Goal: Information Seeking & Learning: Learn about a topic

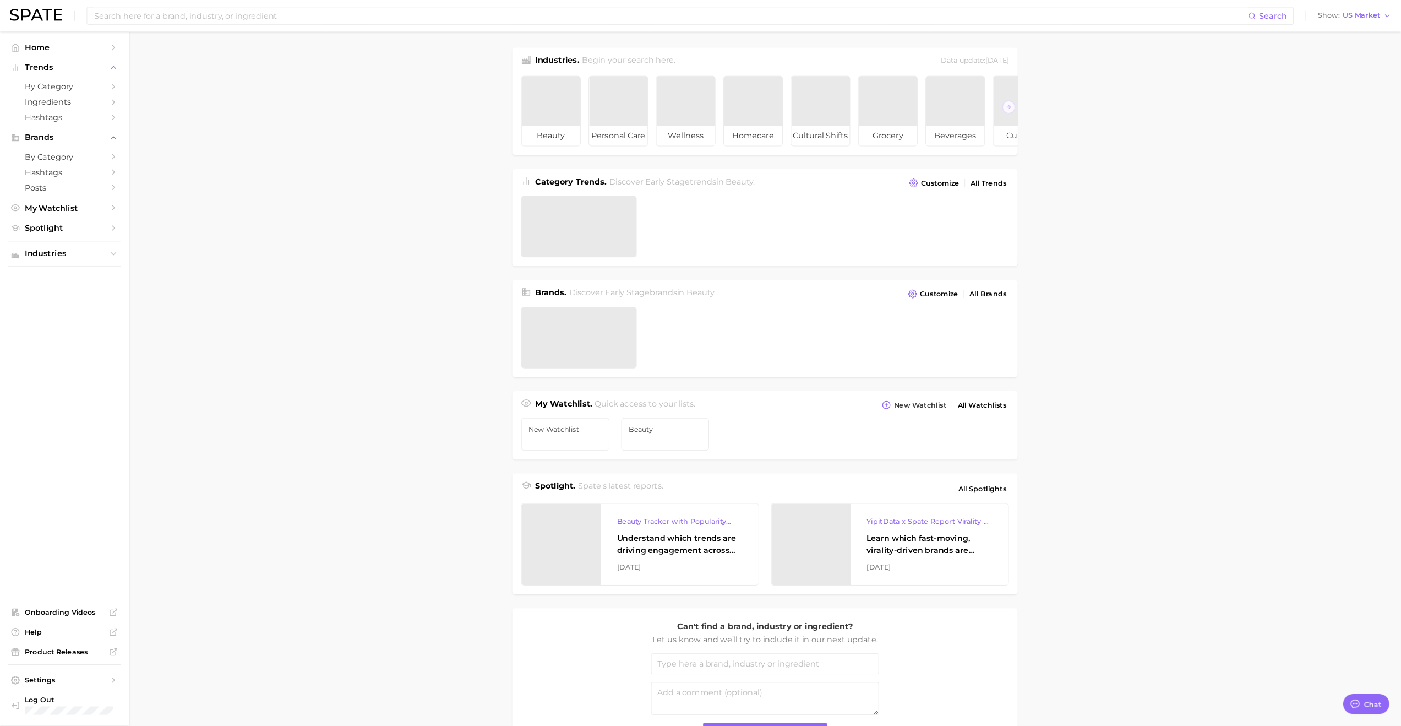
scroll to position [90, 0]
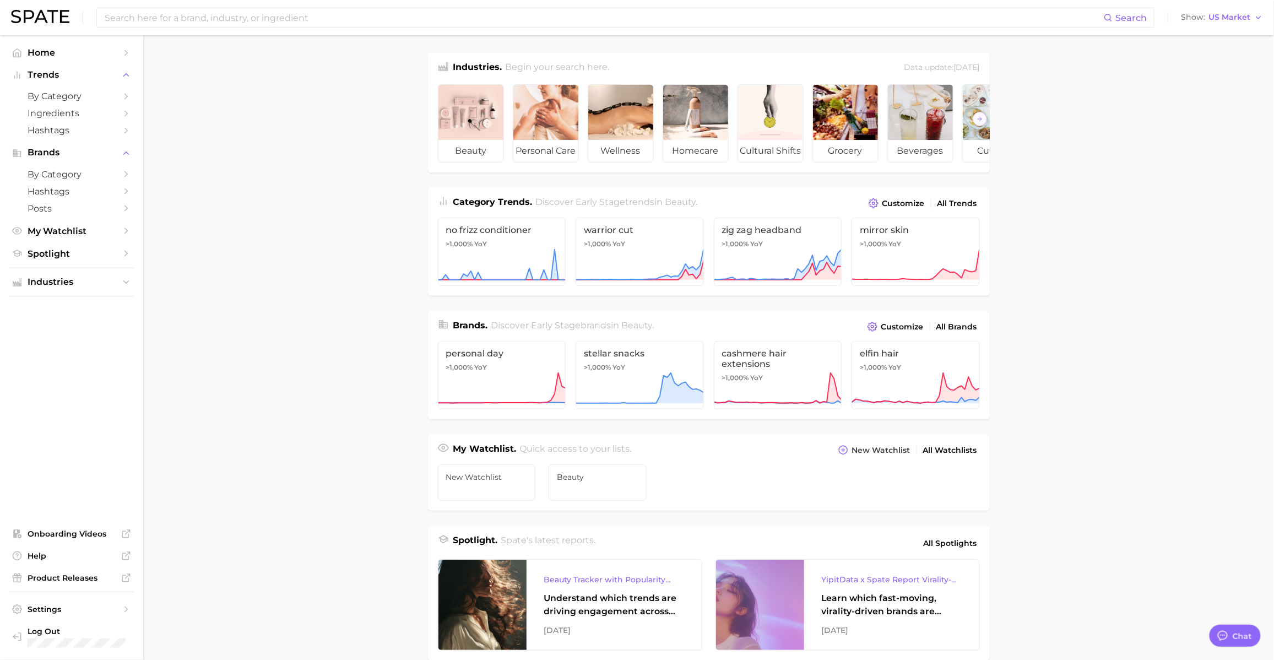
type textarea "x"
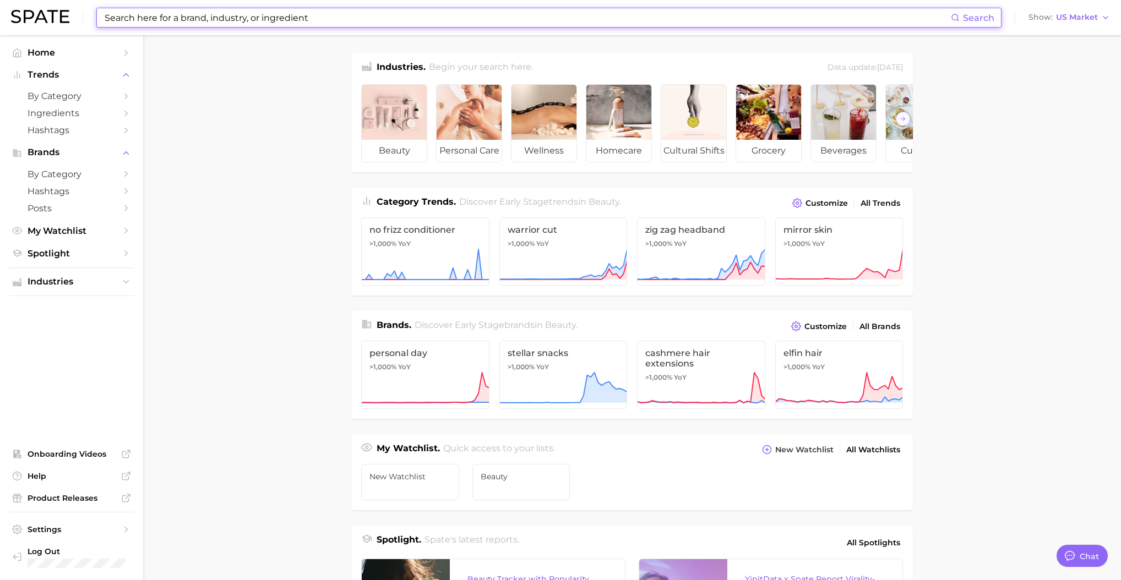
click at [166, 25] on input at bounding box center [527, 17] width 847 height 19
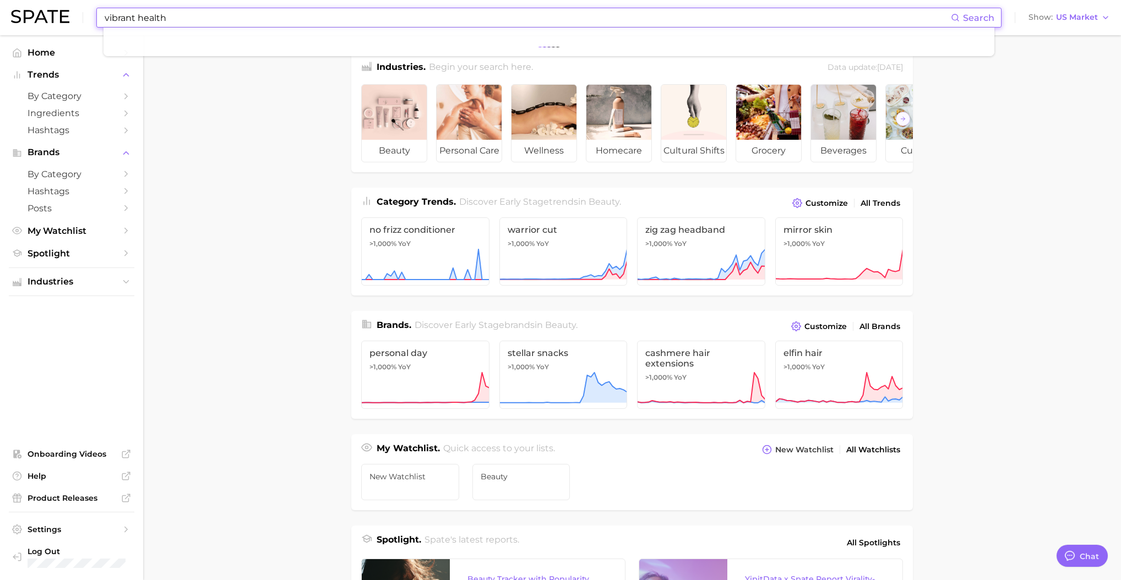
type input "vibrant health"
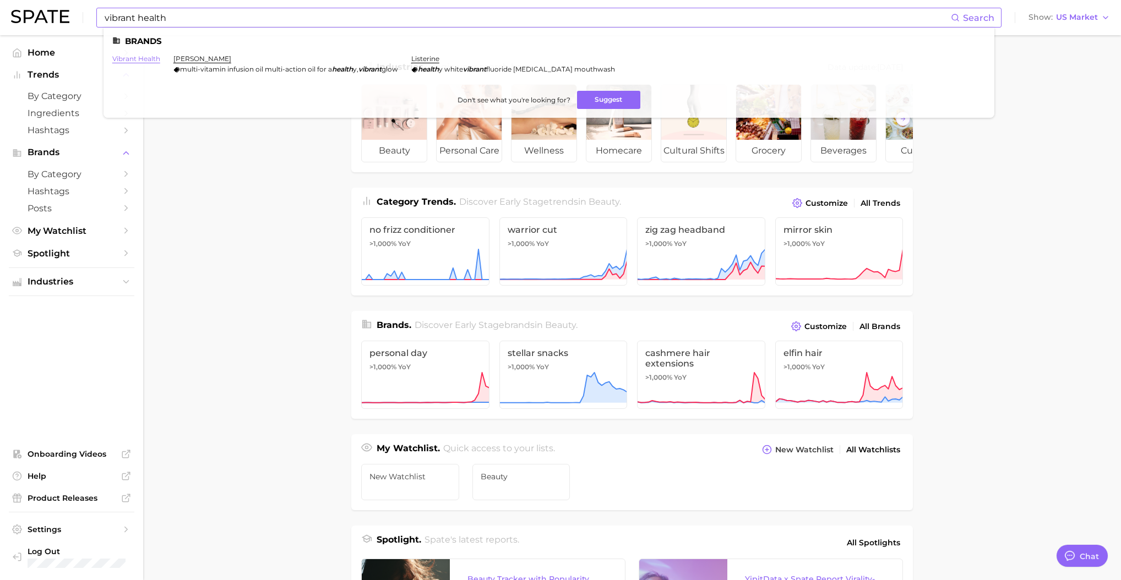
click at [141, 59] on link "vibrant health" at bounding box center [136, 59] width 48 height 8
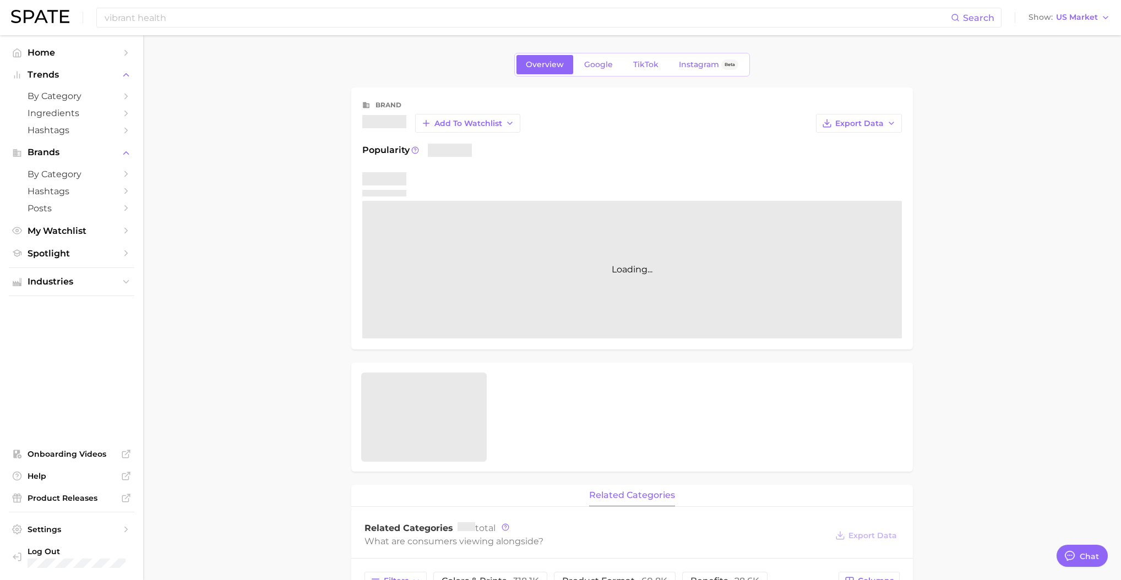
type textarea "x"
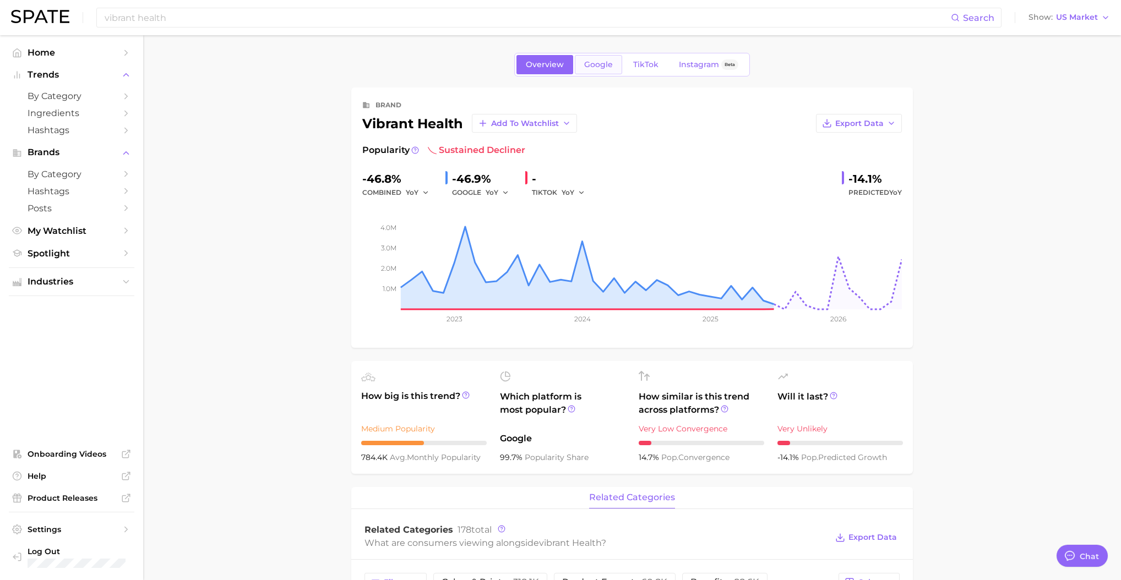
click at [584, 73] on link "Google" at bounding box center [598, 64] width 47 height 19
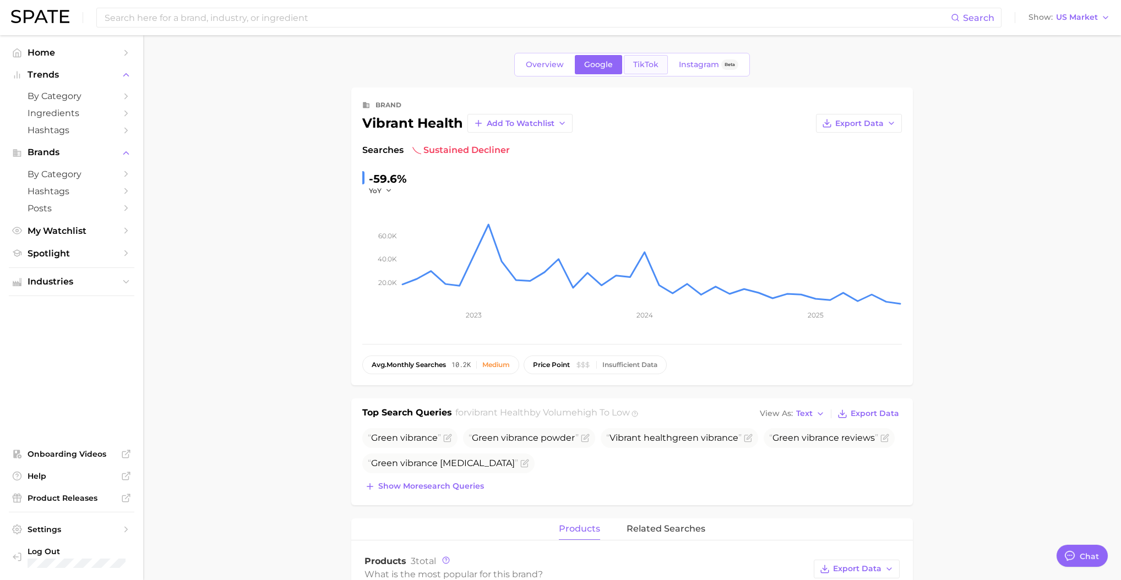
click at [633, 70] on link "TikTok" at bounding box center [646, 64] width 44 height 19
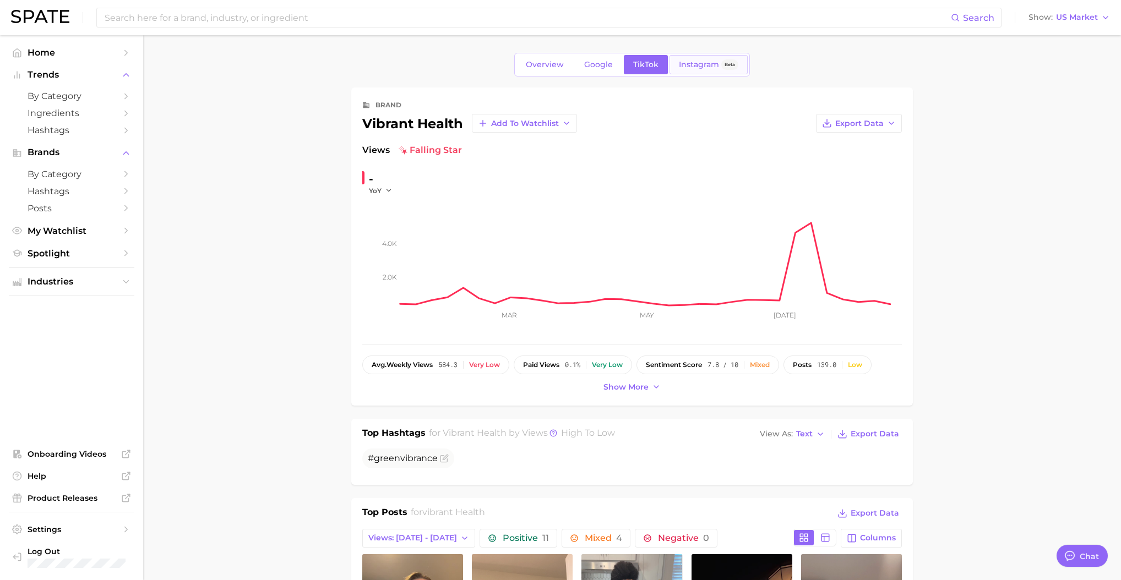
click at [688, 70] on link "Instagram Beta" at bounding box center [709, 64] width 78 height 19
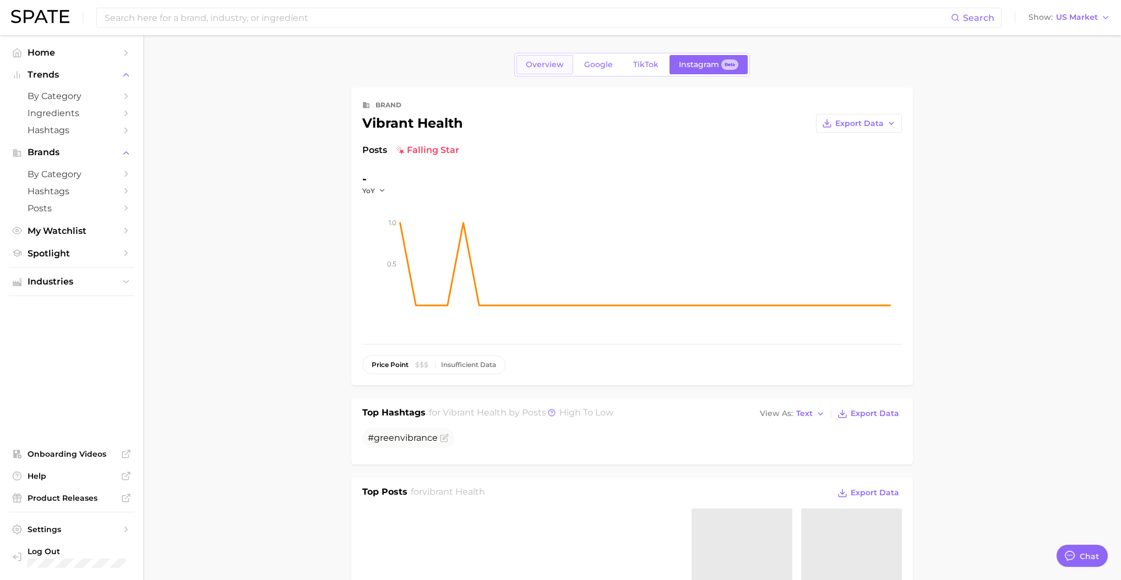
click at [549, 65] on span "Overview" at bounding box center [545, 64] width 38 height 9
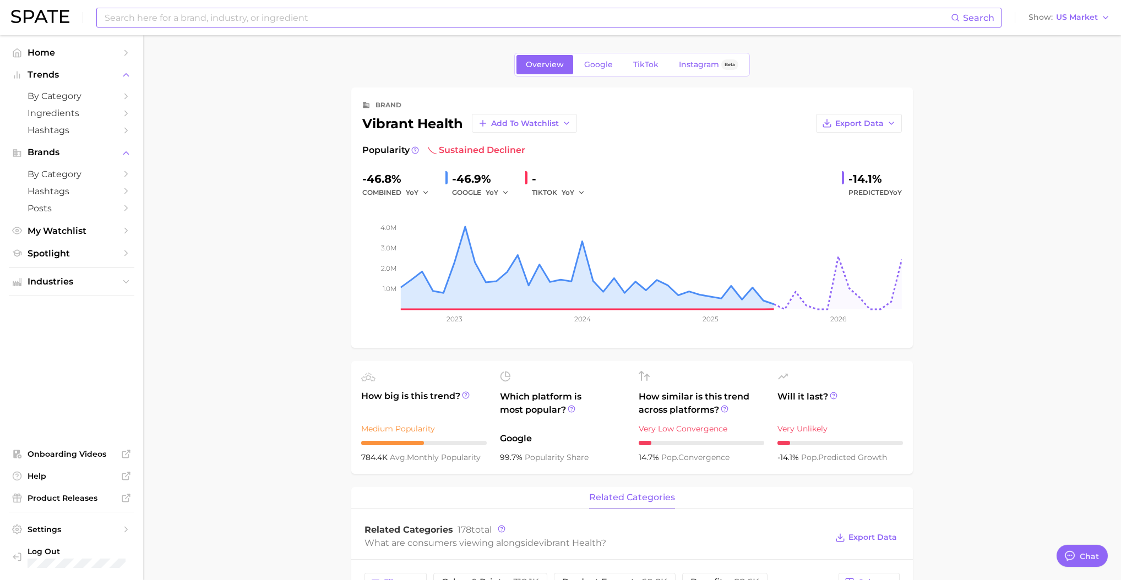
click at [253, 26] on input at bounding box center [527, 17] width 847 height 19
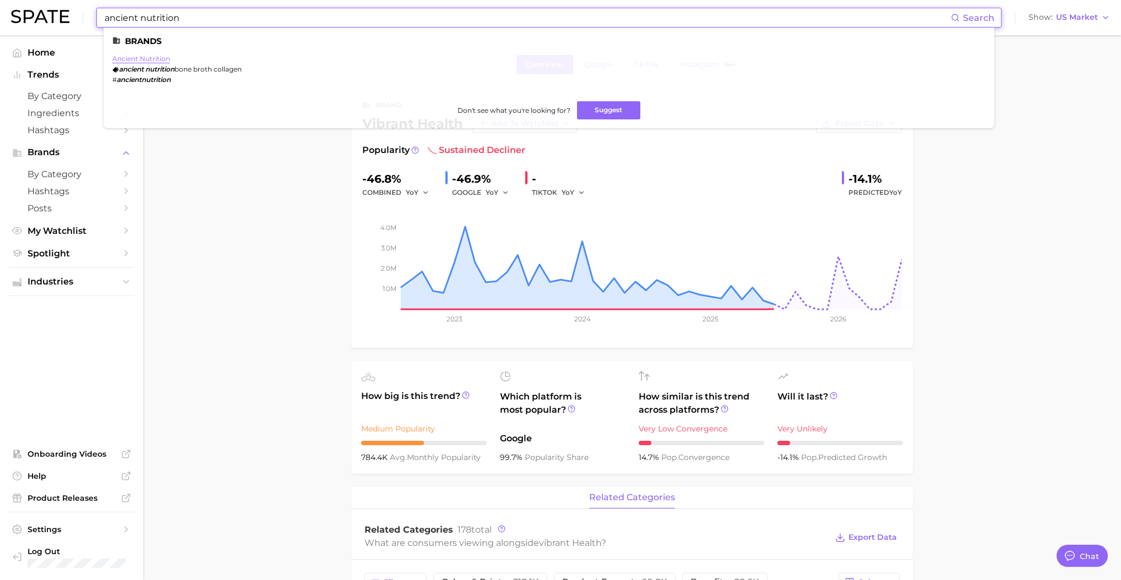
type input "ancient nutrition"
click at [157, 57] on link "ancient nutrition" at bounding box center [141, 59] width 58 height 8
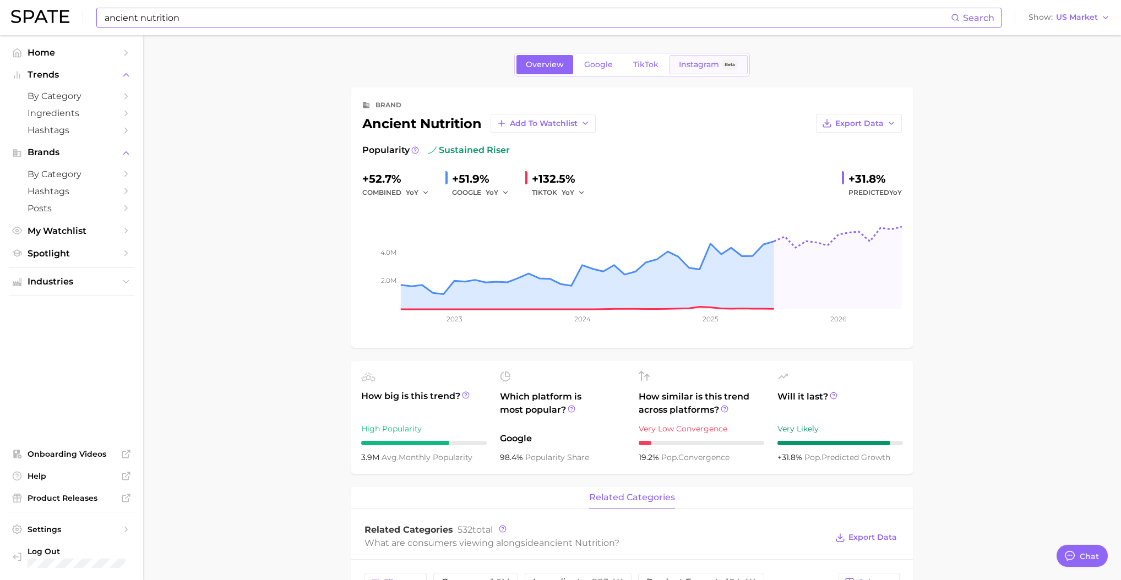
click at [679, 66] on span "Instagram" at bounding box center [699, 64] width 40 height 9
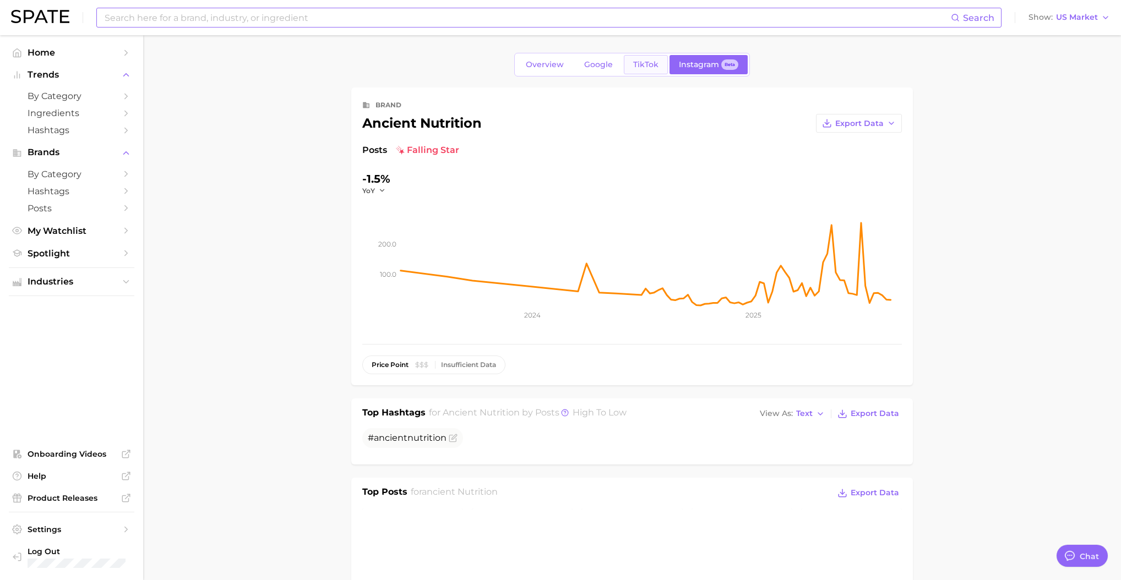
click at [644, 66] on span "TikTok" at bounding box center [645, 64] width 25 height 9
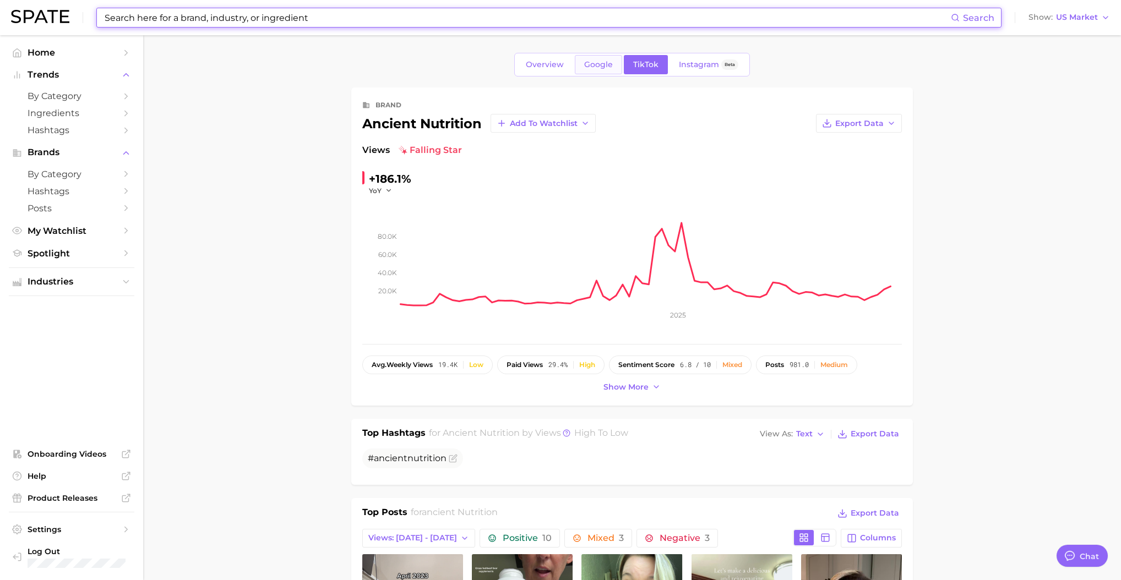
click at [607, 68] on span "Google" at bounding box center [598, 64] width 29 height 9
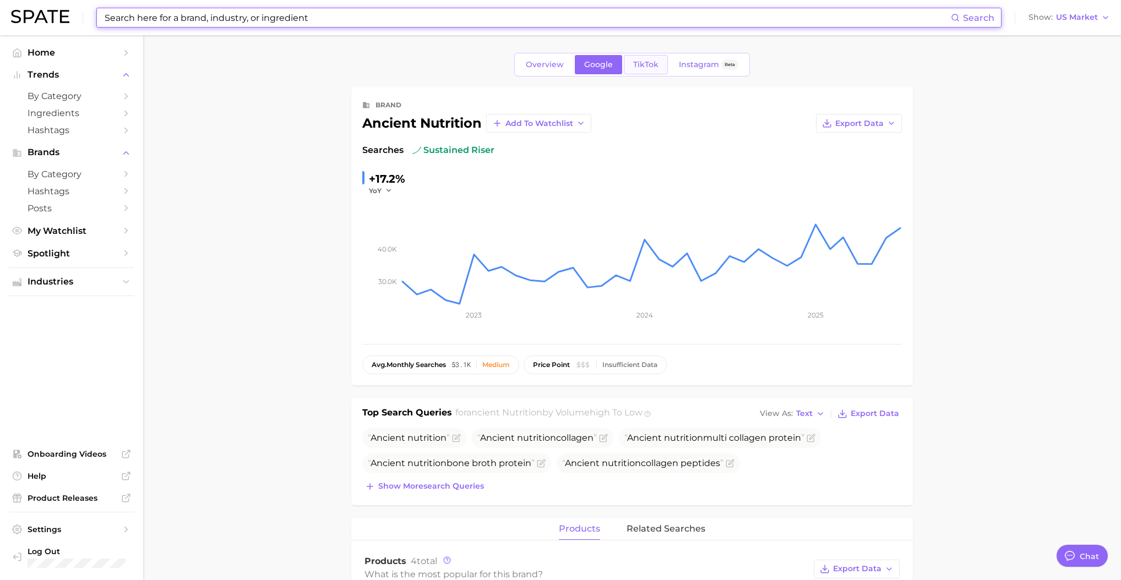
click at [651, 64] on span "TikTok" at bounding box center [645, 64] width 25 height 9
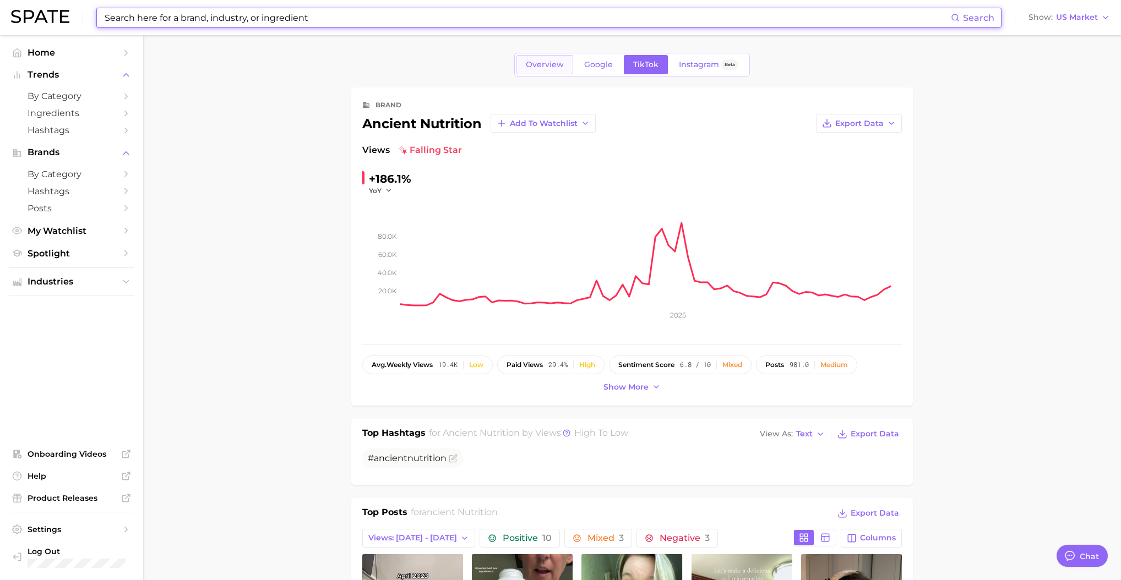
click at [563, 71] on link "Overview" at bounding box center [544, 64] width 57 height 19
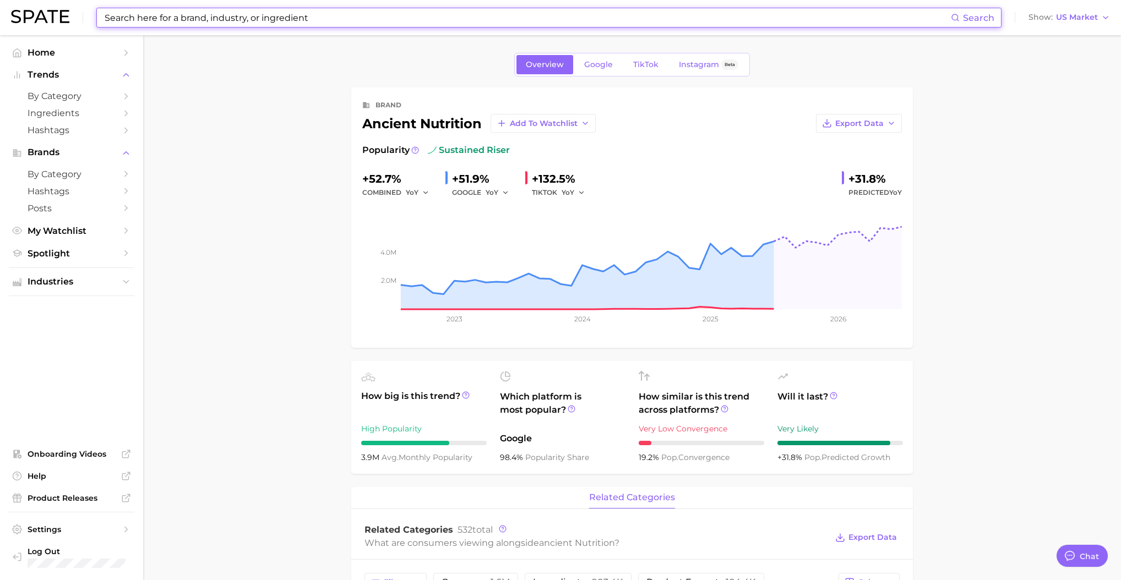
click at [210, 22] on input at bounding box center [527, 17] width 847 height 19
click at [253, 21] on input at bounding box center [527, 17] width 847 height 19
click at [253, 18] on input at bounding box center [527, 17] width 847 height 19
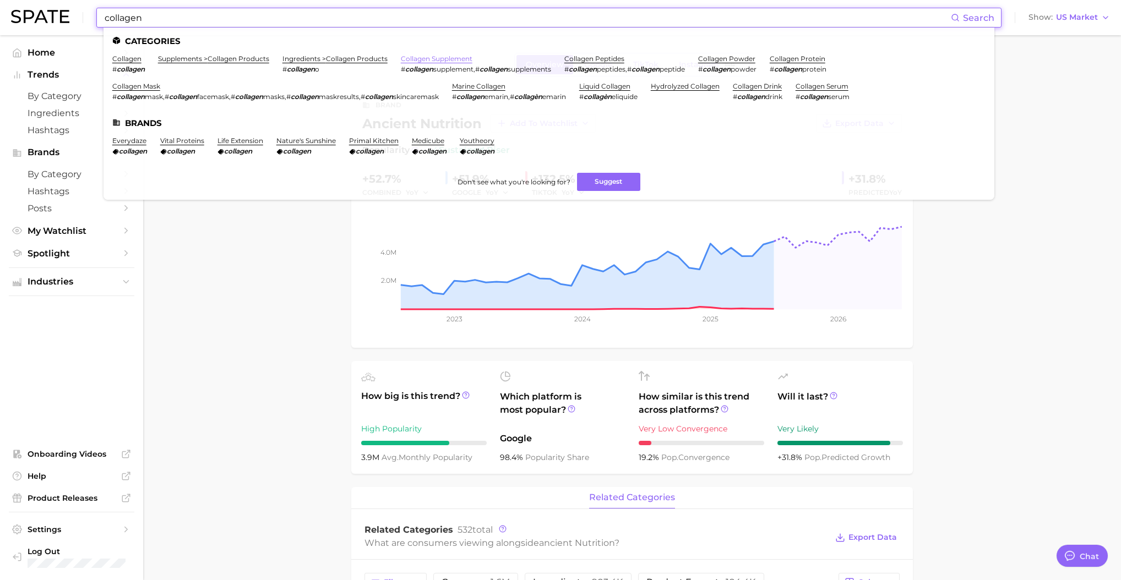
type input "collagen"
click at [436, 59] on link "collagen supplement" at bounding box center [437, 59] width 72 height 8
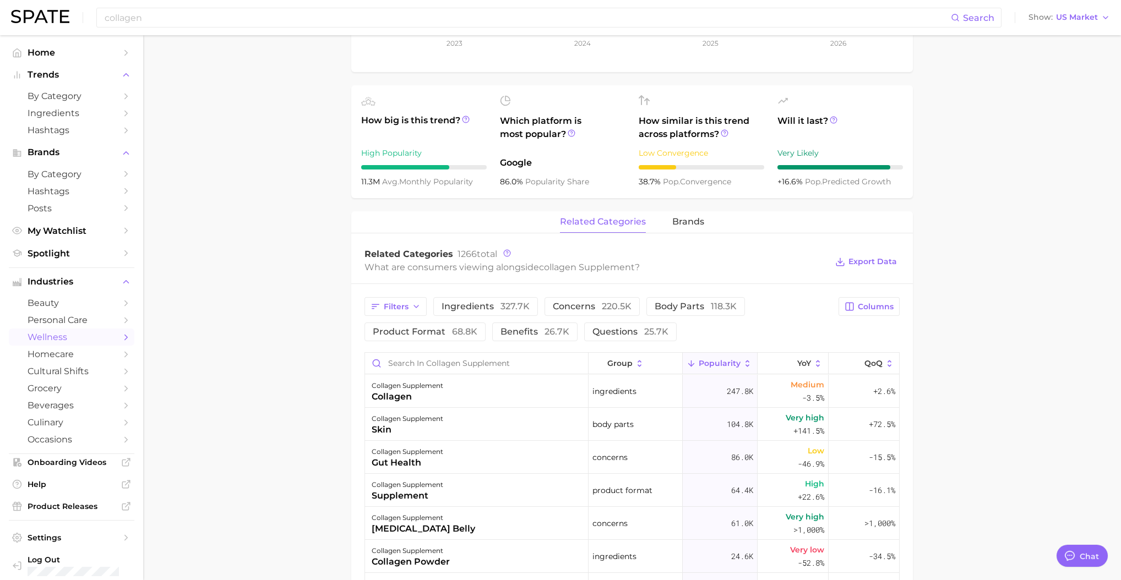
scroll to position [357, 0]
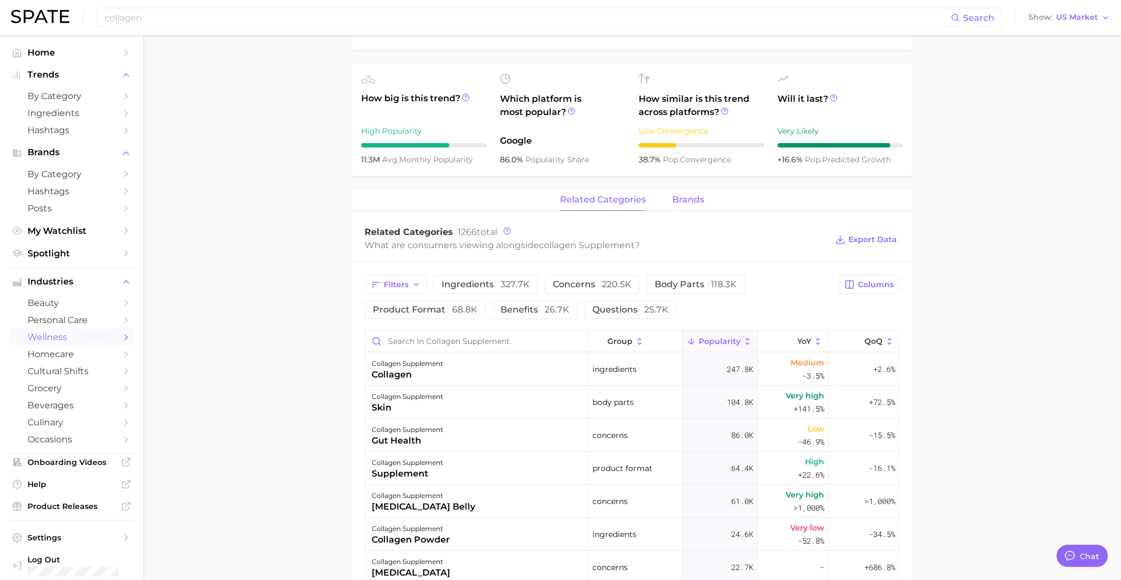
click at [686, 203] on span "brands" at bounding box center [688, 200] width 32 height 10
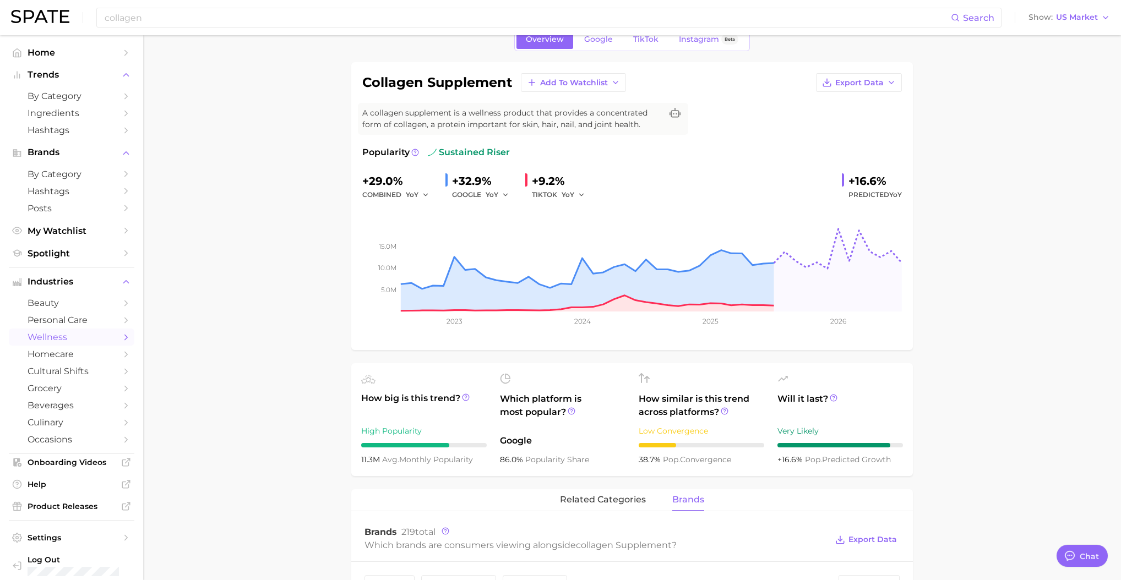
scroll to position [51, 0]
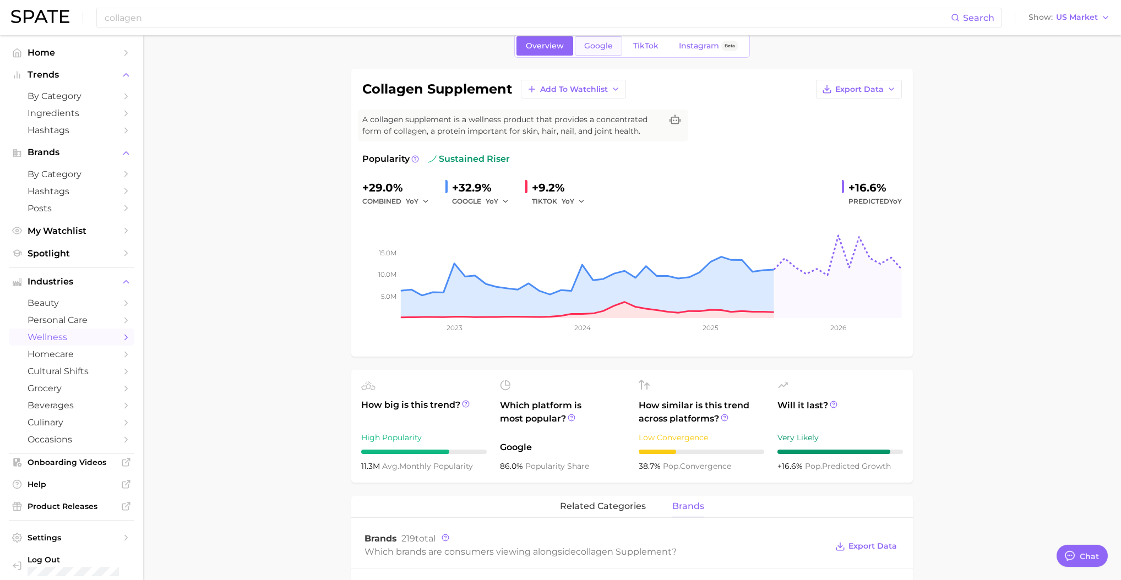
click at [599, 51] on link "Google" at bounding box center [598, 45] width 47 height 19
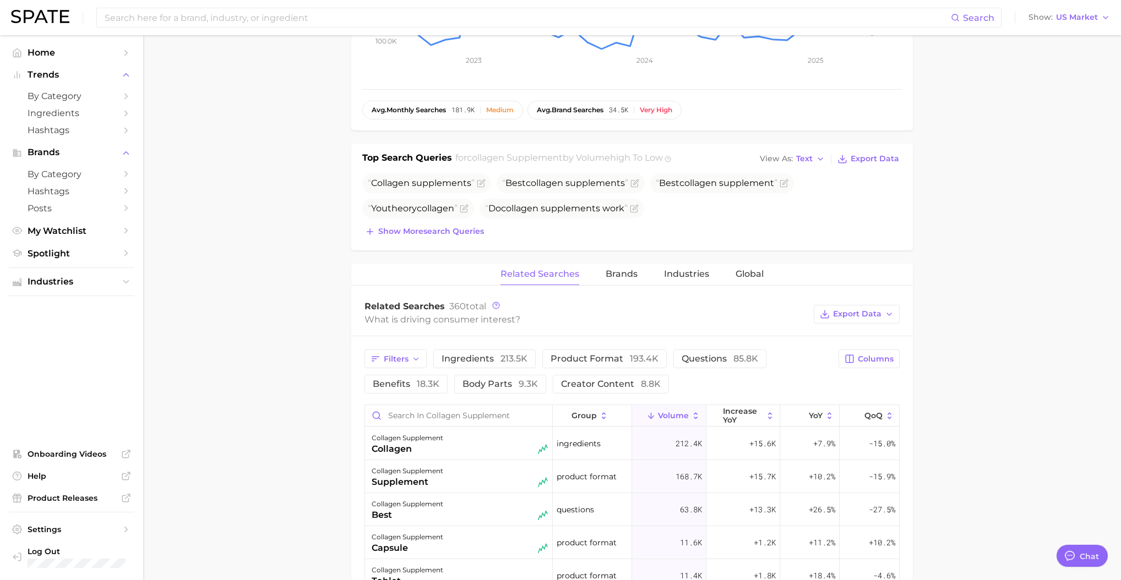
scroll to position [315, 0]
click at [611, 276] on span "Brands" at bounding box center [622, 274] width 32 height 10
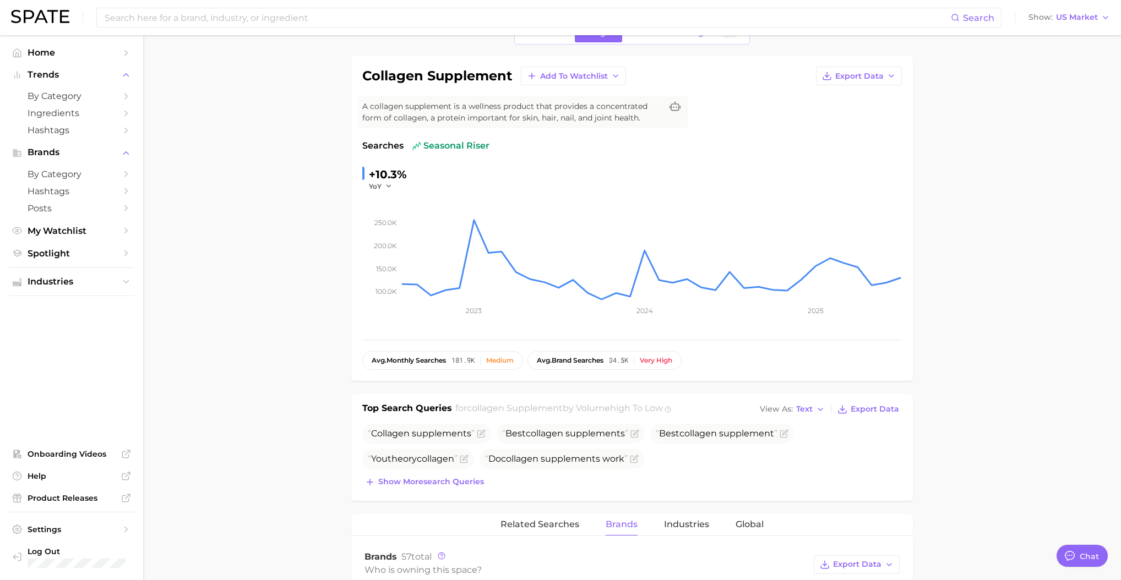
scroll to position [34, 0]
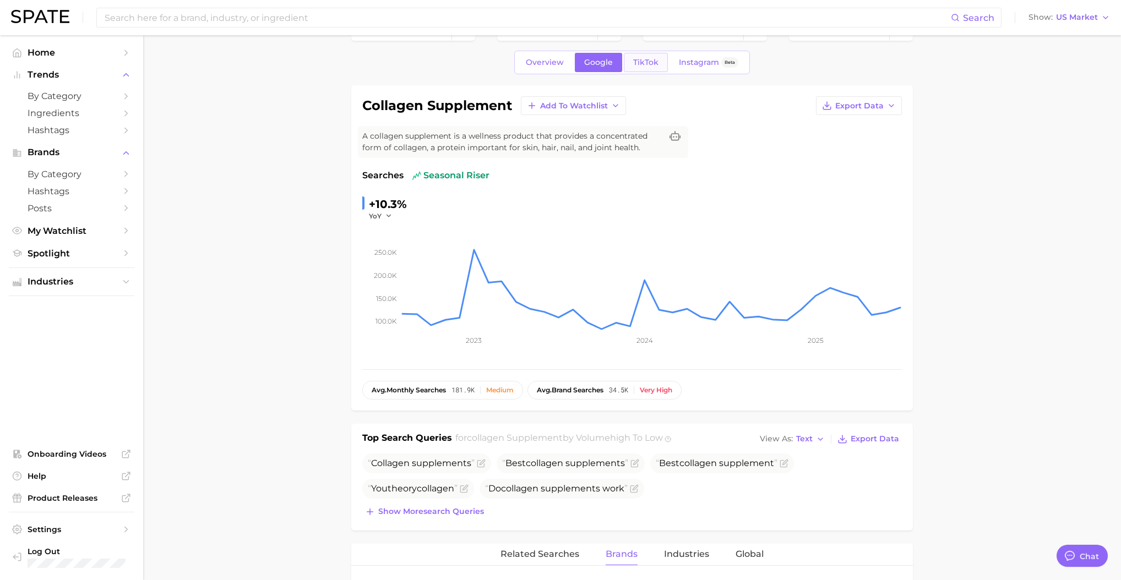
click at [634, 64] on span "TikTok" at bounding box center [645, 62] width 25 height 9
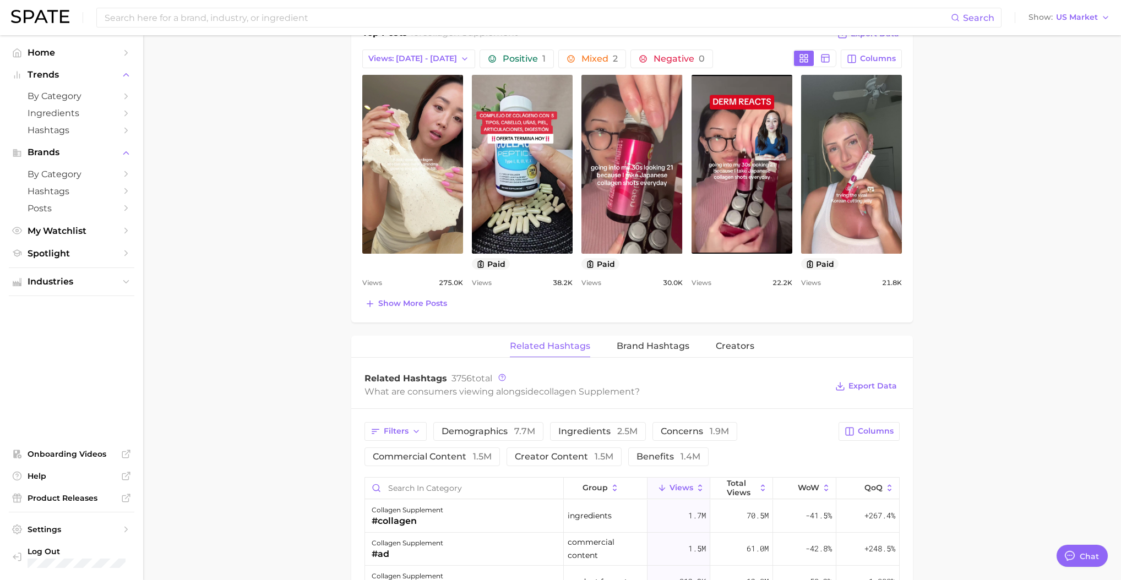
scroll to position [562, 0]
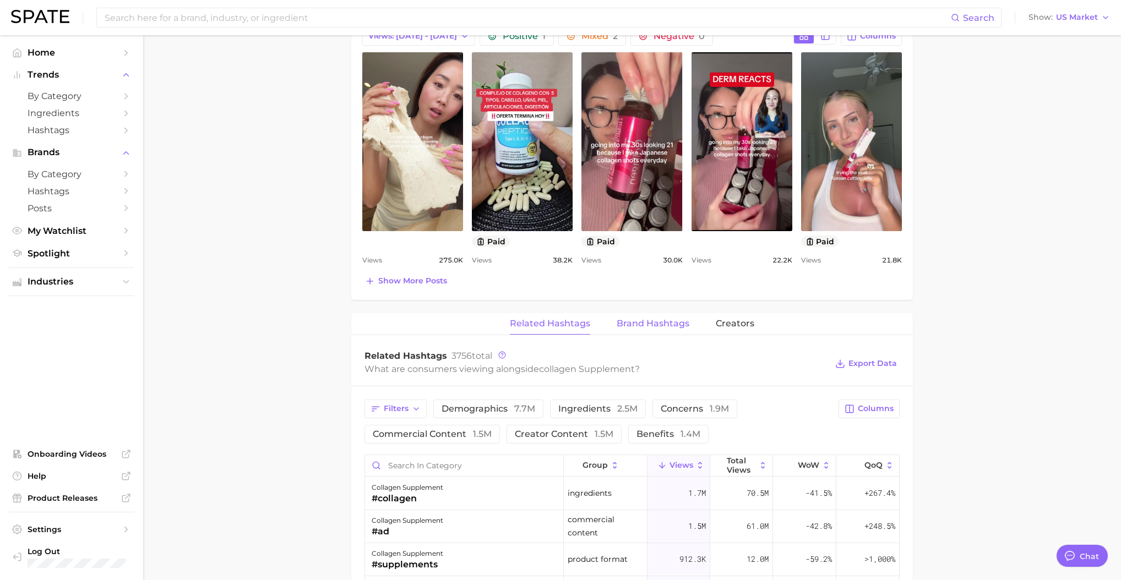
click at [660, 325] on span "Brand Hashtags" at bounding box center [653, 324] width 73 height 10
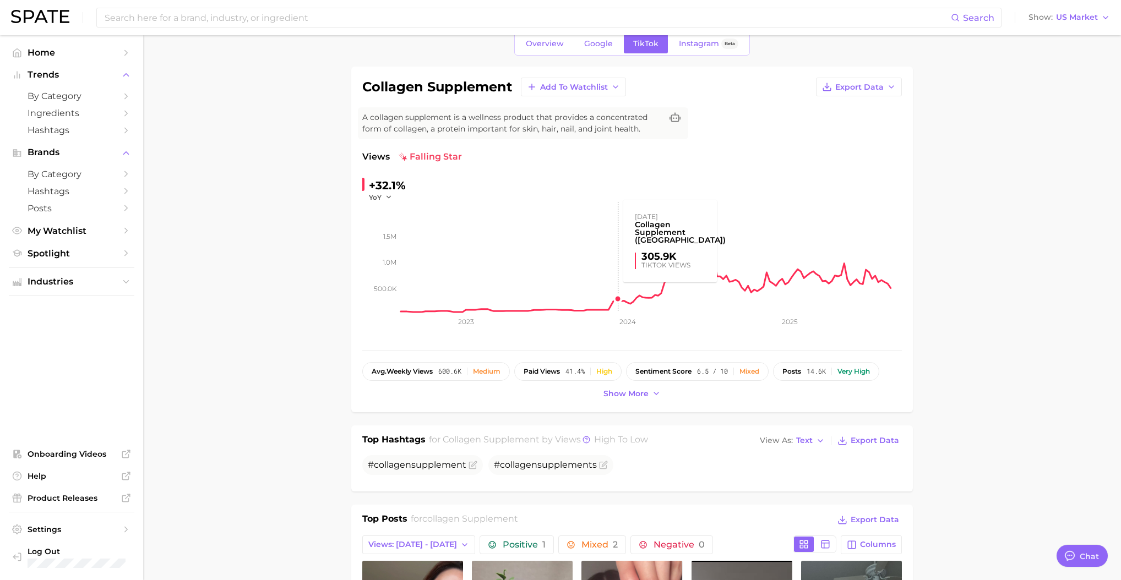
scroll to position [29, 0]
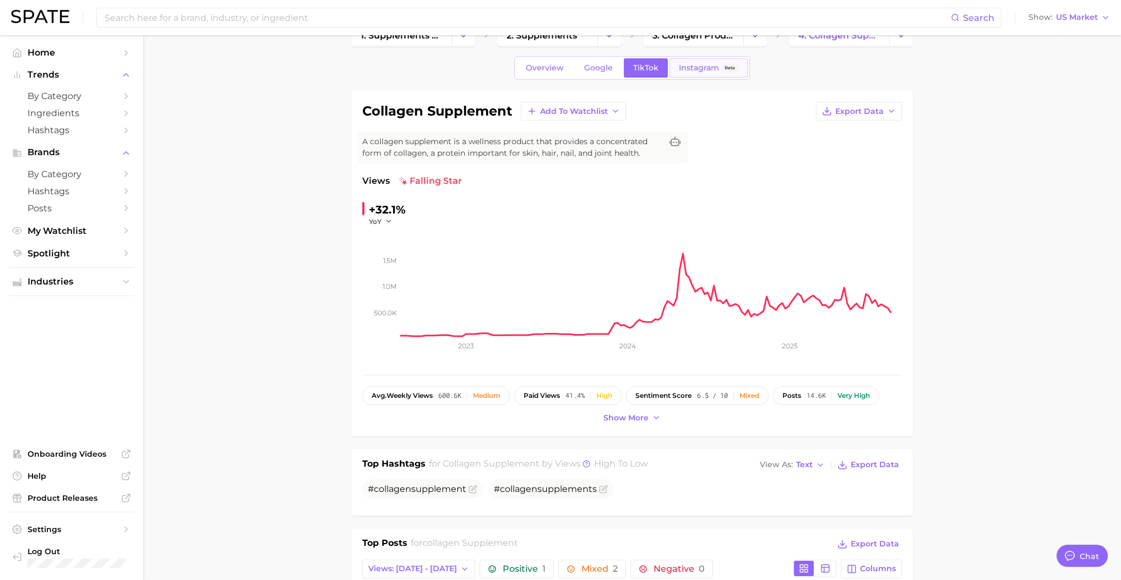
click at [688, 75] on link "Instagram Beta" at bounding box center [709, 67] width 78 height 19
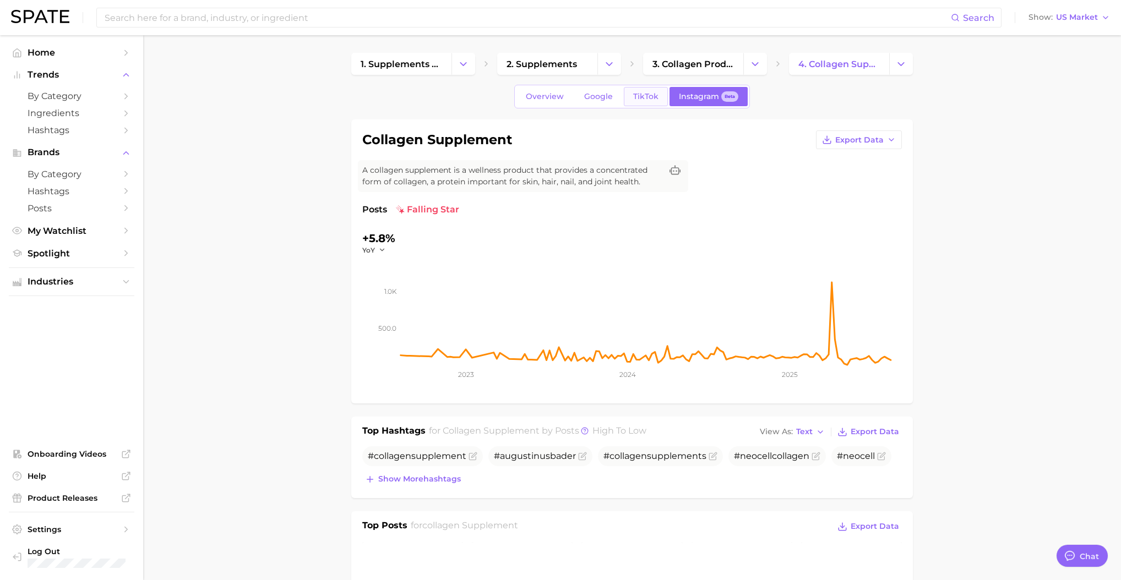
click at [635, 95] on span "TikTok" at bounding box center [645, 96] width 25 height 9
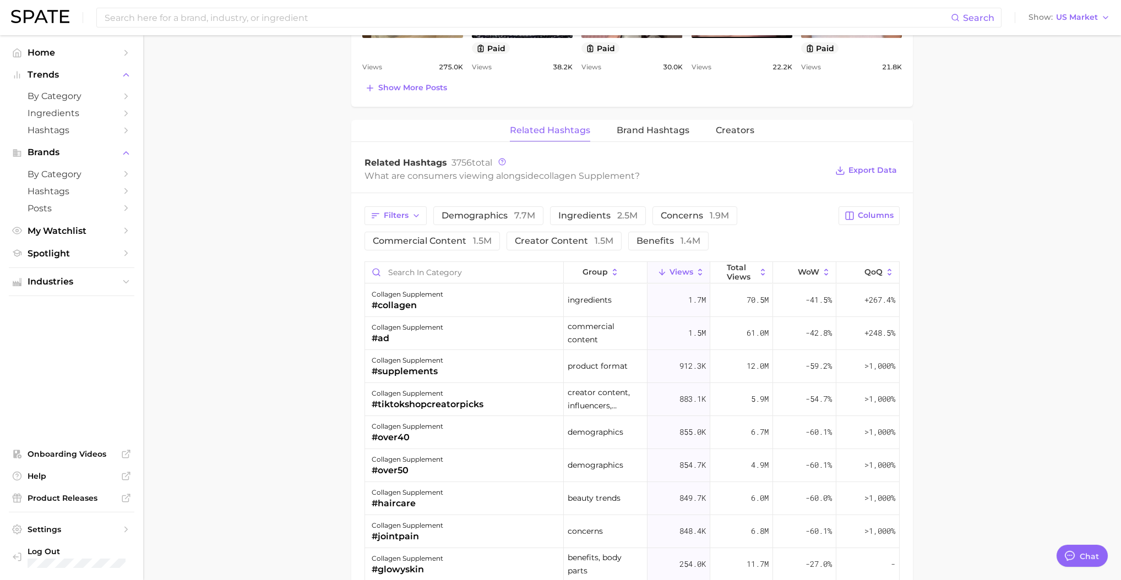
scroll to position [800, 0]
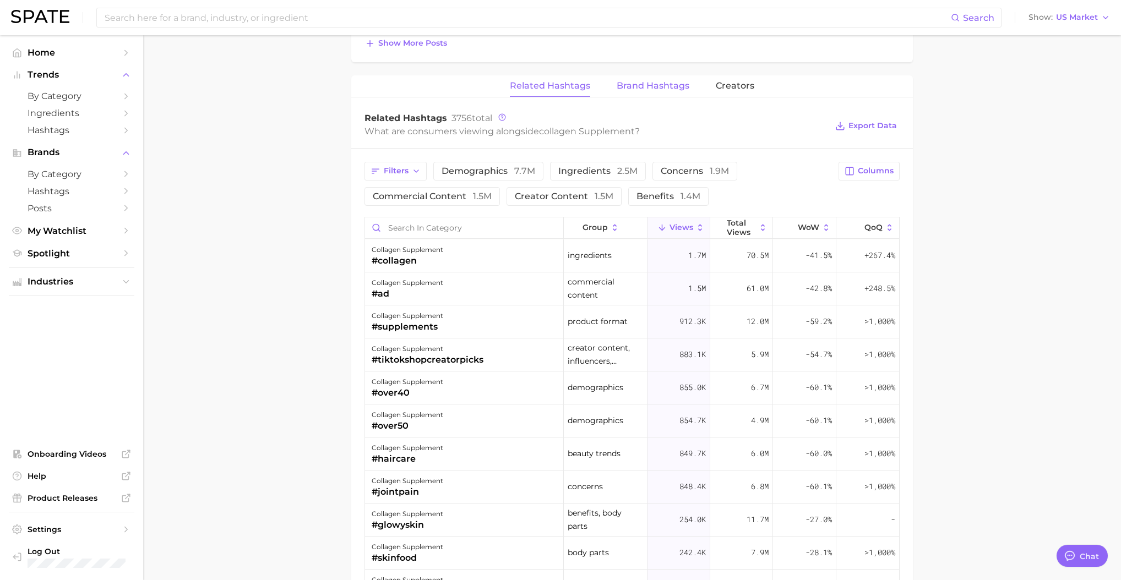
click at [634, 84] on span "Brand Hashtags" at bounding box center [653, 86] width 73 height 10
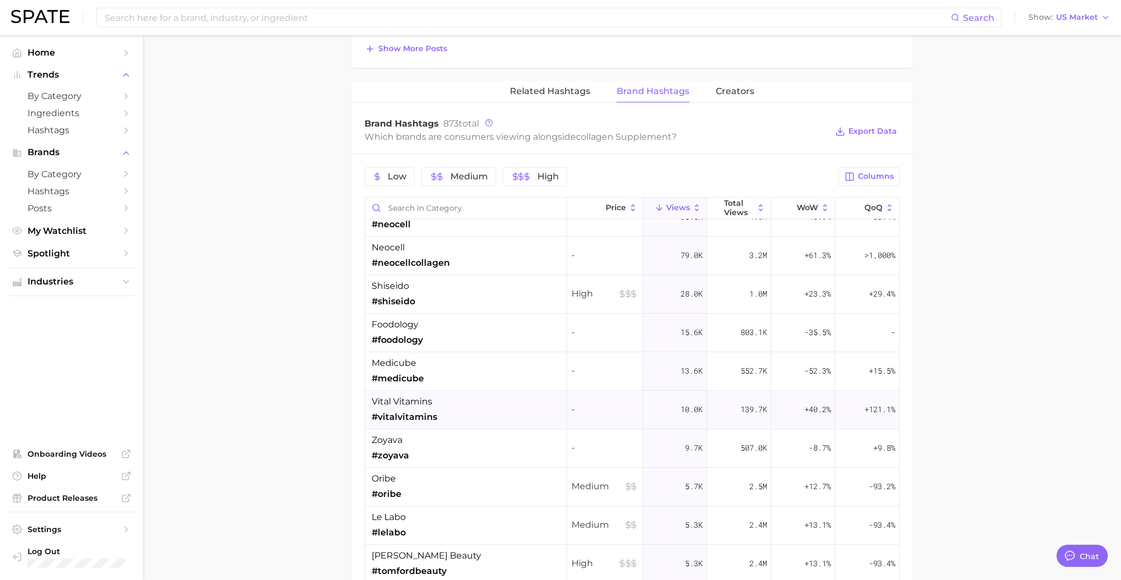
scroll to position [0, 0]
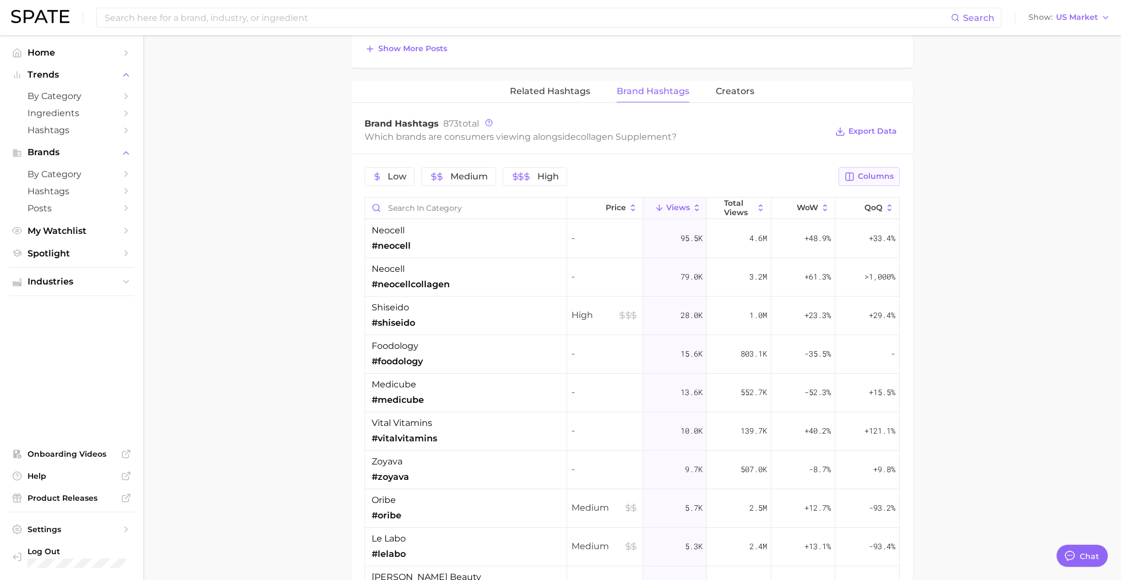
click at [879, 173] on span "Columns" at bounding box center [876, 176] width 36 height 9
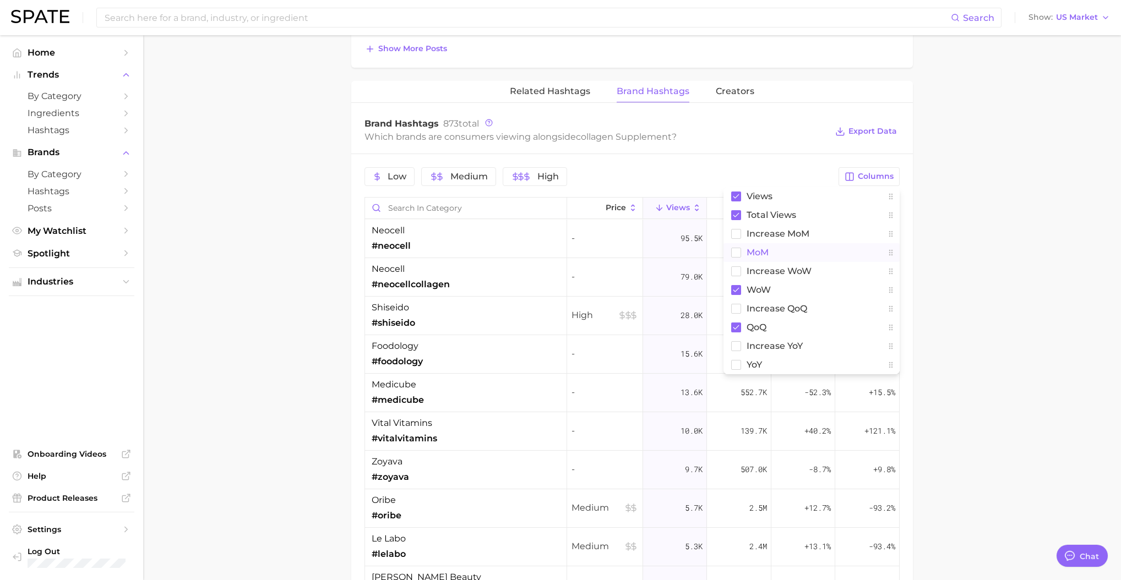
scroll to position [802, 0]
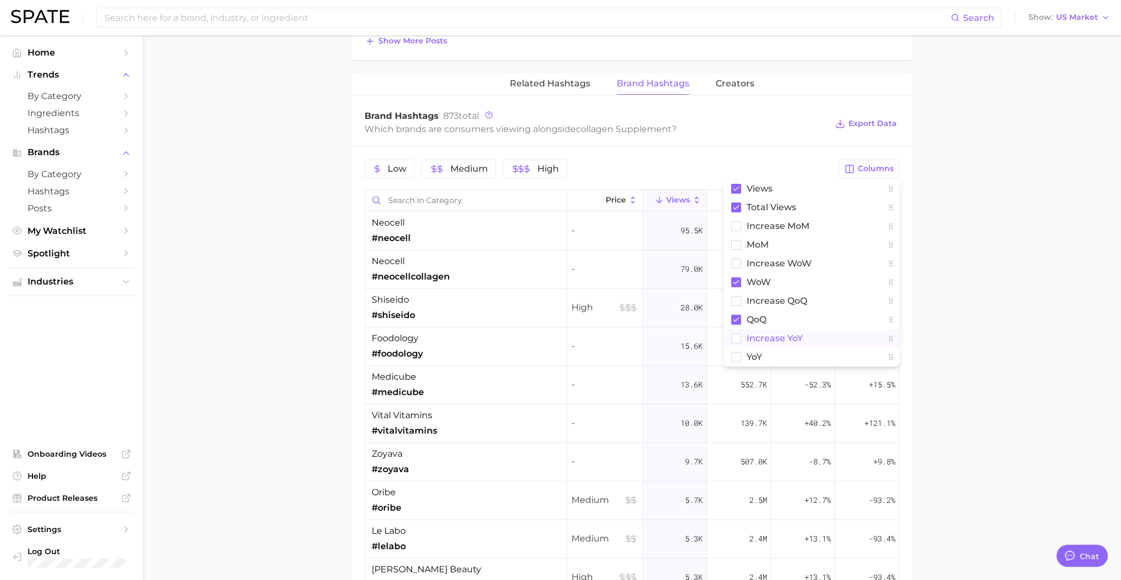
click at [763, 335] on span "increase YoY" at bounding box center [775, 338] width 56 height 9
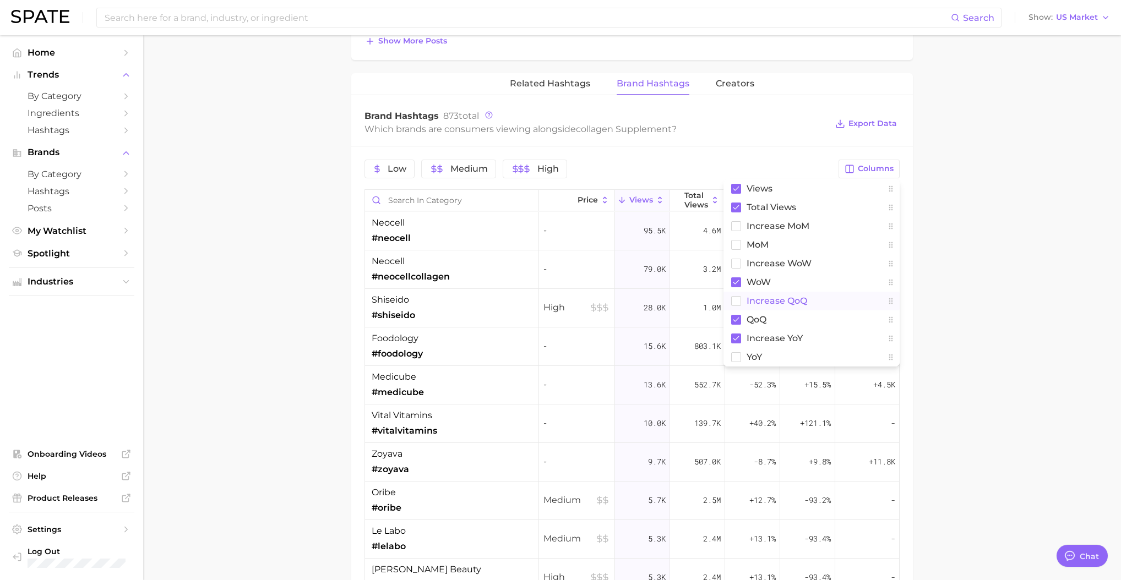
click at [768, 303] on span "increase QoQ" at bounding box center [777, 300] width 61 height 9
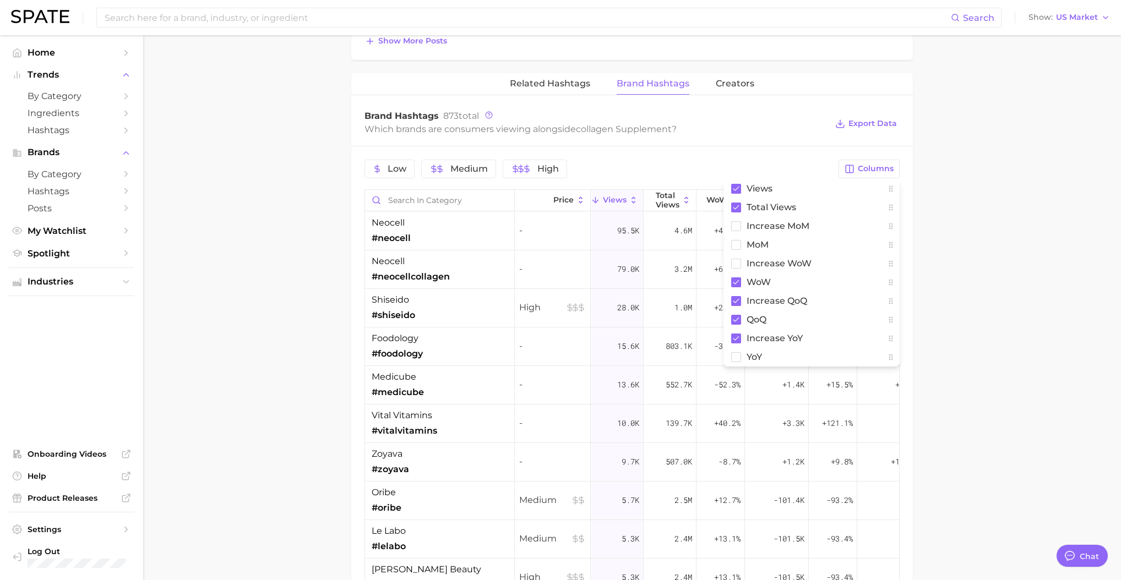
click at [943, 142] on main "1. supplements & ingestibles 2. supplements 3. collagen products 4. collagen su…" at bounding box center [632, 36] width 978 height 1605
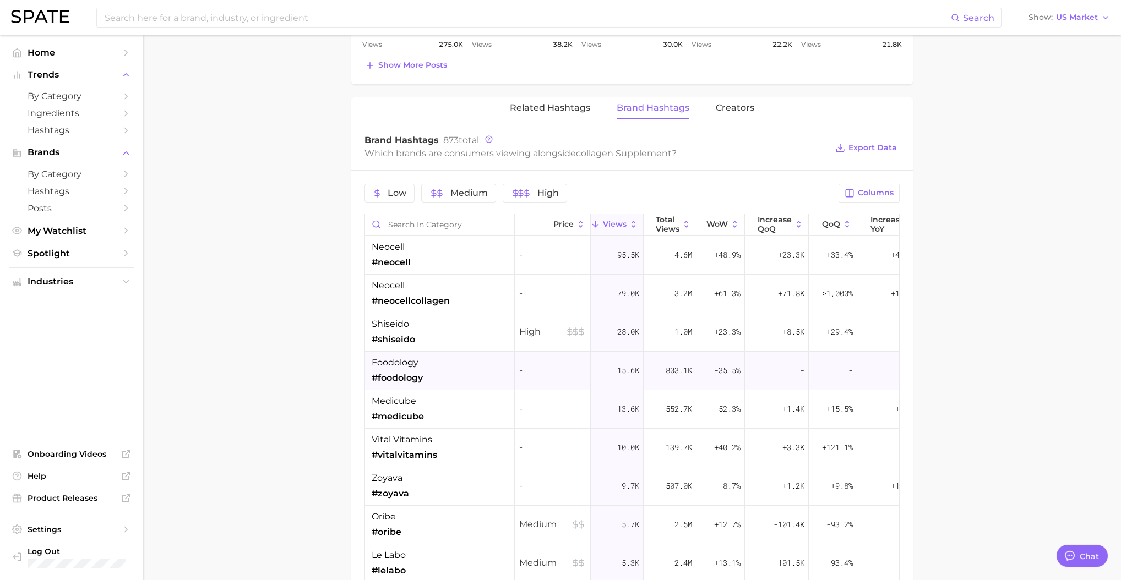
scroll to position [775, 0]
click at [875, 221] on span "increase YoY" at bounding box center [888, 227] width 34 height 18
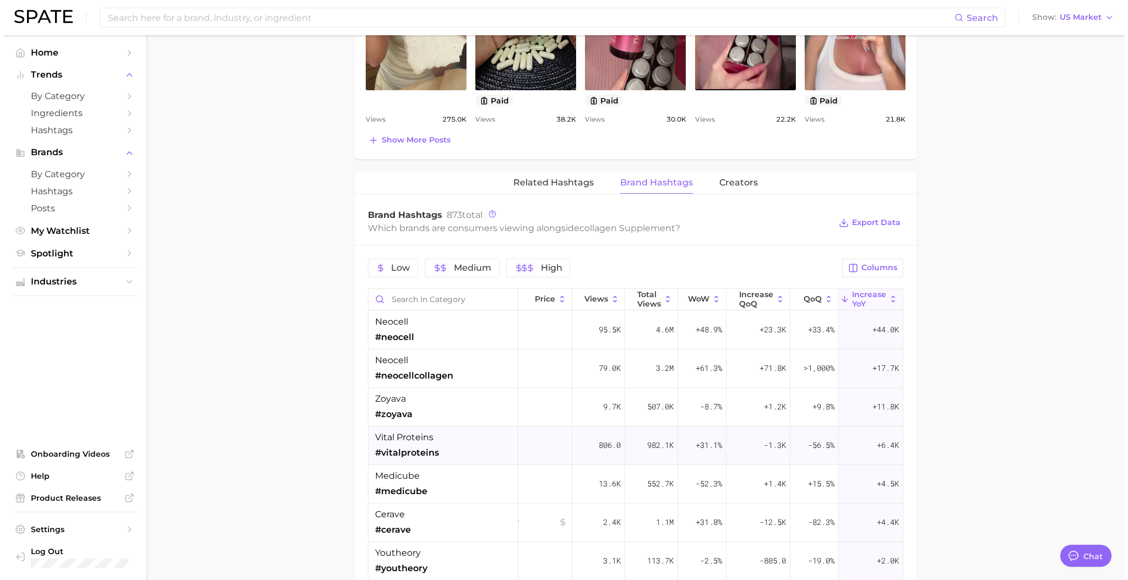
scroll to position [655, 0]
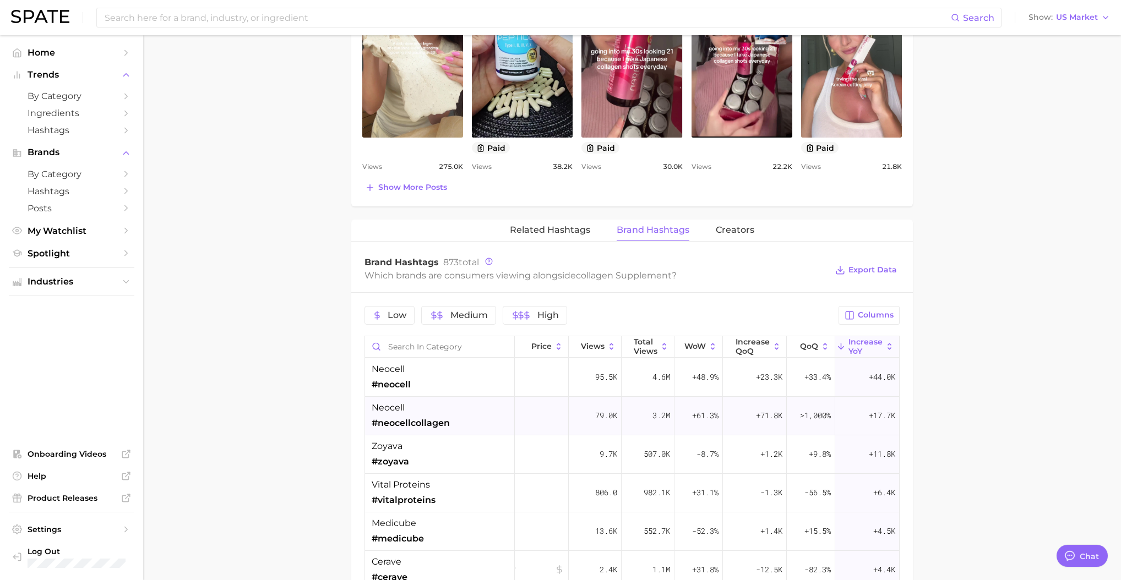
click at [627, 397] on div "3.2m" at bounding box center [648, 416] width 53 height 39
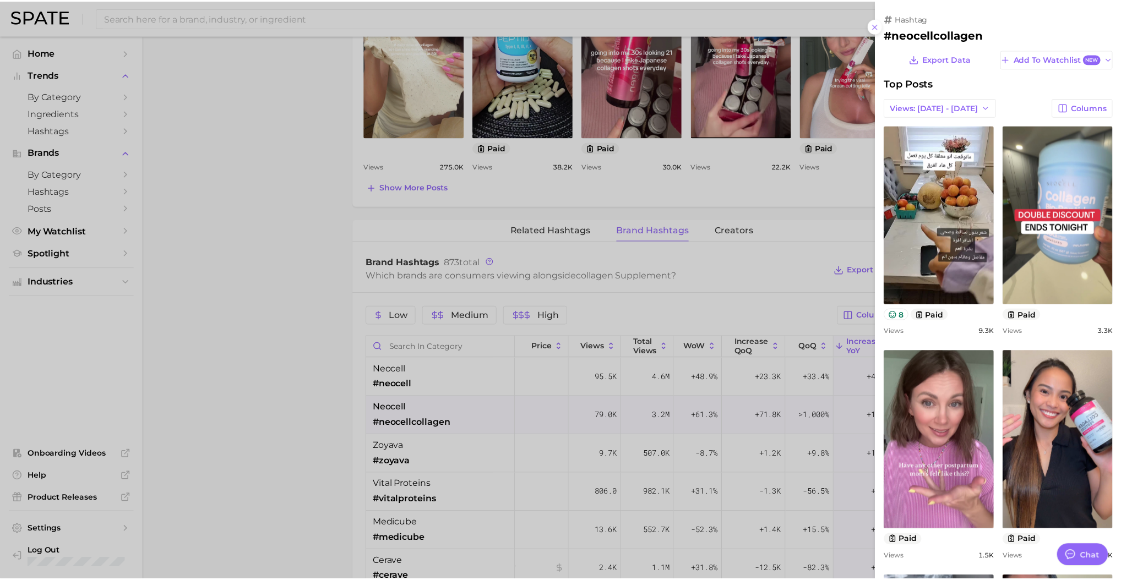
scroll to position [0, 0]
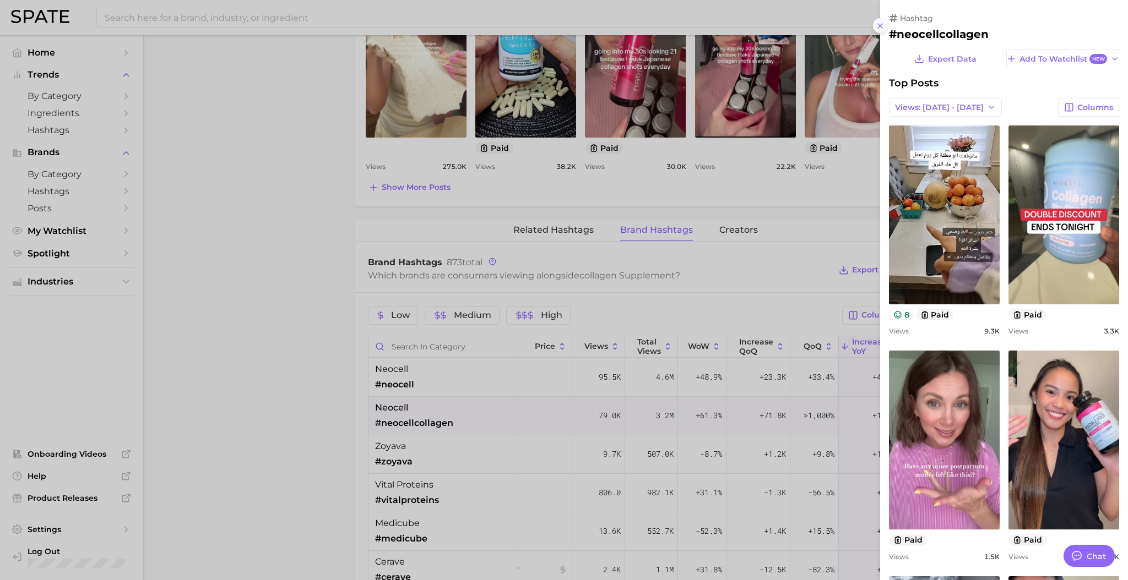
click at [878, 26] on line at bounding box center [880, 26] width 4 height 4
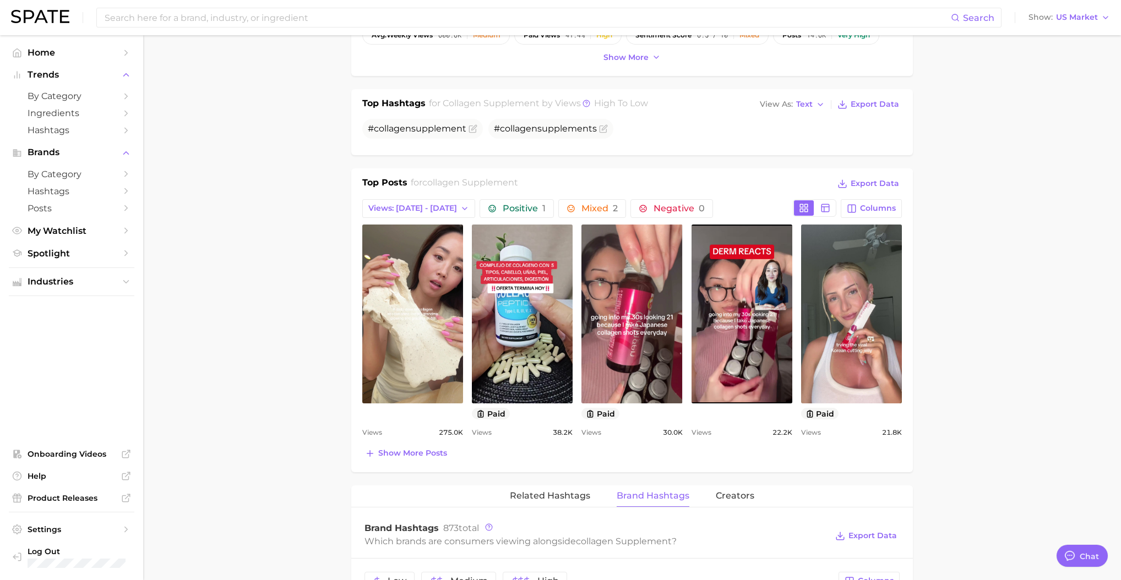
scroll to position [395, 0]
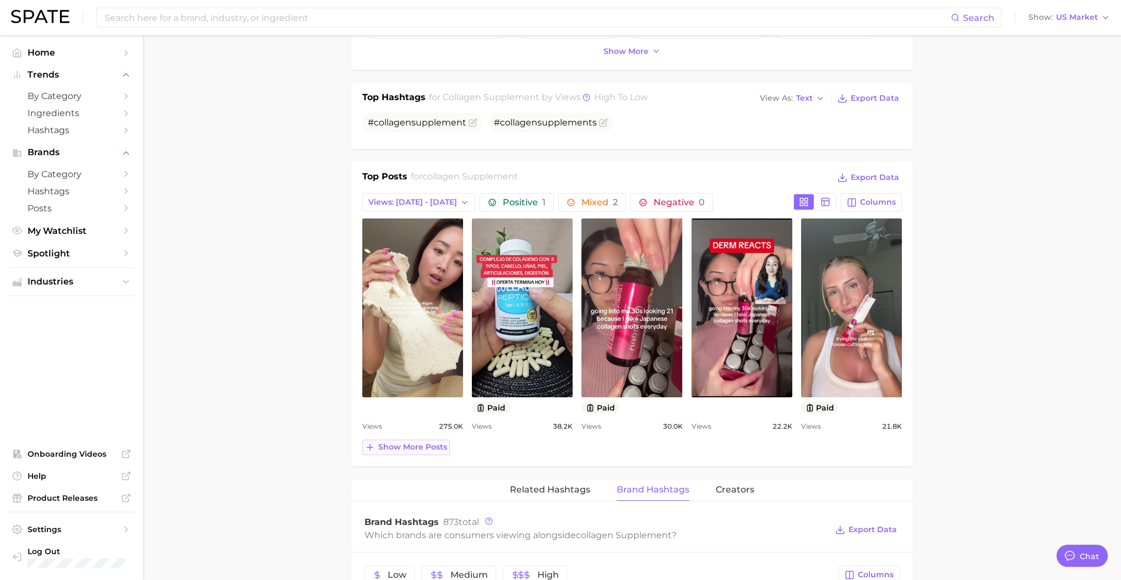
click at [418, 446] on span "Show more posts" at bounding box center [412, 447] width 69 height 9
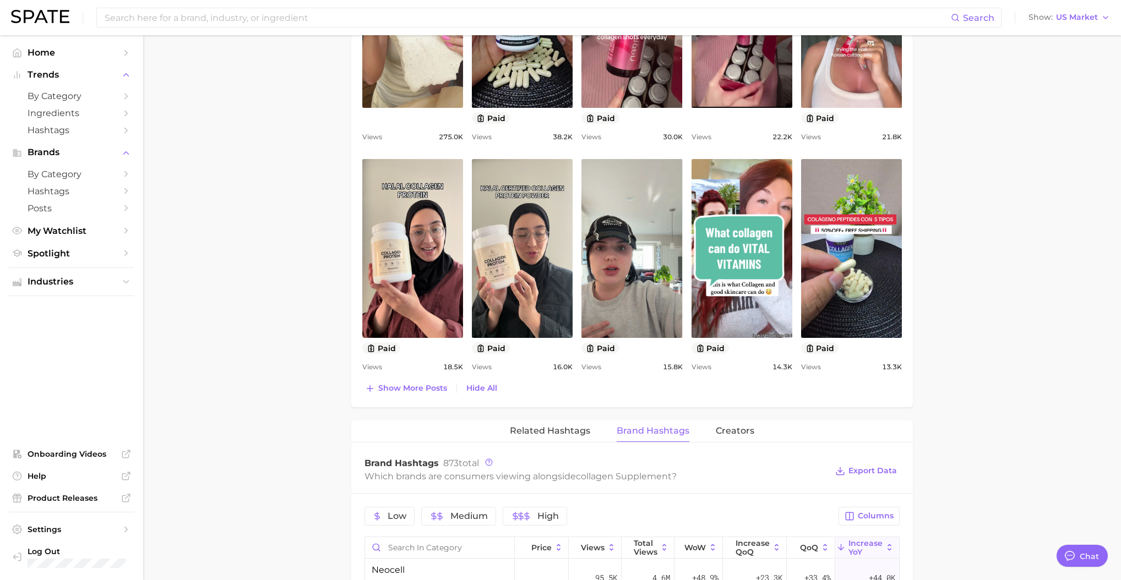
scroll to position [690, 0]
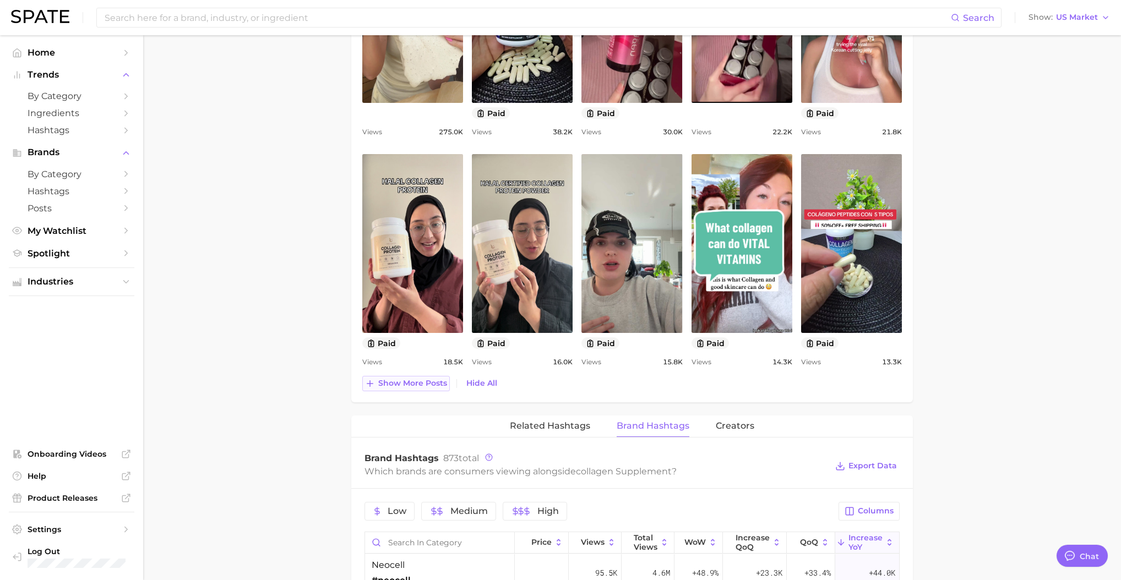
click at [425, 383] on span "Show more posts" at bounding box center [412, 383] width 69 height 9
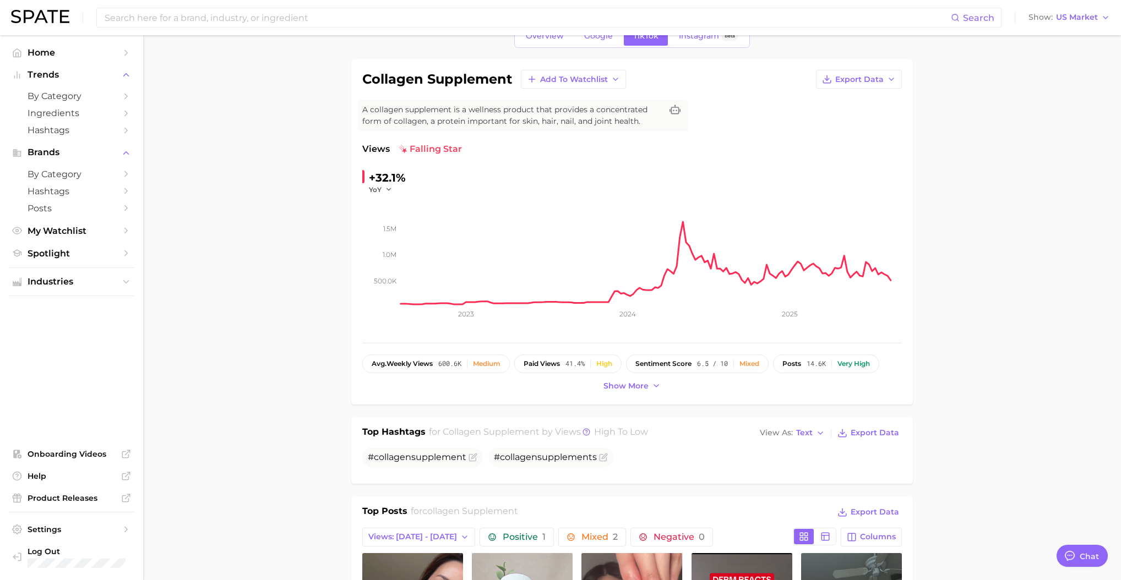
scroll to position [0, 0]
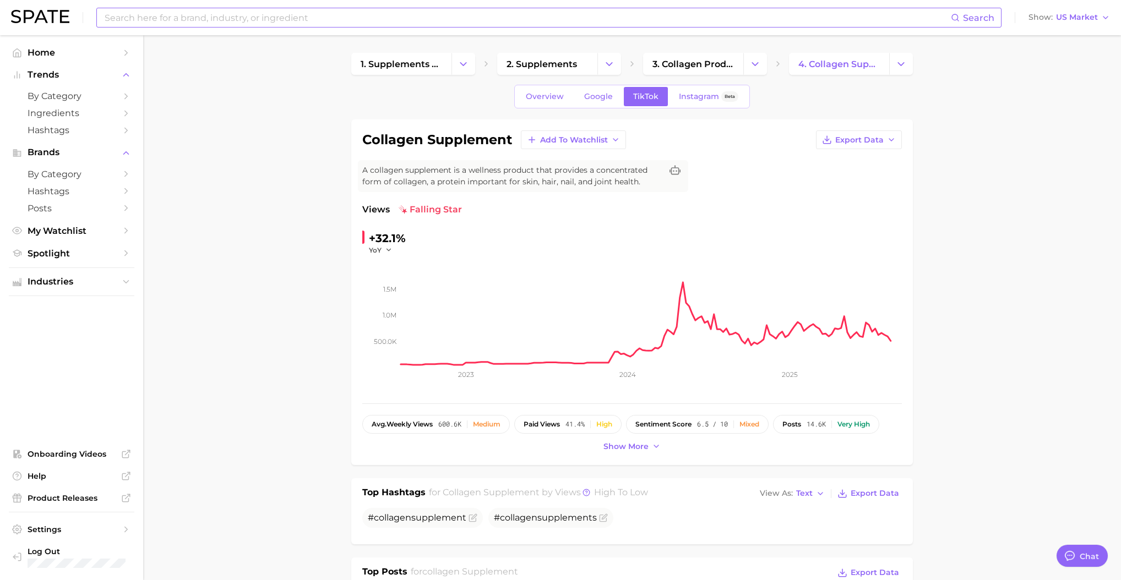
click at [218, 22] on input at bounding box center [527, 17] width 847 height 19
type input "neocell"
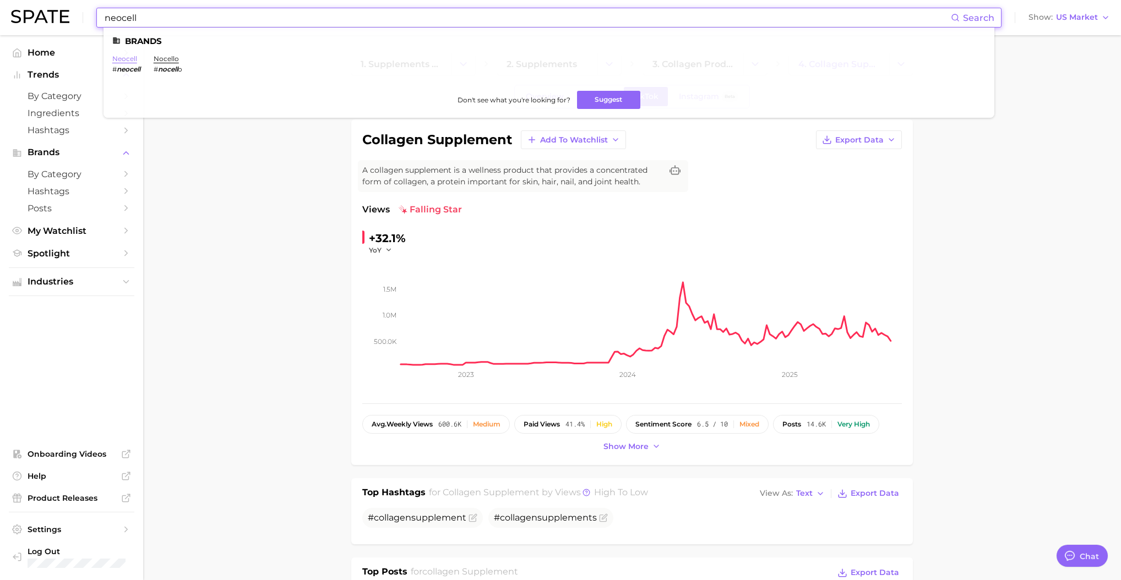
click at [127, 59] on link "neocell" at bounding box center [124, 59] width 25 height 8
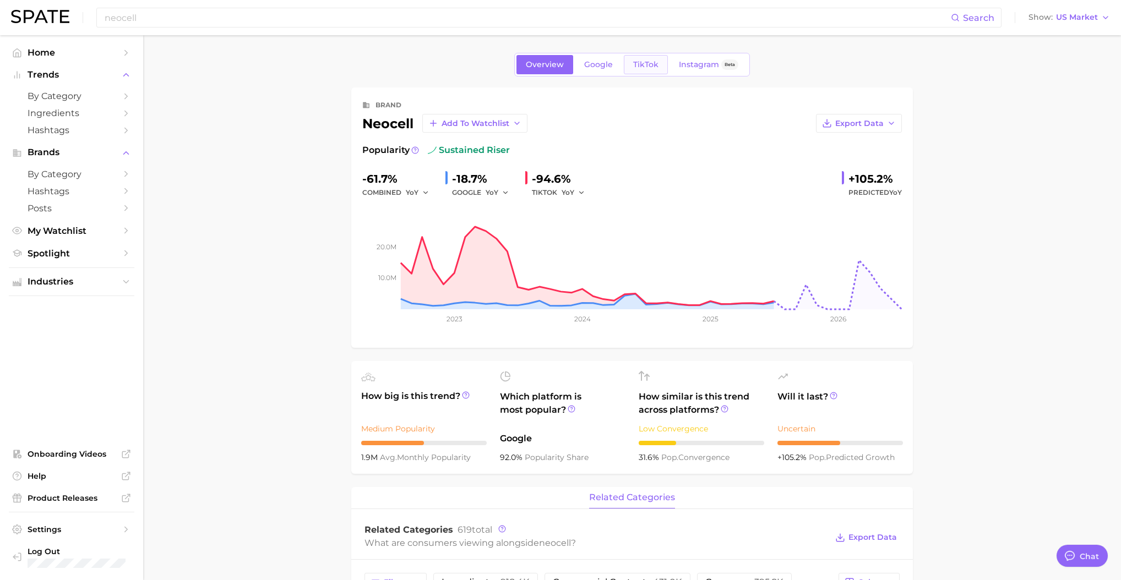
click at [635, 65] on span "TikTok" at bounding box center [645, 64] width 25 height 9
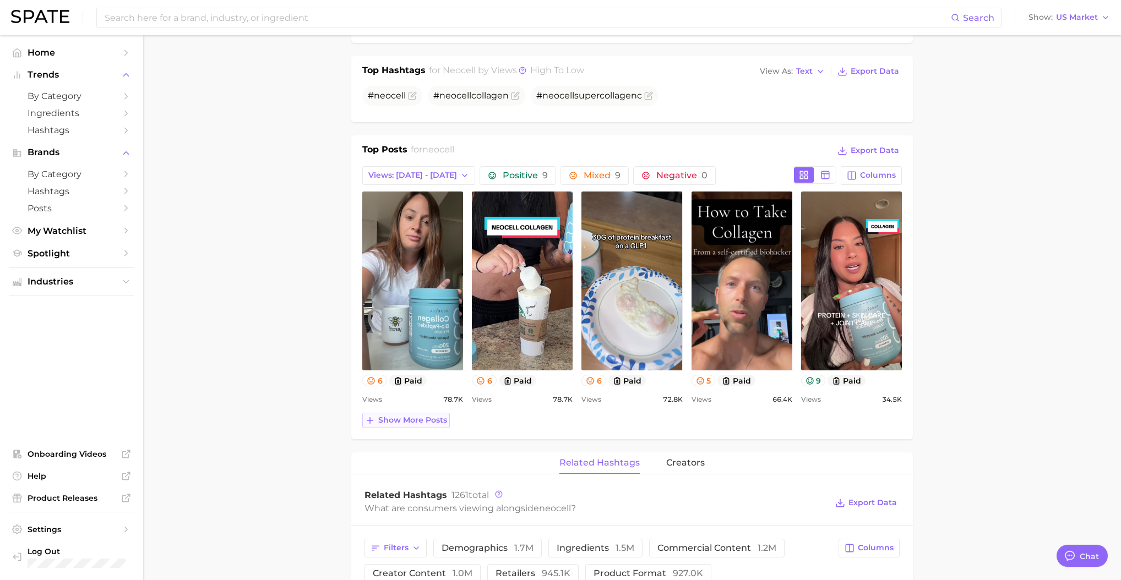
click at [427, 421] on span "Show more posts" at bounding box center [412, 420] width 69 height 9
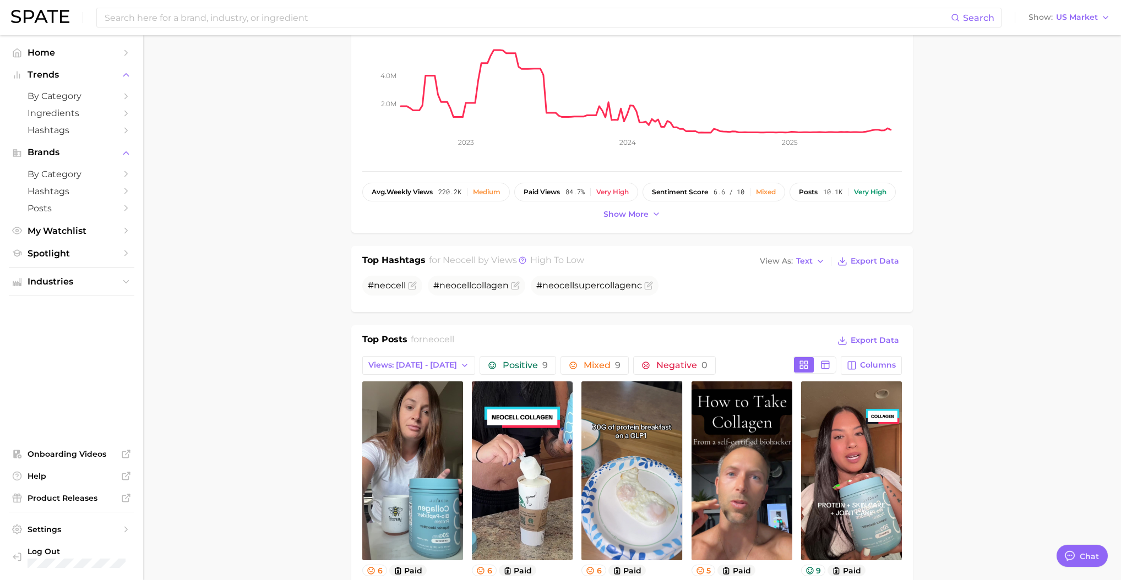
scroll to position [103, 0]
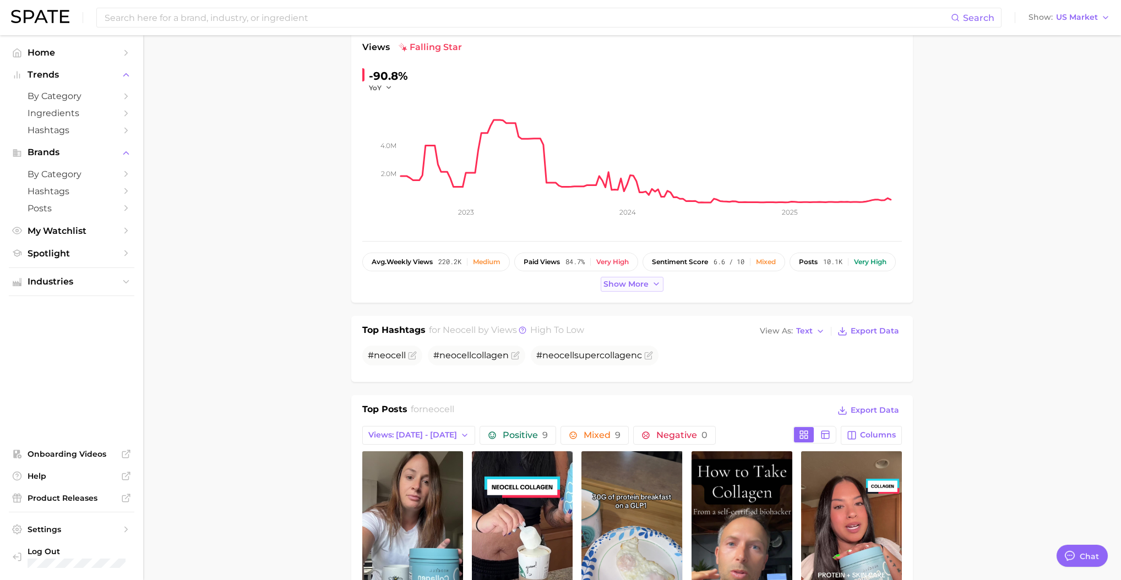
click at [617, 282] on span "Show more" at bounding box center [626, 284] width 45 height 9
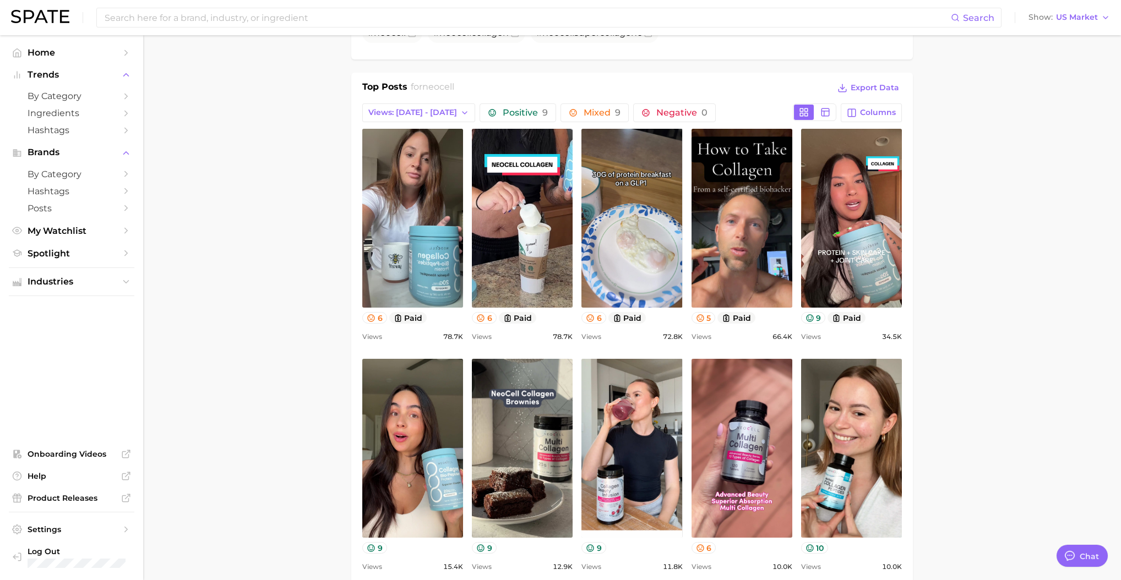
scroll to position [447, 0]
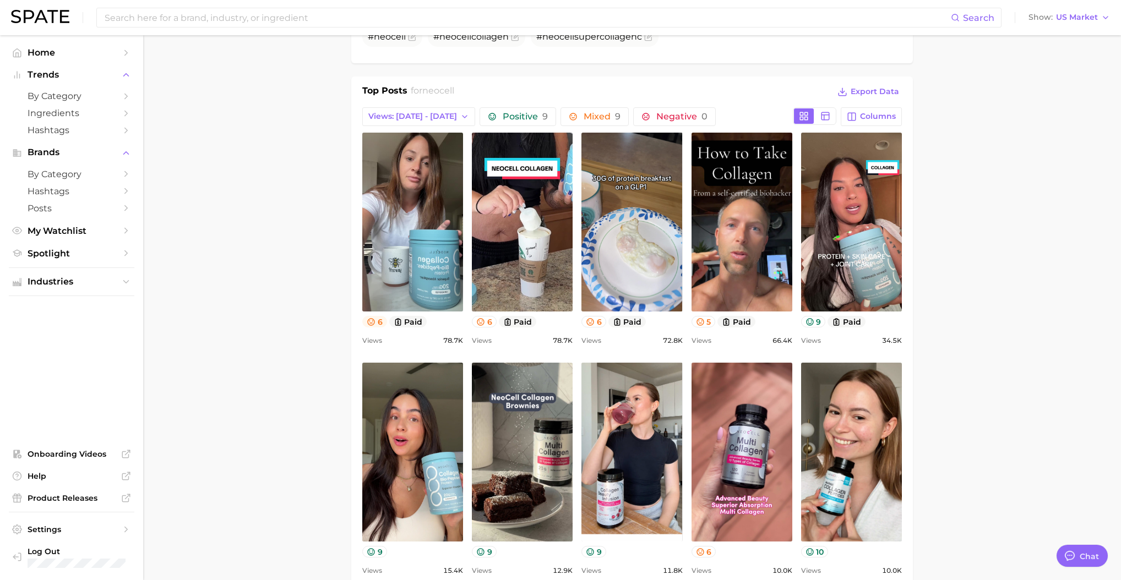
click at [376, 323] on button "6" at bounding box center [374, 322] width 25 height 12
click at [309, 330] on main "Overview Google TikTok Instagram Beta brand neocell Add to Watchlist Export Dat…" at bounding box center [632, 502] width 978 height 1826
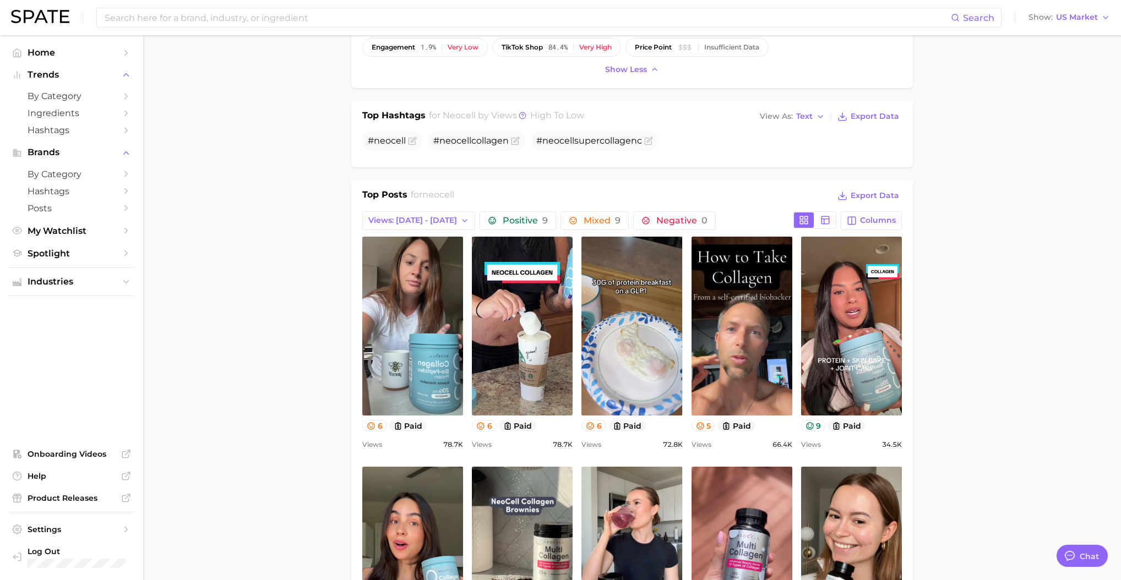
scroll to position [302, 0]
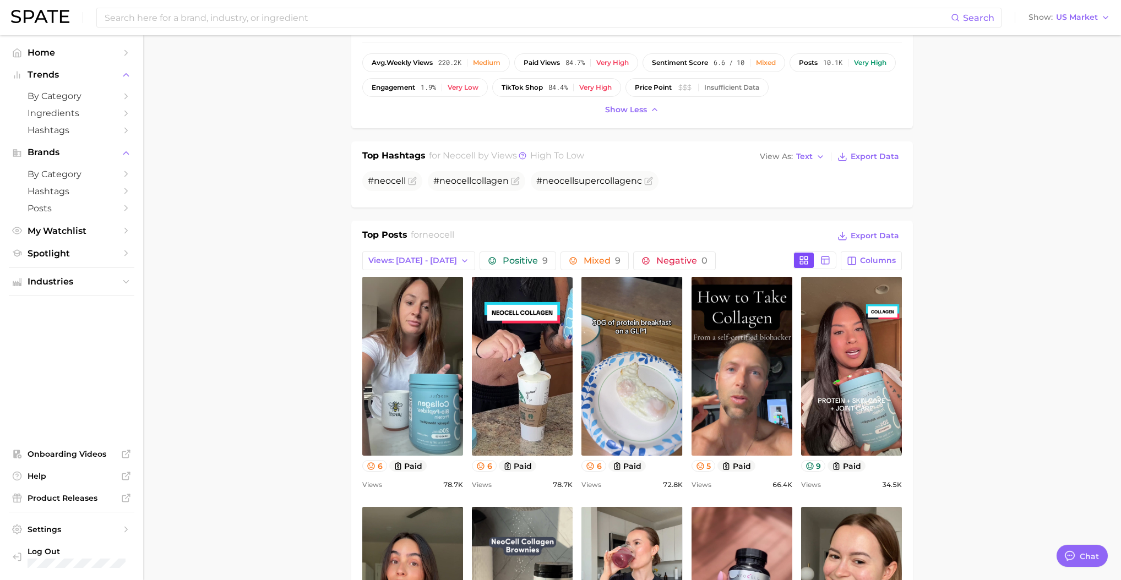
click at [802, 261] on icon at bounding box center [804, 260] width 10 height 10
click at [819, 258] on button at bounding box center [825, 260] width 20 height 15
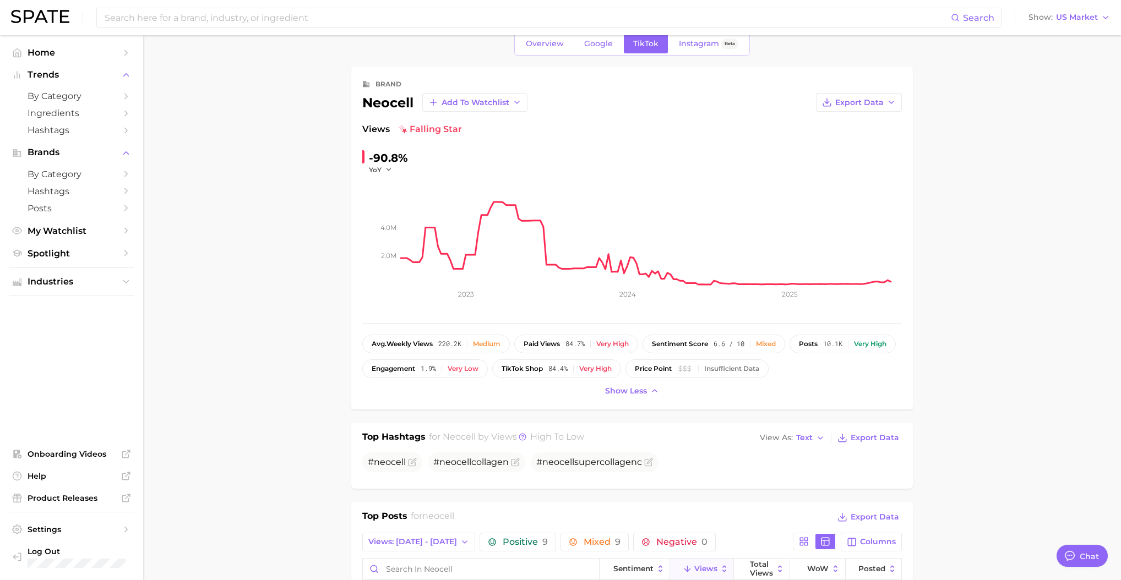
scroll to position [0, 0]
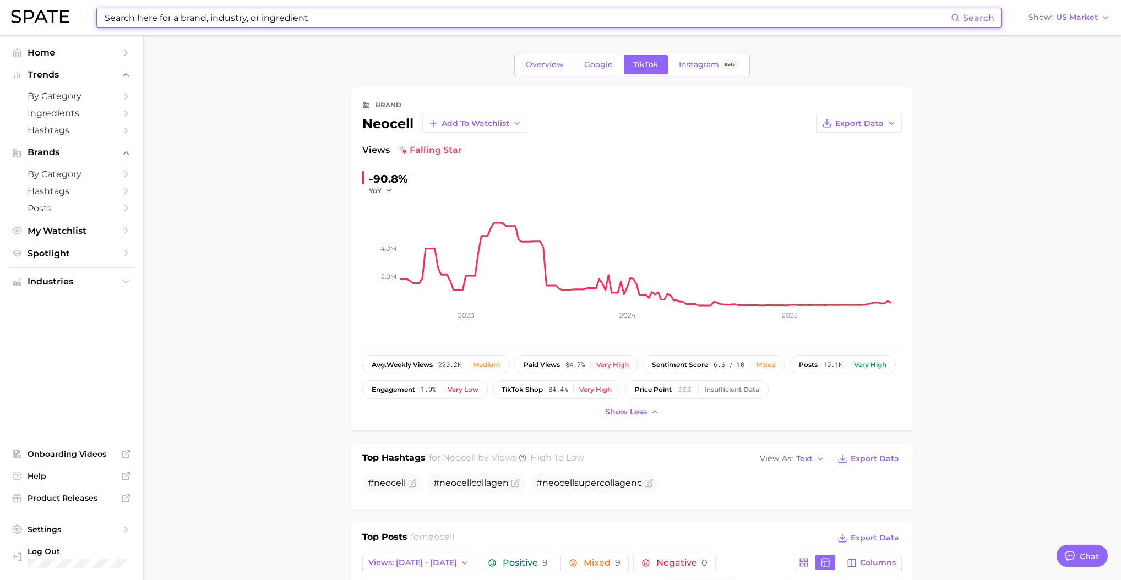
click at [238, 19] on input at bounding box center [527, 17] width 847 height 19
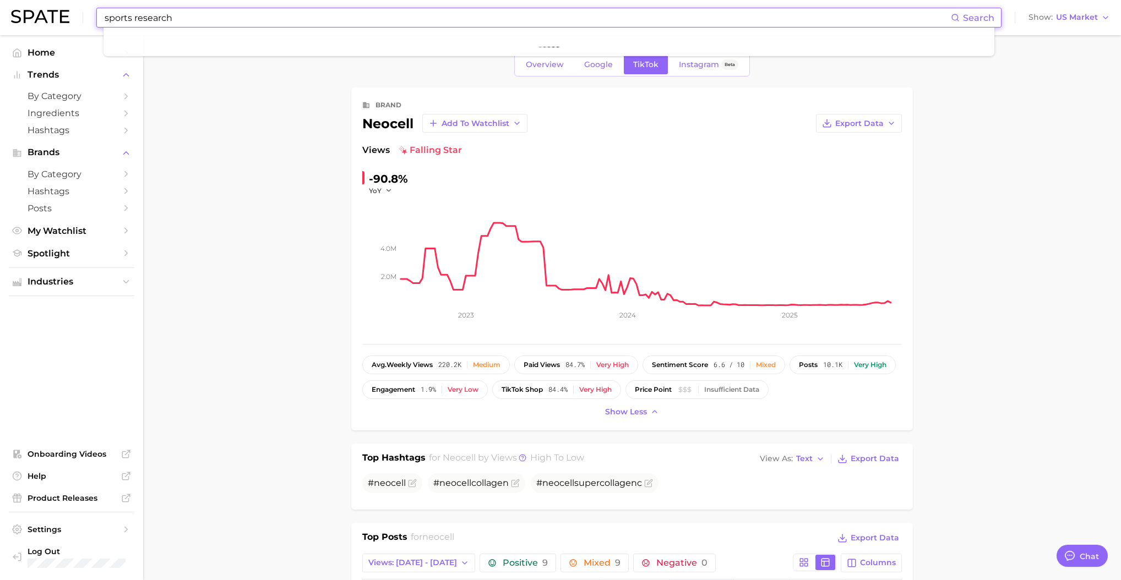
type input "sports research"
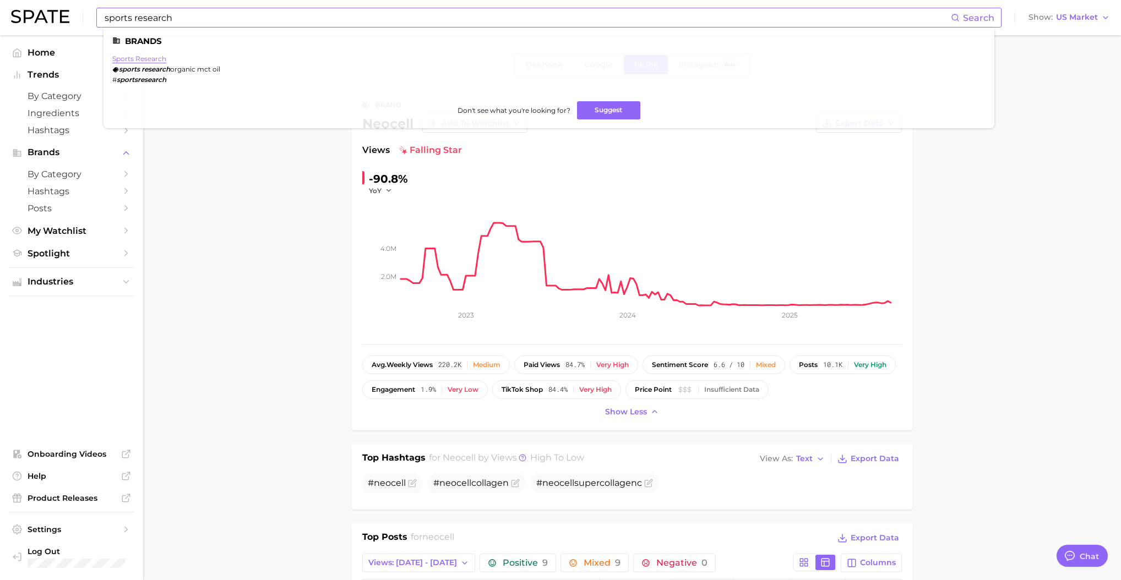
click at [128, 58] on link "sports research" at bounding box center [139, 59] width 54 height 8
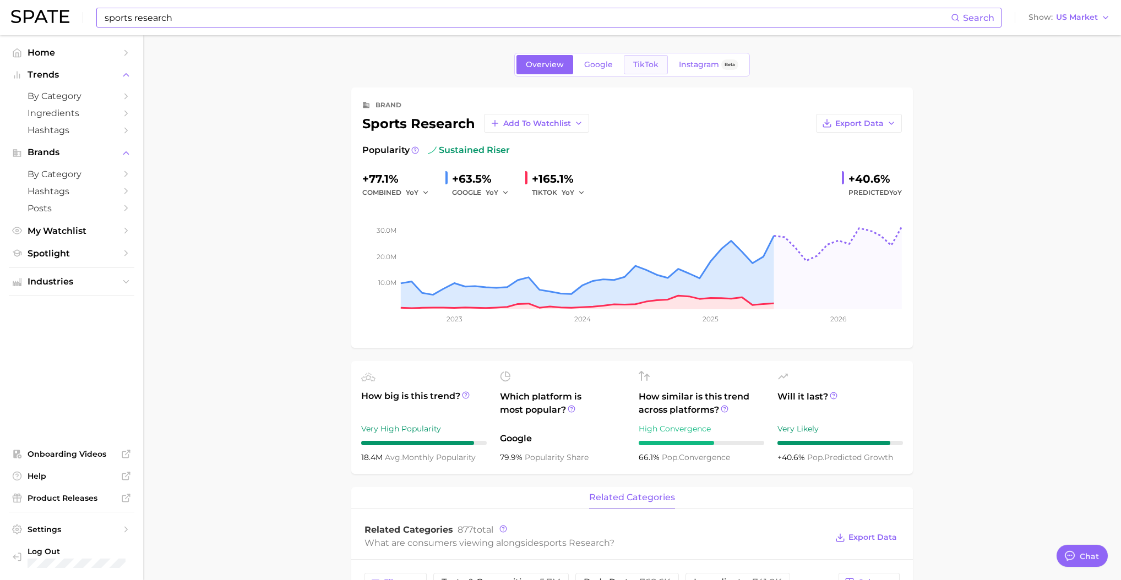
click at [640, 66] on span "TikTok" at bounding box center [645, 64] width 25 height 9
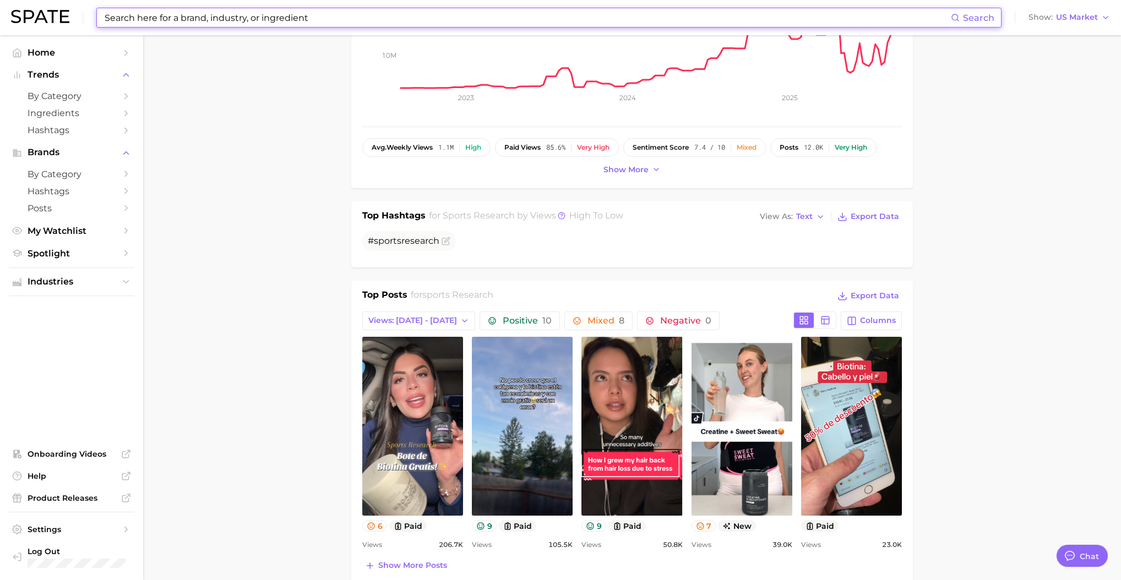
scroll to position [171, 0]
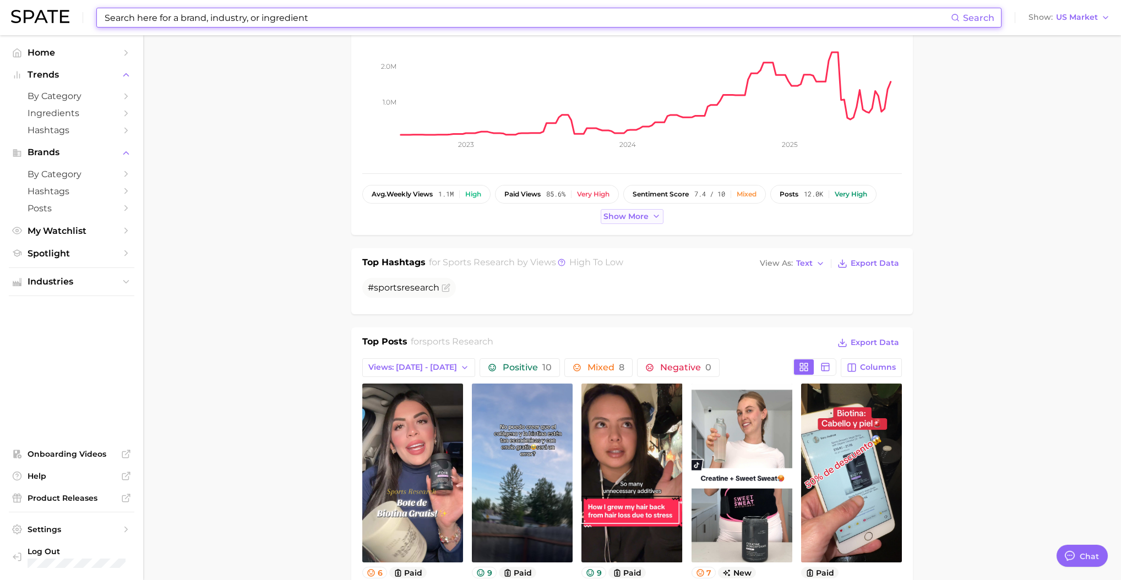
click at [615, 212] on span "Show more" at bounding box center [626, 216] width 45 height 9
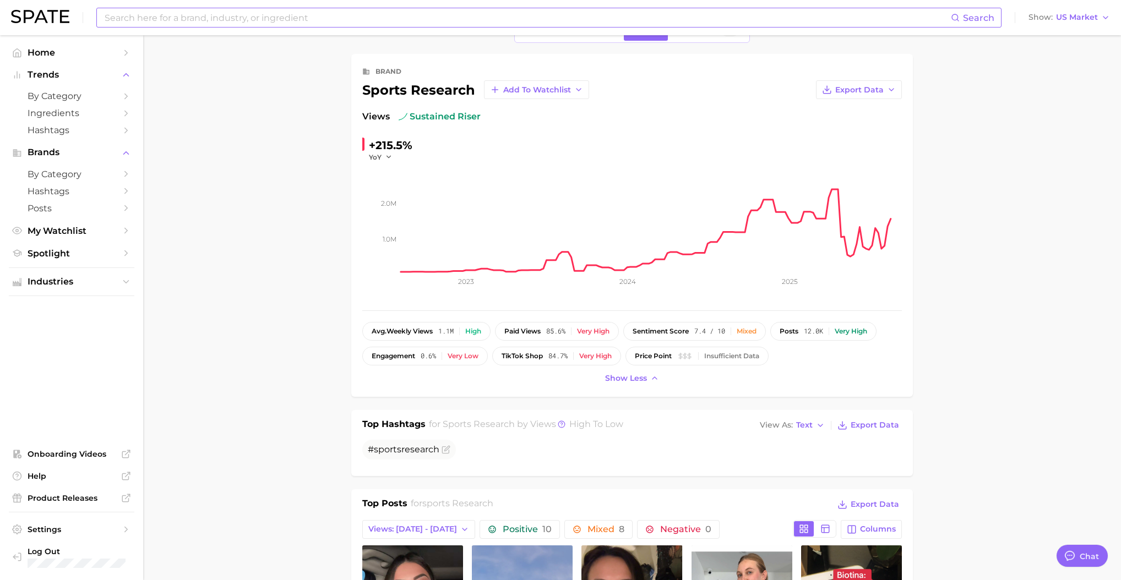
scroll to position [0, 0]
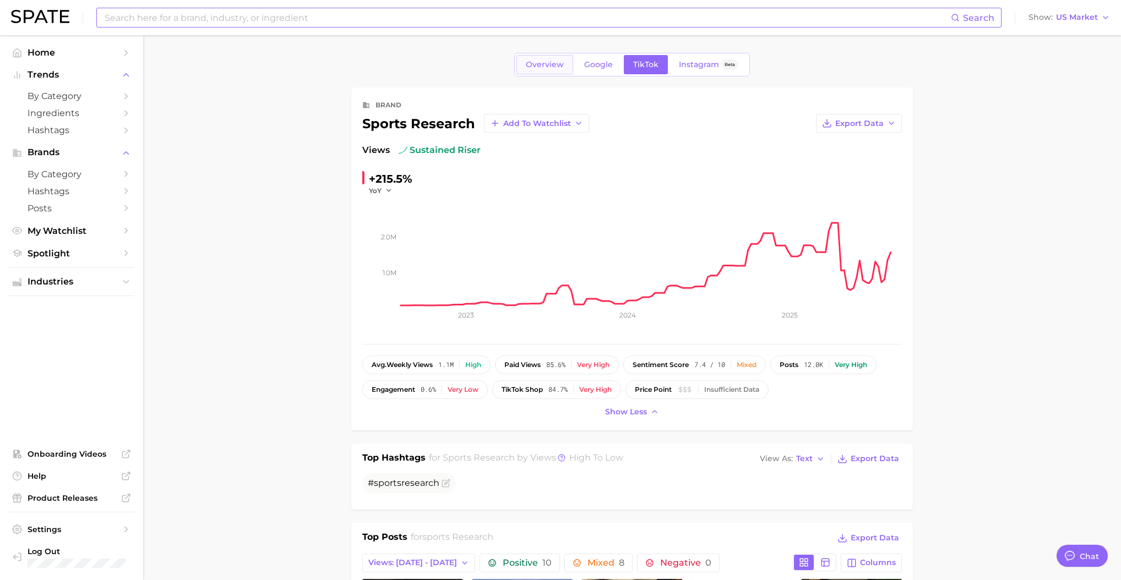
click at [541, 71] on link "Overview" at bounding box center [544, 64] width 57 height 19
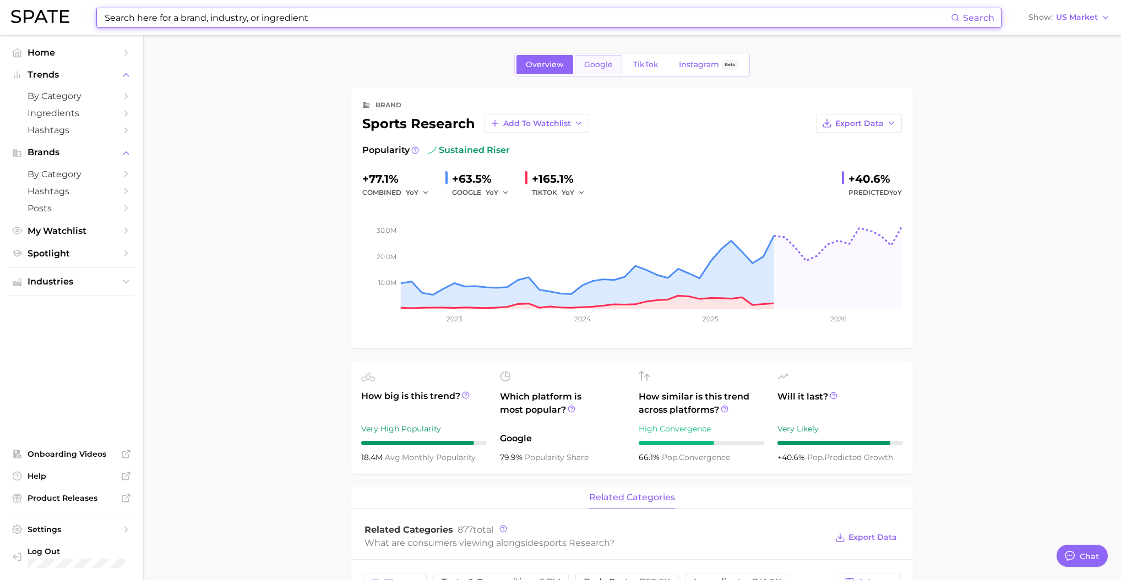
click at [590, 68] on span "Google" at bounding box center [598, 64] width 29 height 9
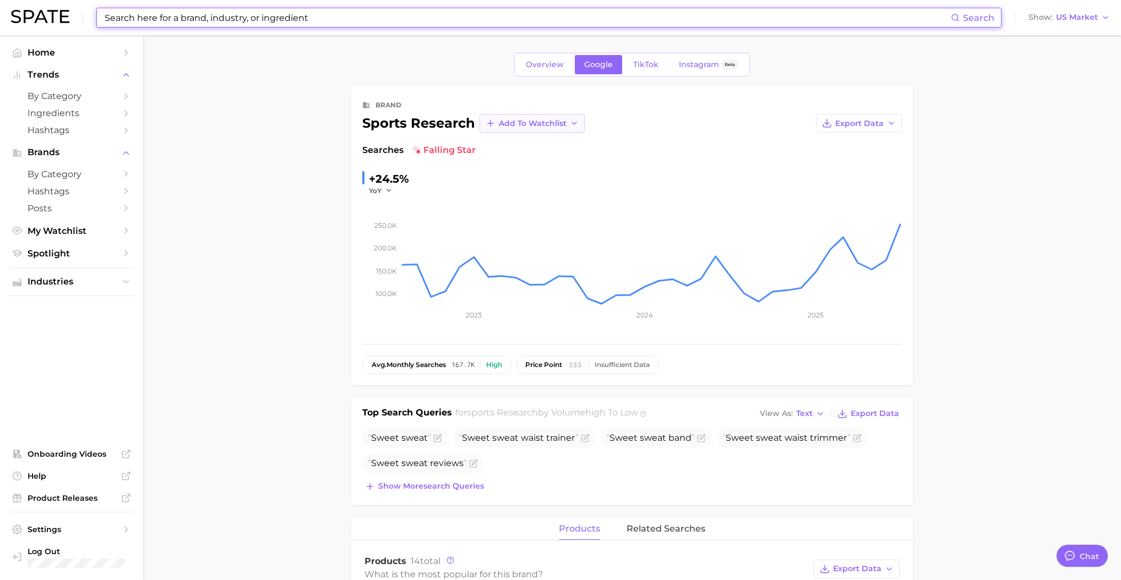
click at [551, 126] on span "Add to Watchlist" at bounding box center [533, 123] width 68 height 9
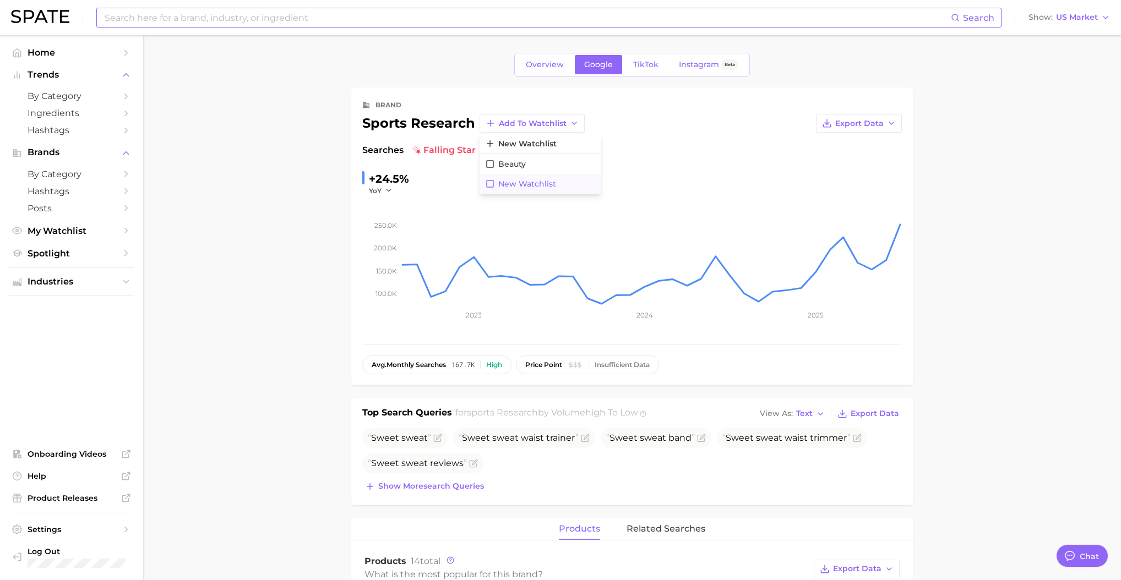
click at [509, 181] on span "New Watchlist" at bounding box center [527, 184] width 58 height 9
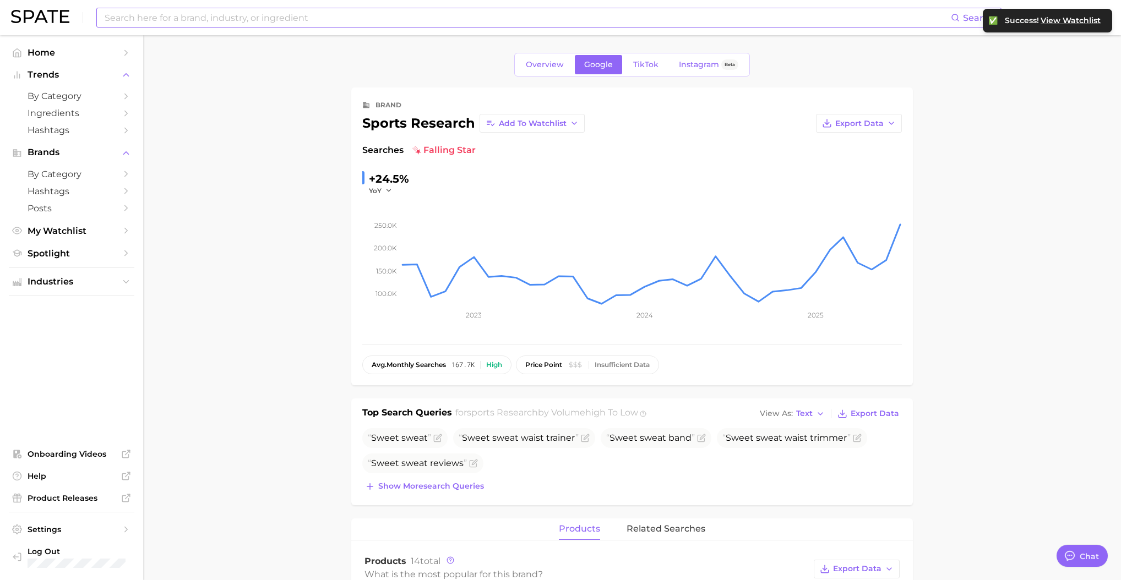
click at [1070, 21] on span "View Watchlist" at bounding box center [1071, 20] width 60 height 9
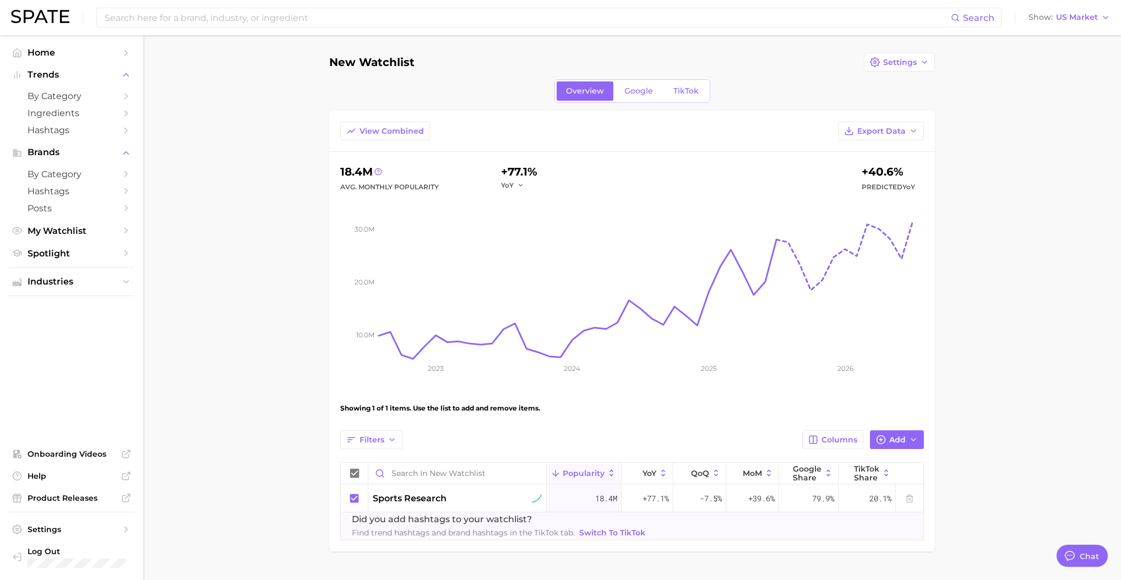
scroll to position [25, 0]
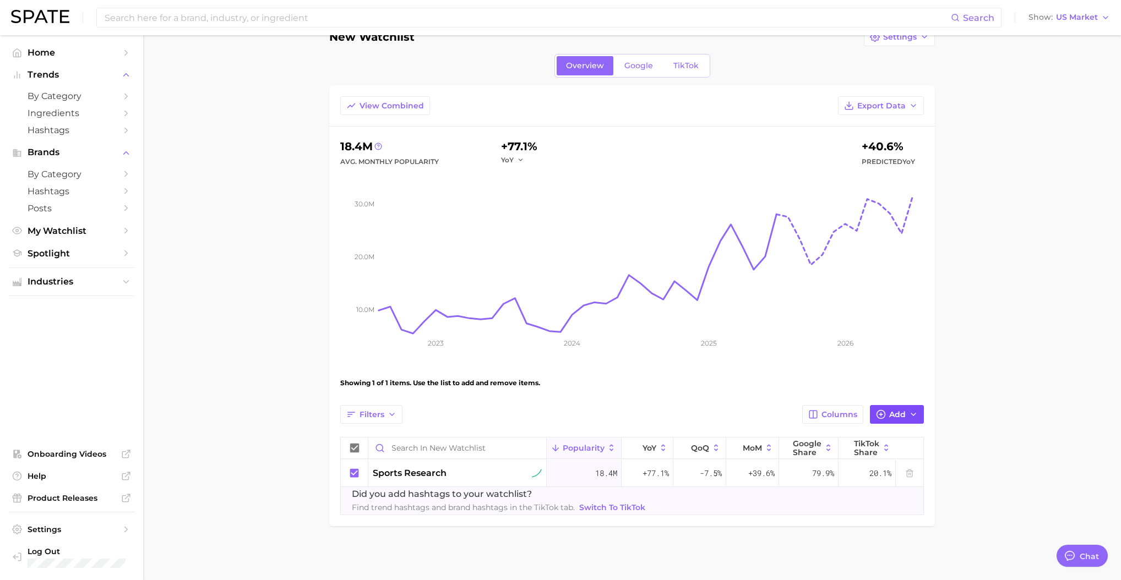
click at [895, 415] on span "Add" at bounding box center [897, 414] width 17 height 9
click at [635, 526] on button "neocell" at bounding box center [651, 522] width 41 height 19
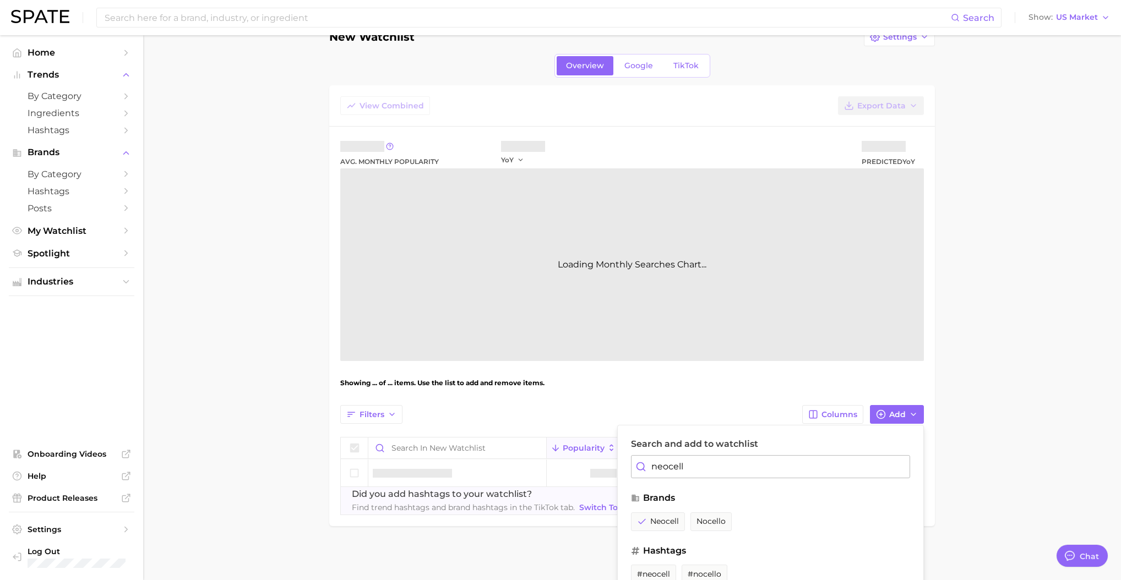
click at [668, 466] on input "neocell" at bounding box center [770, 466] width 279 height 23
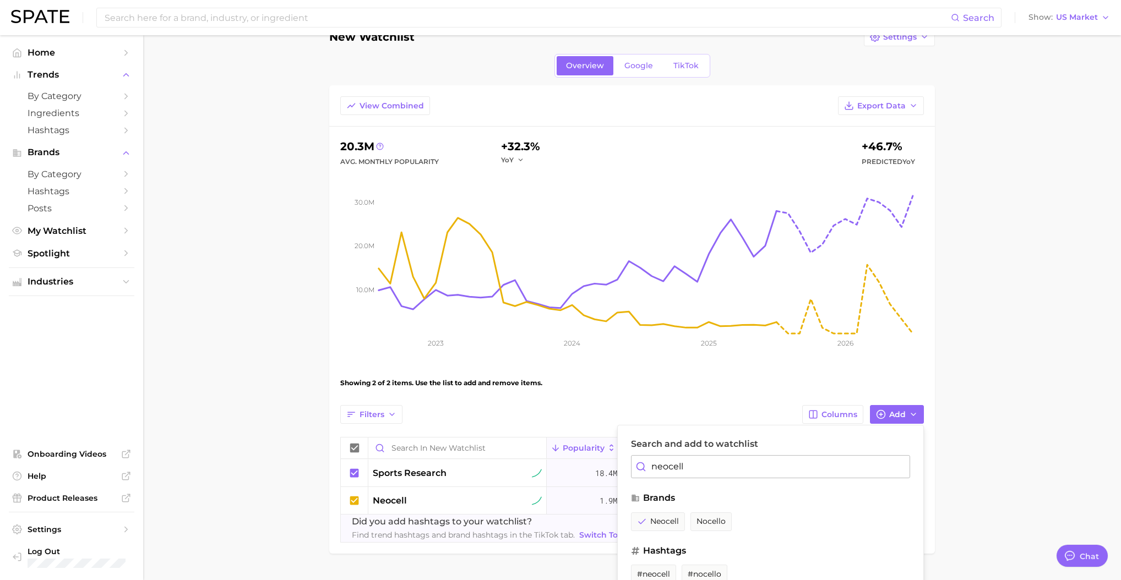
click at [668, 466] on input "neocell" at bounding box center [770, 466] width 279 height 23
type input "ancient nutrition"
click at [689, 522] on span "ancient nutrition" at bounding box center [670, 521] width 67 height 9
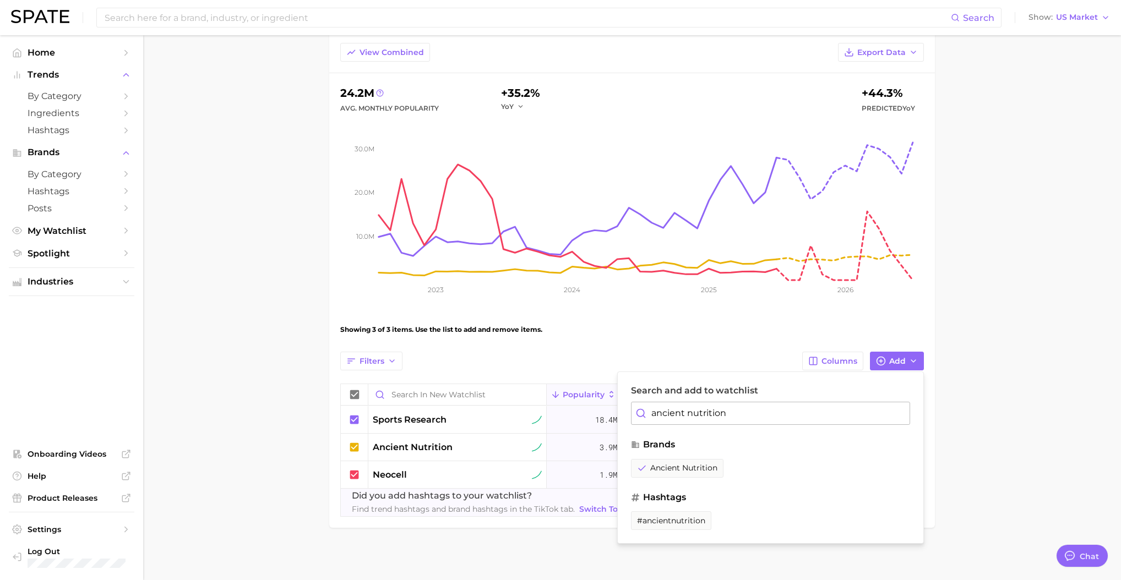
scroll to position [80, 0]
click at [695, 410] on input "ancient nutrition" at bounding box center [770, 411] width 279 height 23
click at [996, 345] on main "New Watchlist Settings Overview Google TikTok View Combined Export Data 24.2m A…" at bounding box center [632, 268] width 978 height 627
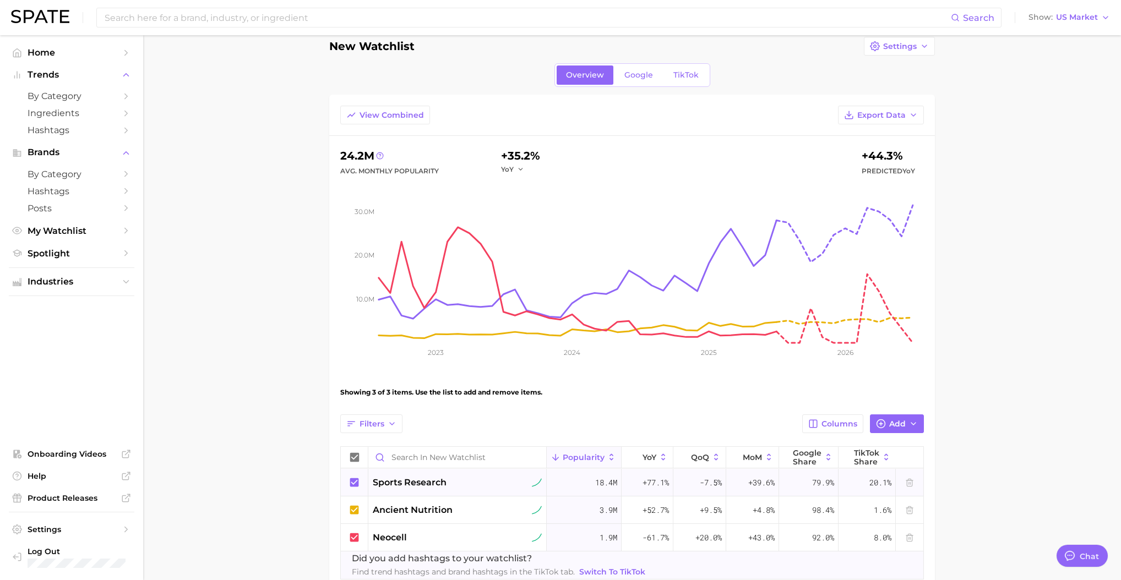
scroll to position [0, 0]
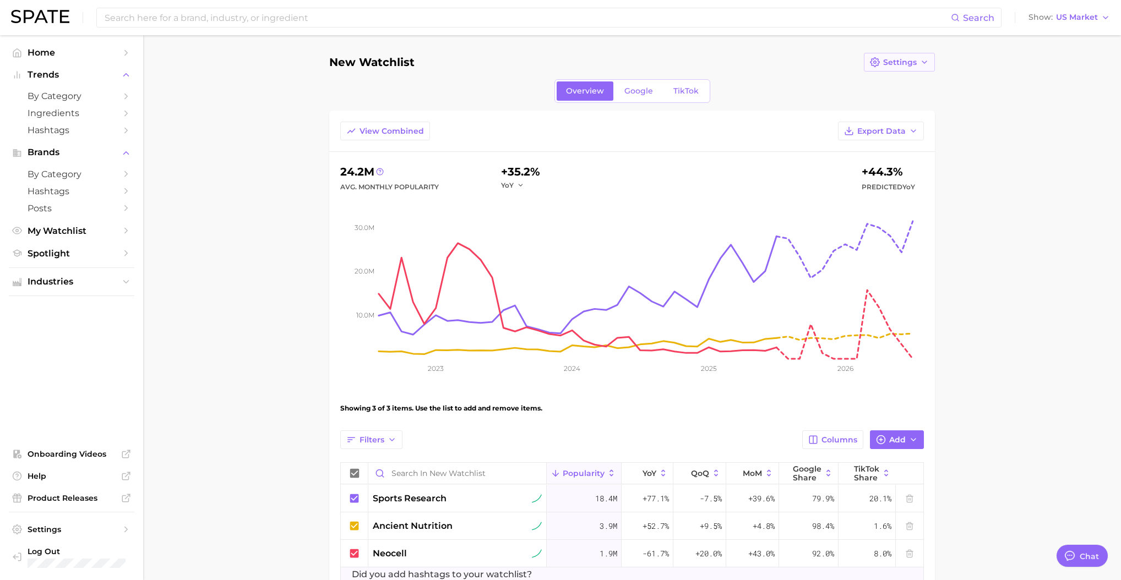
click at [932, 63] on button "Settings" at bounding box center [899, 62] width 71 height 19
click at [894, 82] on button "Edit Details" at bounding box center [874, 83] width 121 height 20
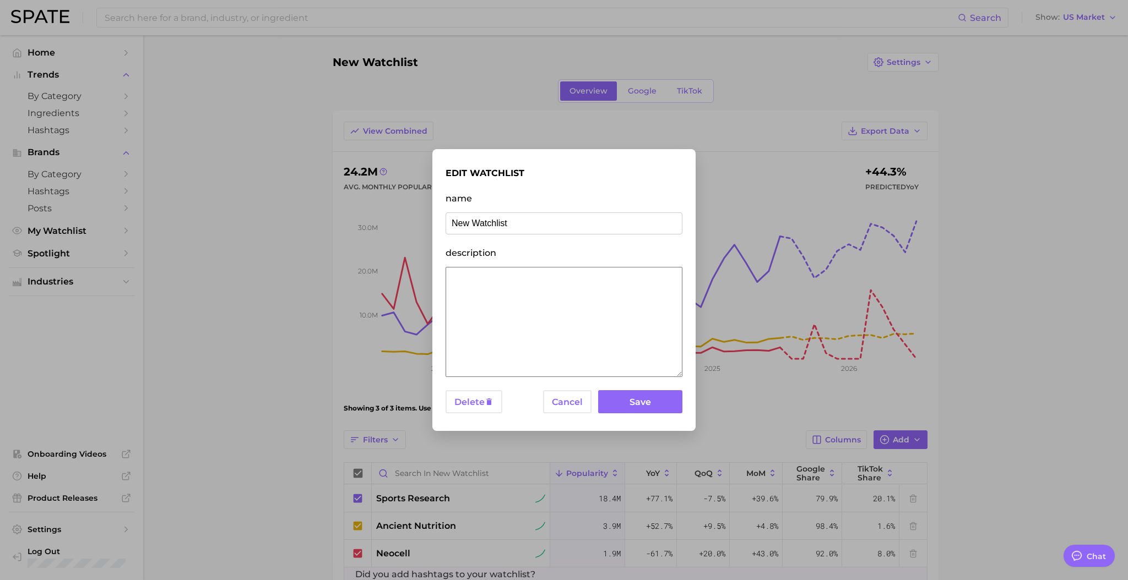
click at [508, 222] on input "New Watchlist" at bounding box center [563, 224] width 237 height 22
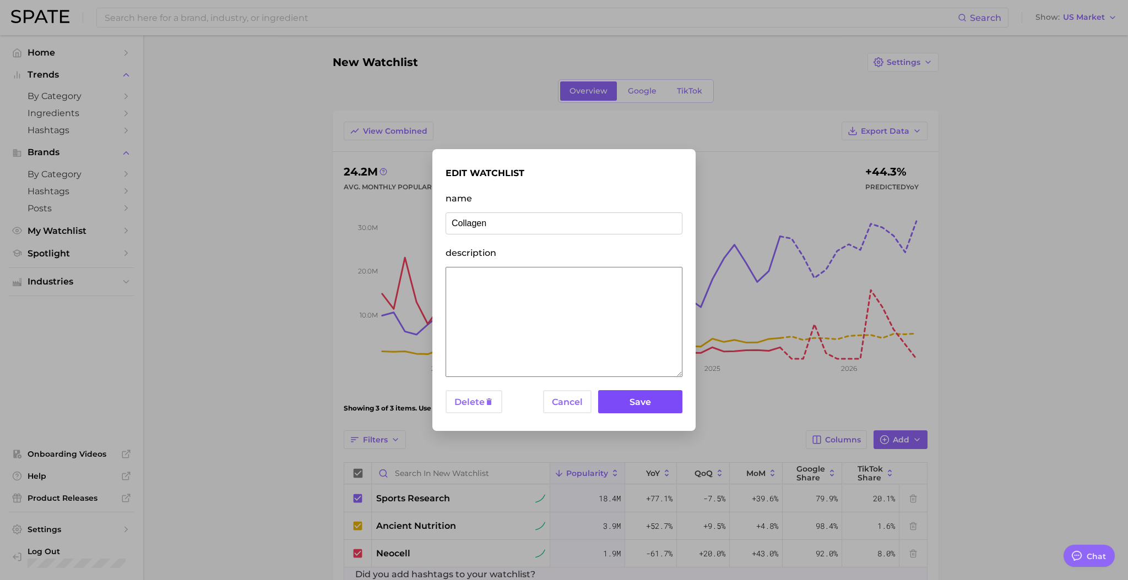
type input "Collagen"
click at [659, 404] on button "Save" at bounding box center [640, 402] width 84 height 24
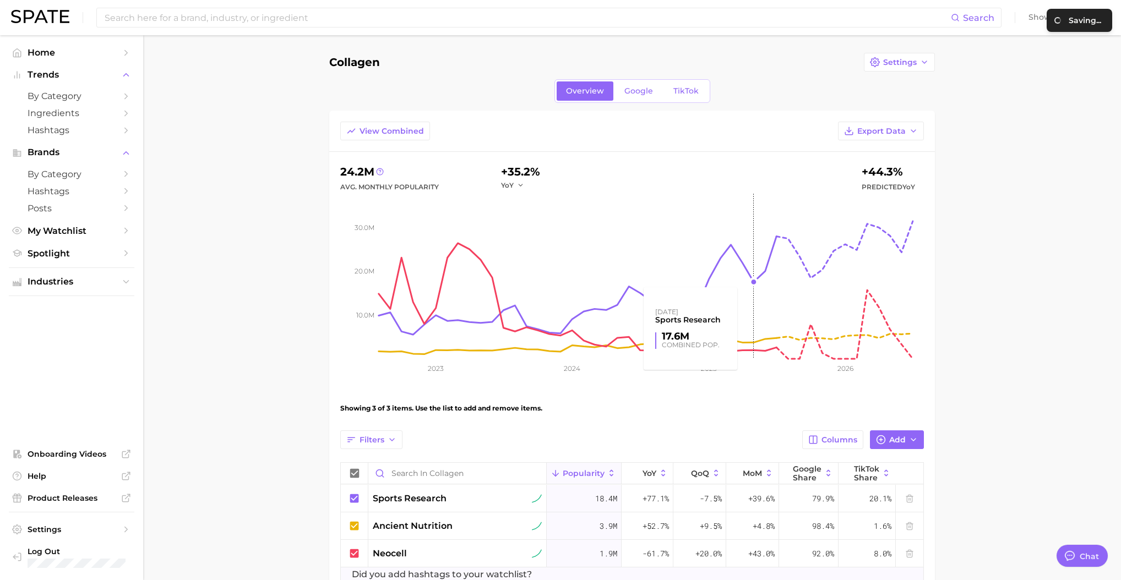
scroll to position [18, 0]
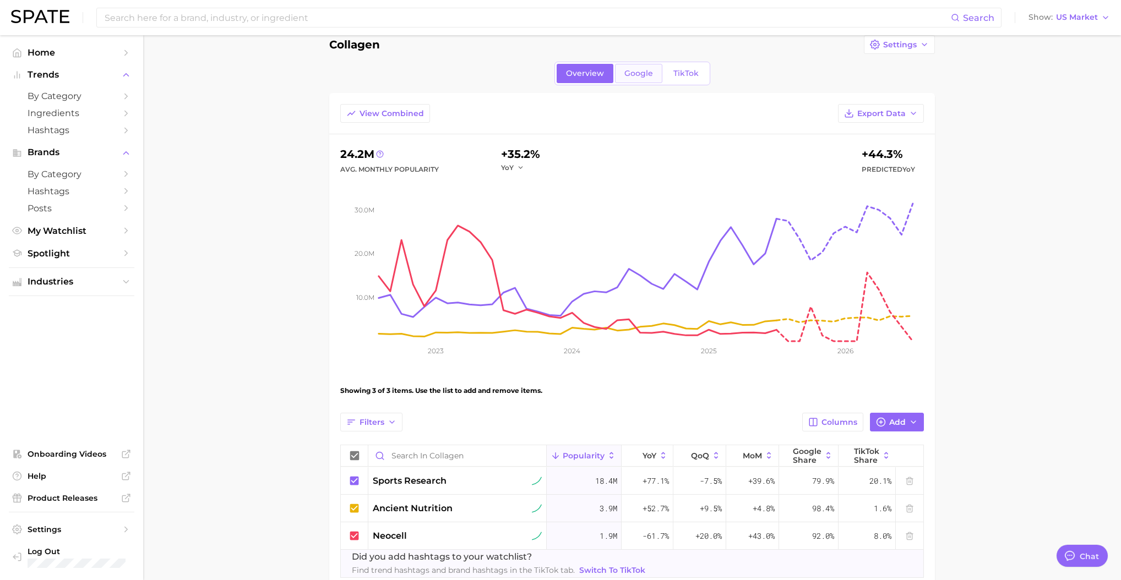
click at [638, 76] on span "Google" at bounding box center [638, 73] width 29 height 9
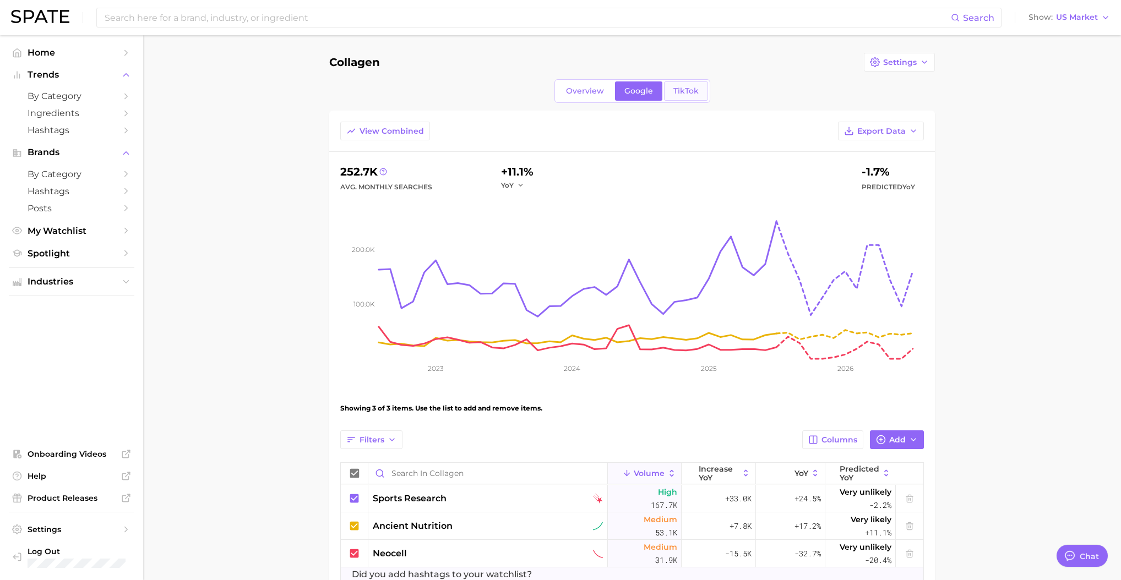
click at [677, 92] on span "TikTok" at bounding box center [685, 90] width 25 height 9
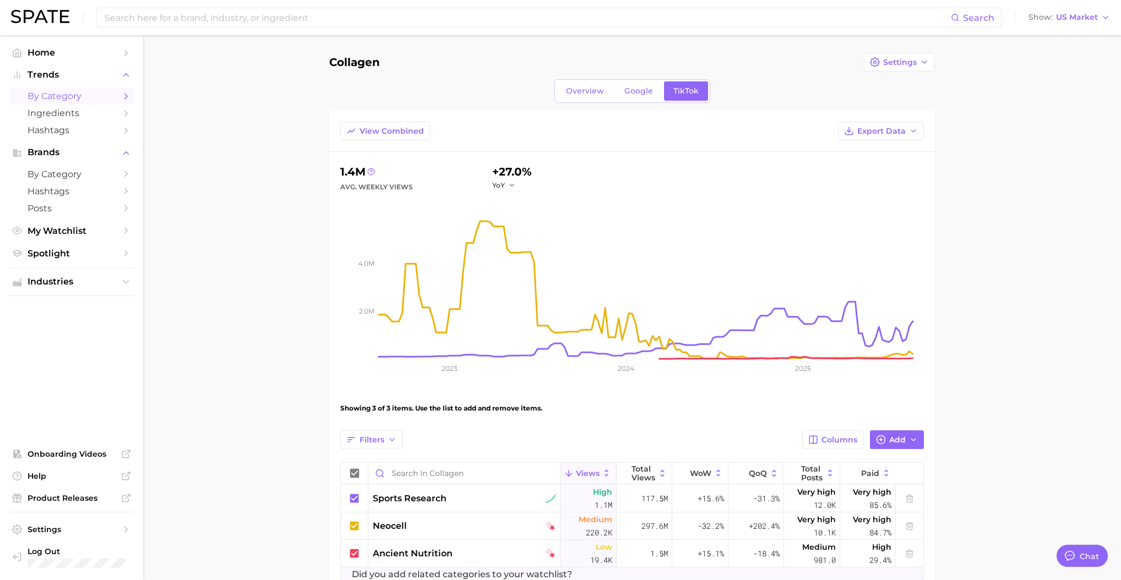
click at [50, 94] on span "by Category" at bounding box center [72, 96] width 88 height 10
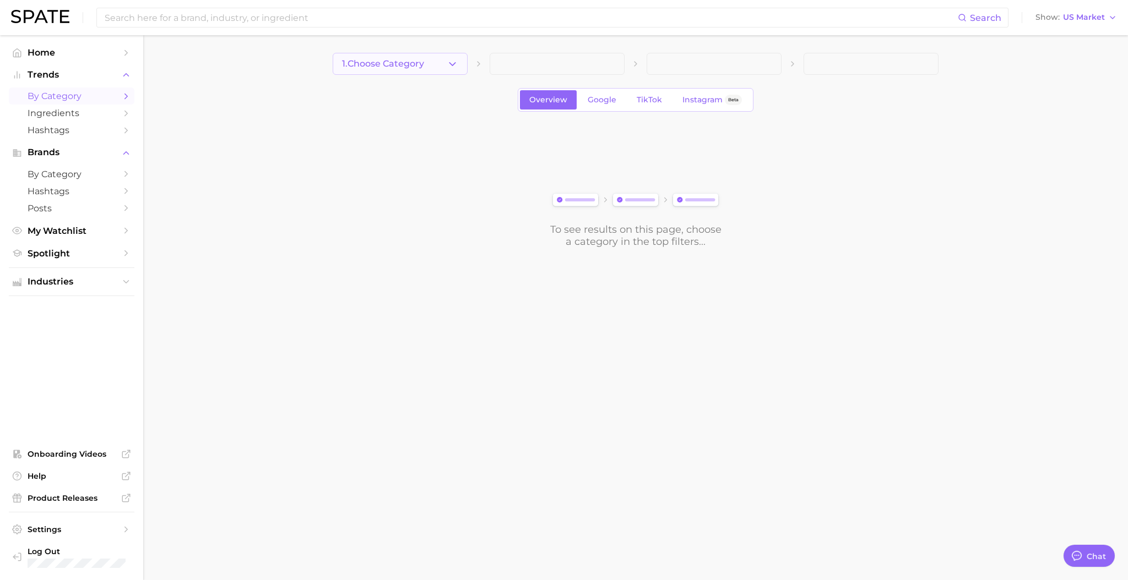
click at [433, 61] on button "1. Choose Category" at bounding box center [400, 64] width 135 height 22
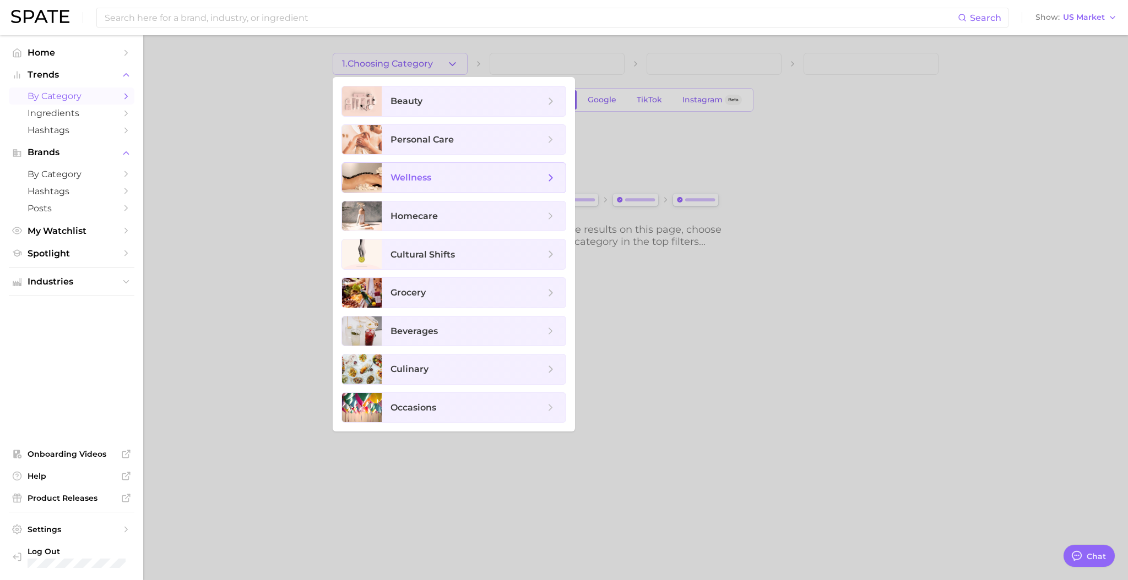
click at [420, 177] on span "wellness" at bounding box center [410, 177] width 41 height 10
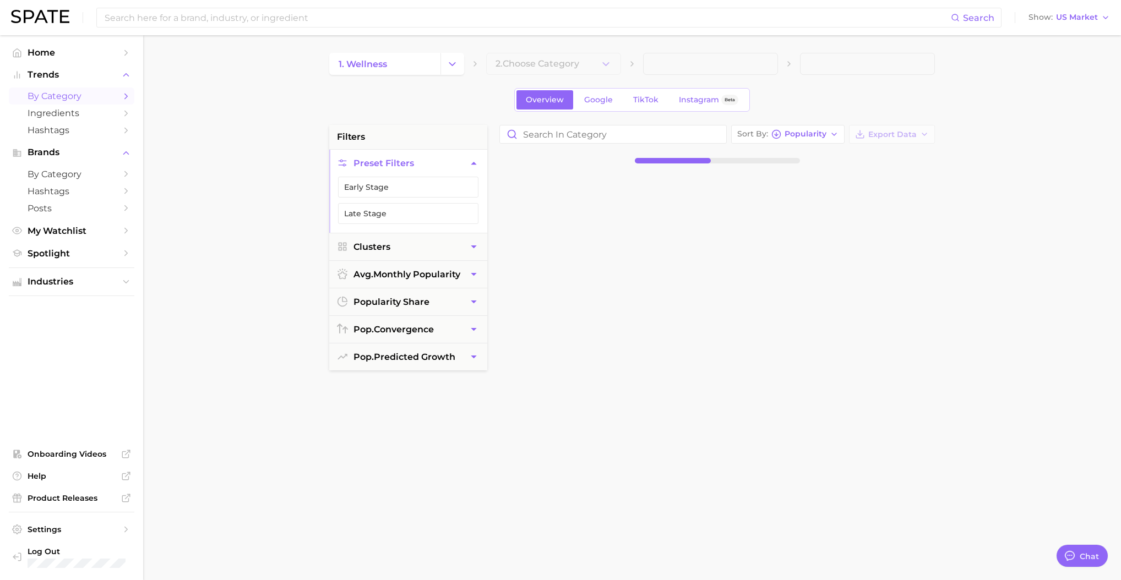
click at [568, 245] on div at bounding box center [720, 439] width 453 height 534
click at [611, 63] on icon "button" at bounding box center [606, 64] width 12 height 12
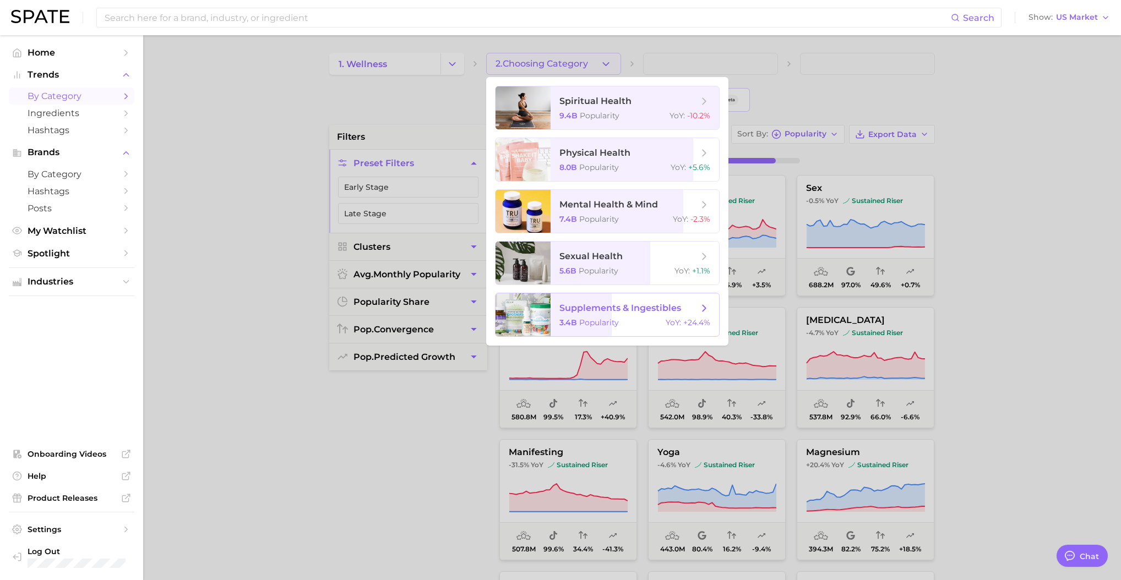
click at [632, 313] on span "supplements & ingestibles" at bounding box center [620, 308] width 122 height 10
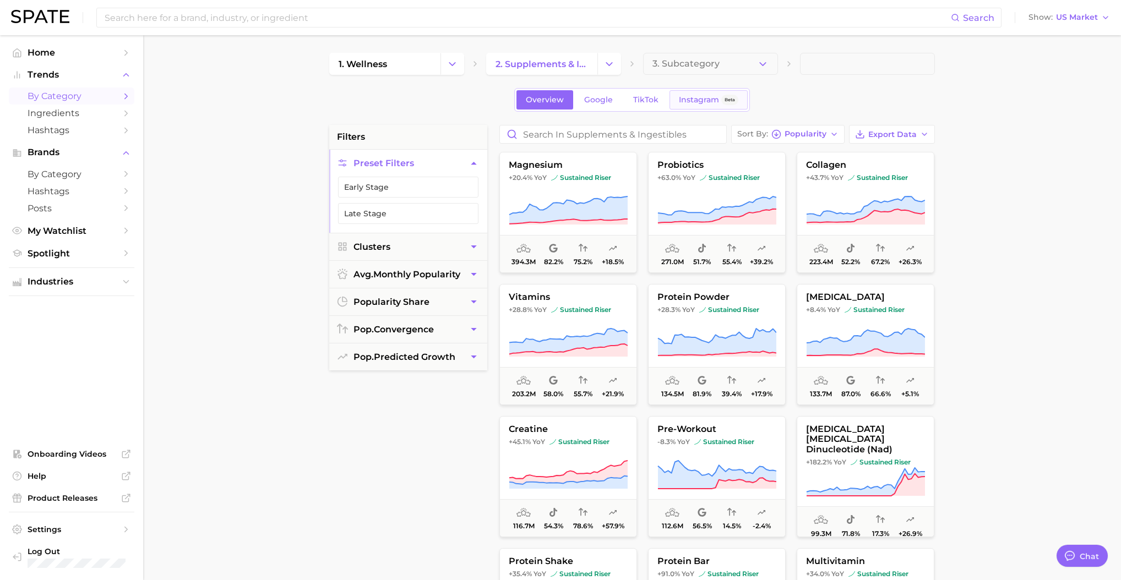
click at [681, 100] on span "Instagram" at bounding box center [699, 99] width 40 height 9
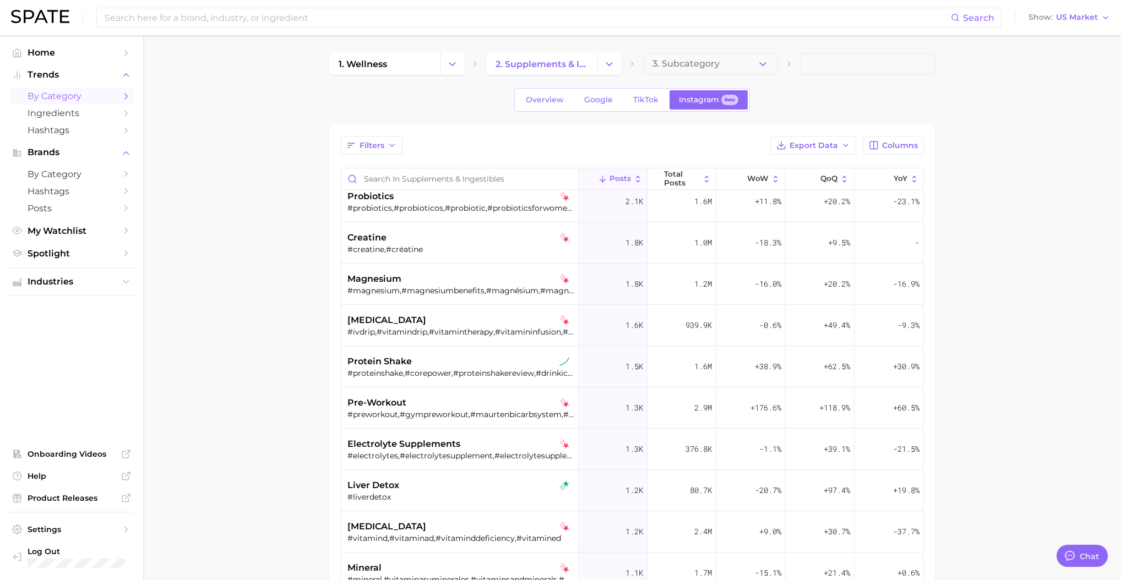
scroll to position [173, 0]
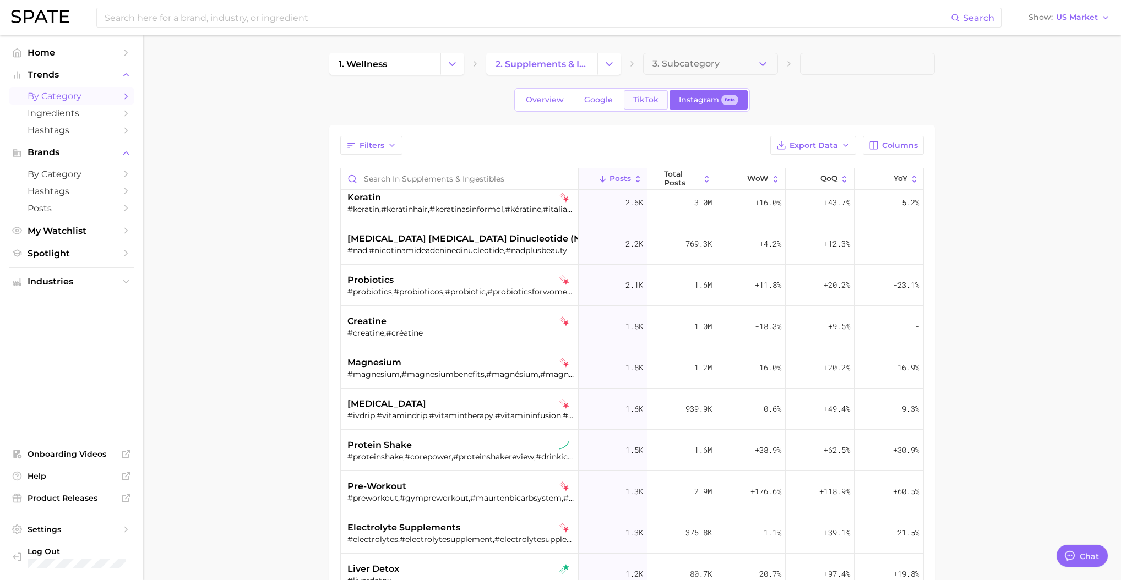
click at [637, 95] on span "TikTok" at bounding box center [645, 99] width 25 height 9
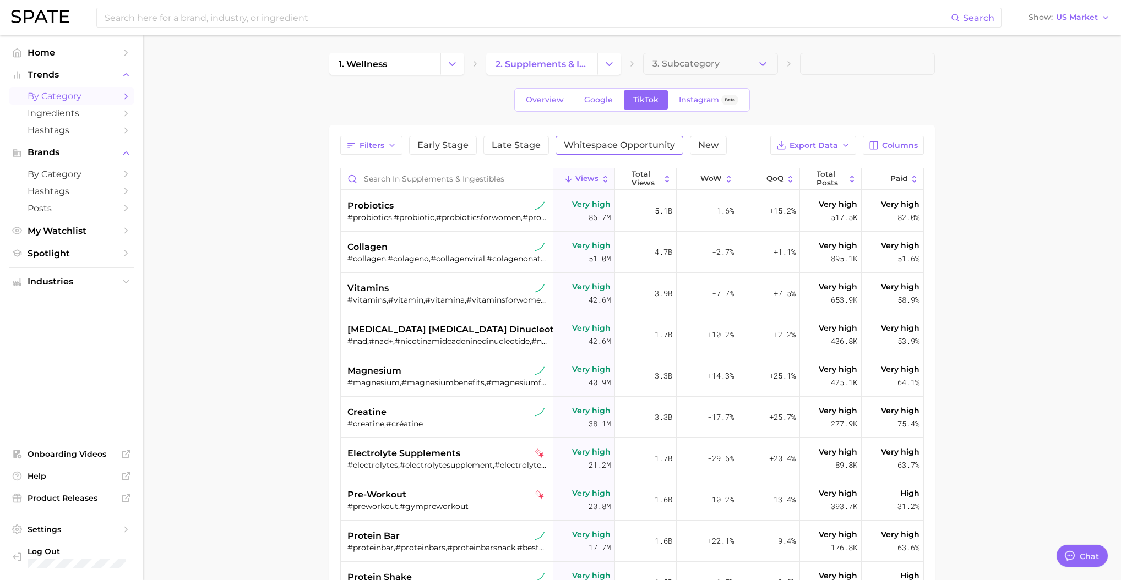
click at [586, 143] on span "Whitespace Opportunity" at bounding box center [619, 145] width 111 height 9
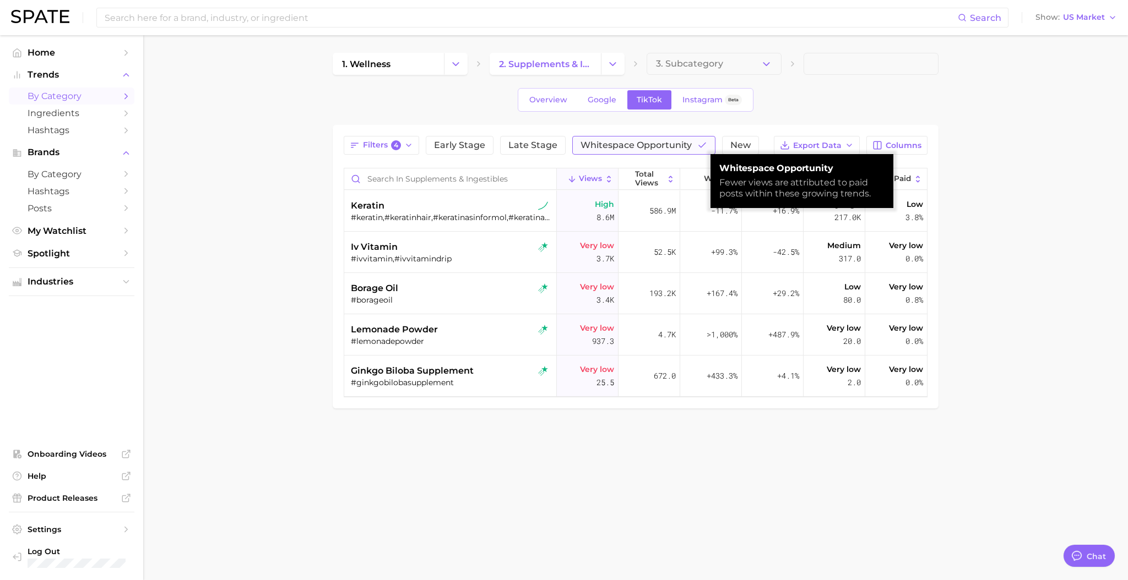
click at [621, 142] on span "Whitespace Opportunity" at bounding box center [635, 145] width 111 height 9
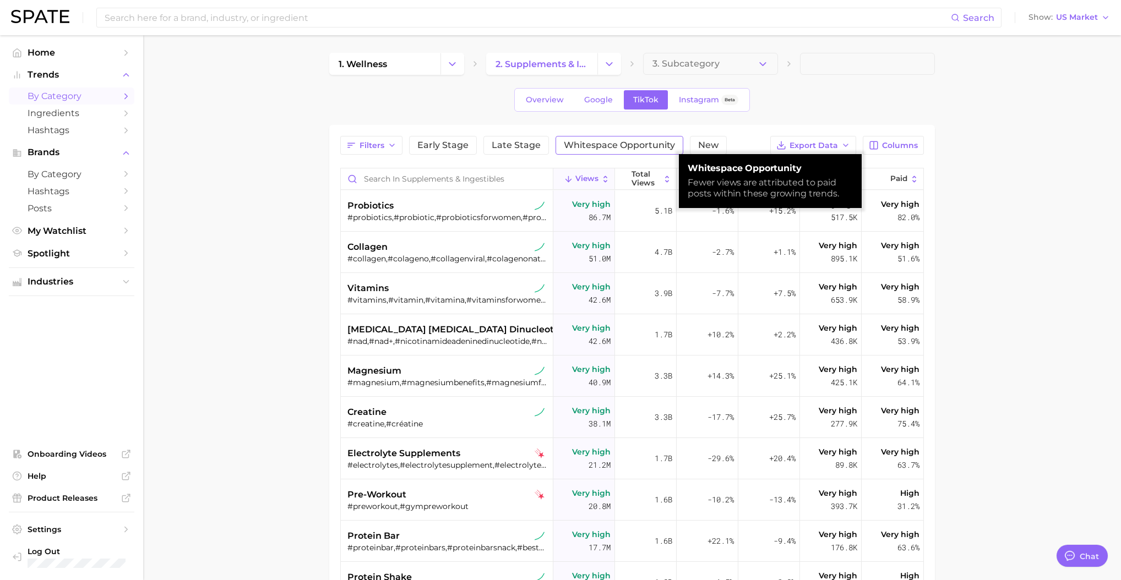
click at [620, 144] on span "Whitespace Opportunity" at bounding box center [619, 145] width 111 height 9
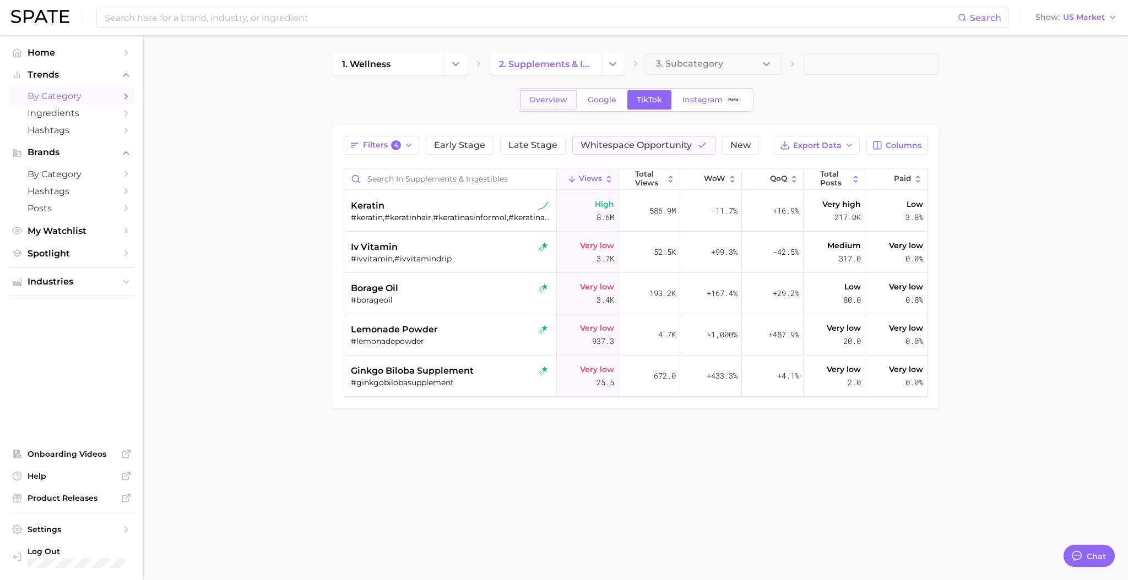
click at [552, 103] on span "Overview" at bounding box center [548, 99] width 38 height 9
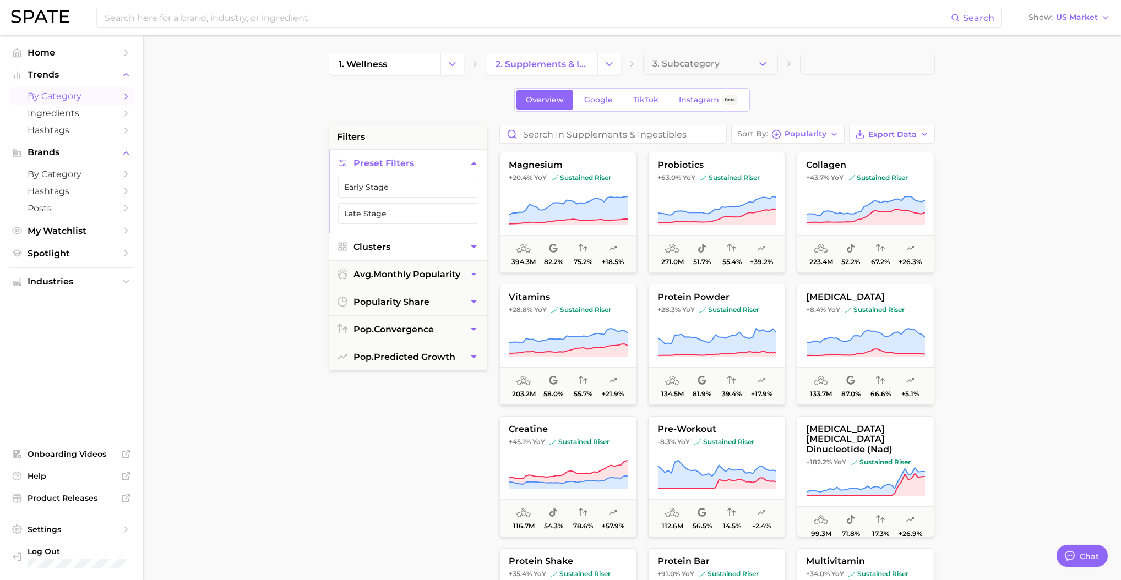
click at [435, 246] on button "Clusters" at bounding box center [408, 246] width 158 height 27
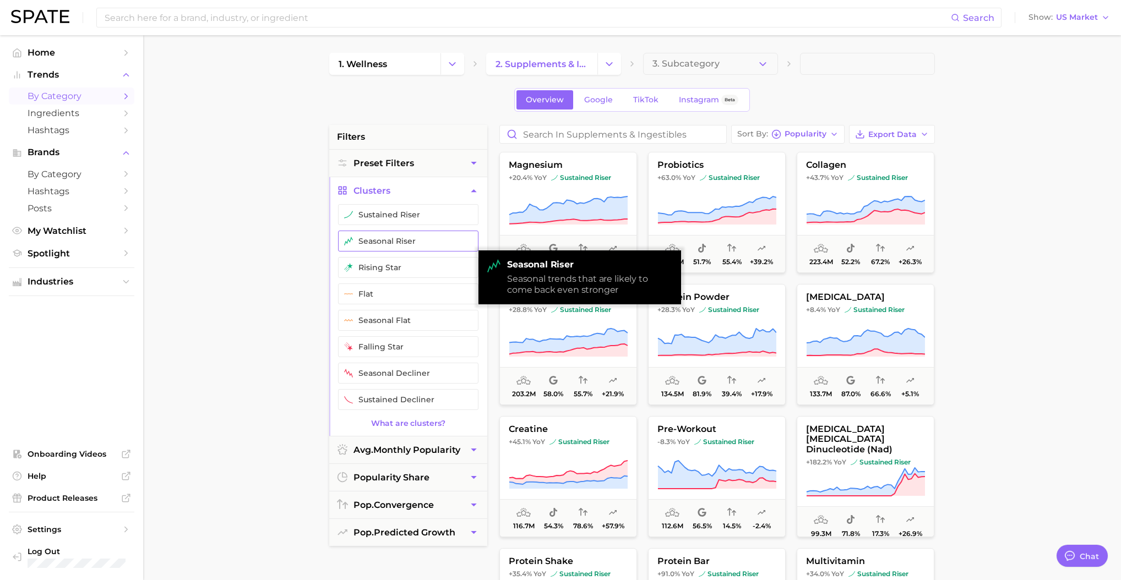
click at [435, 244] on button "seasonal riser" at bounding box center [408, 241] width 140 height 21
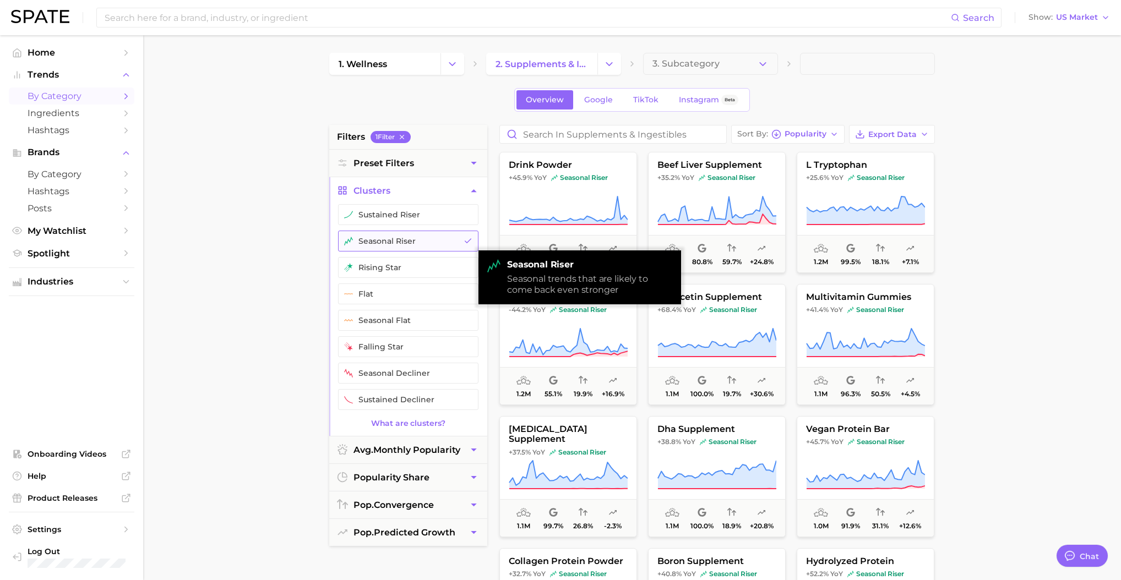
click at [435, 244] on button "seasonal riser" at bounding box center [408, 241] width 140 height 21
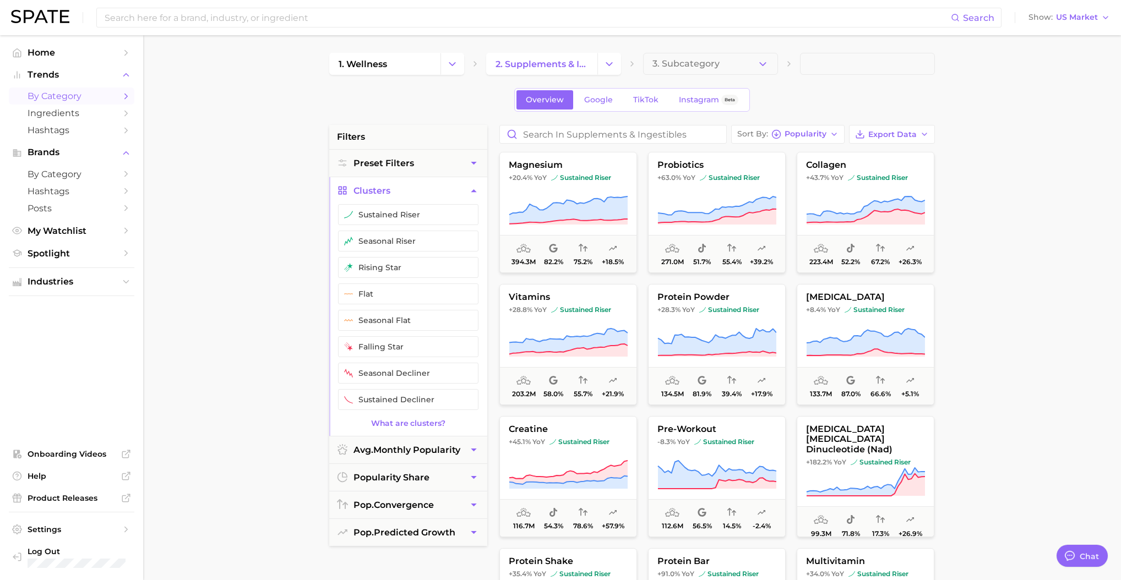
click at [426, 187] on button "Clusters" at bounding box center [408, 190] width 158 height 27
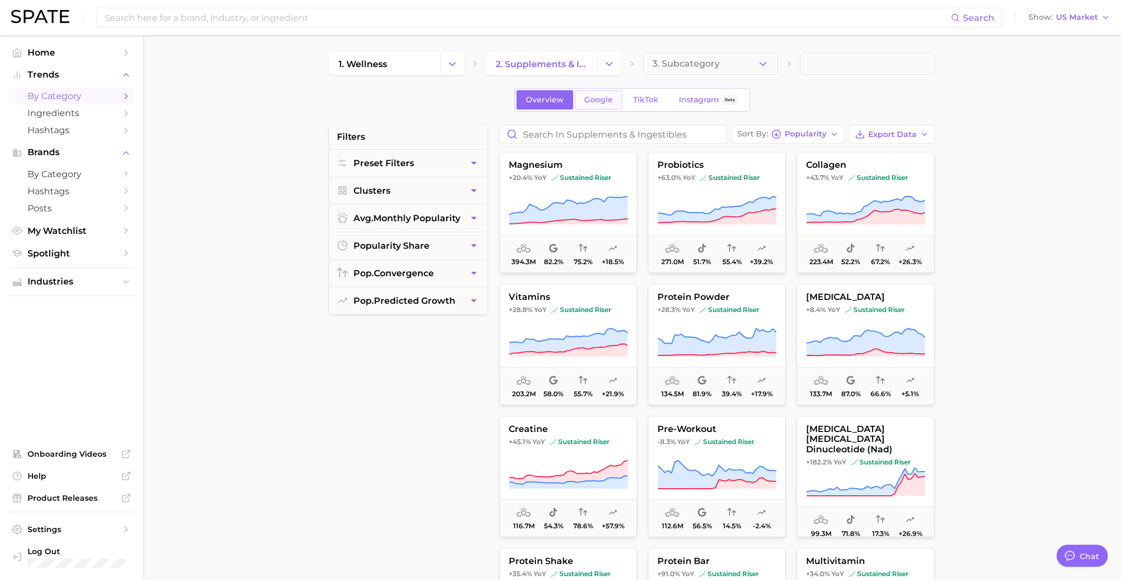
click at [584, 104] on link "Google" at bounding box center [598, 99] width 47 height 19
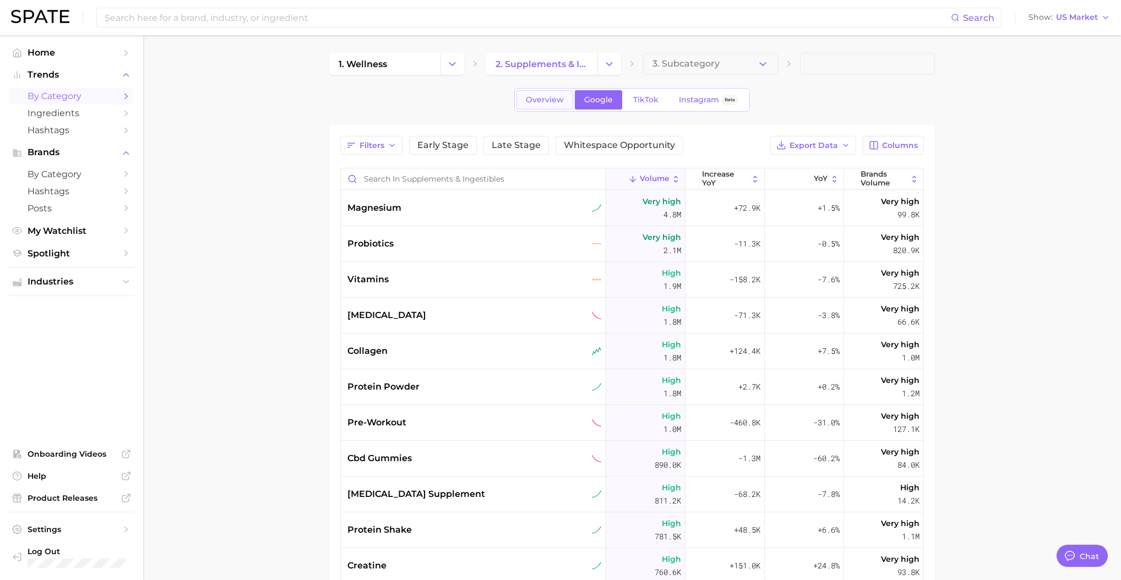
click at [544, 103] on span "Overview" at bounding box center [545, 99] width 38 height 9
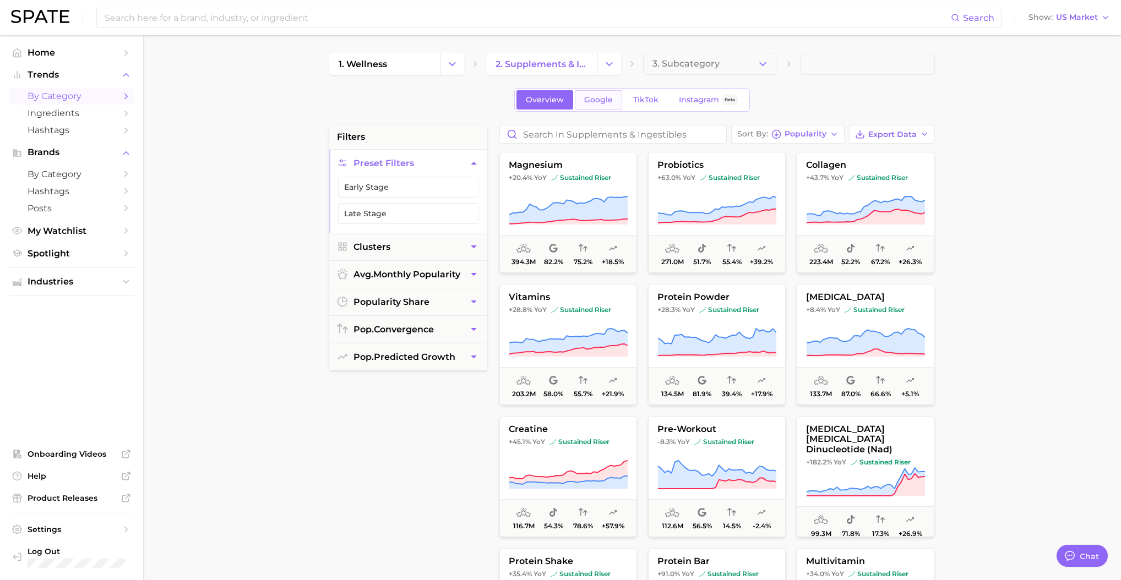
click at [601, 100] on span "Google" at bounding box center [598, 99] width 29 height 9
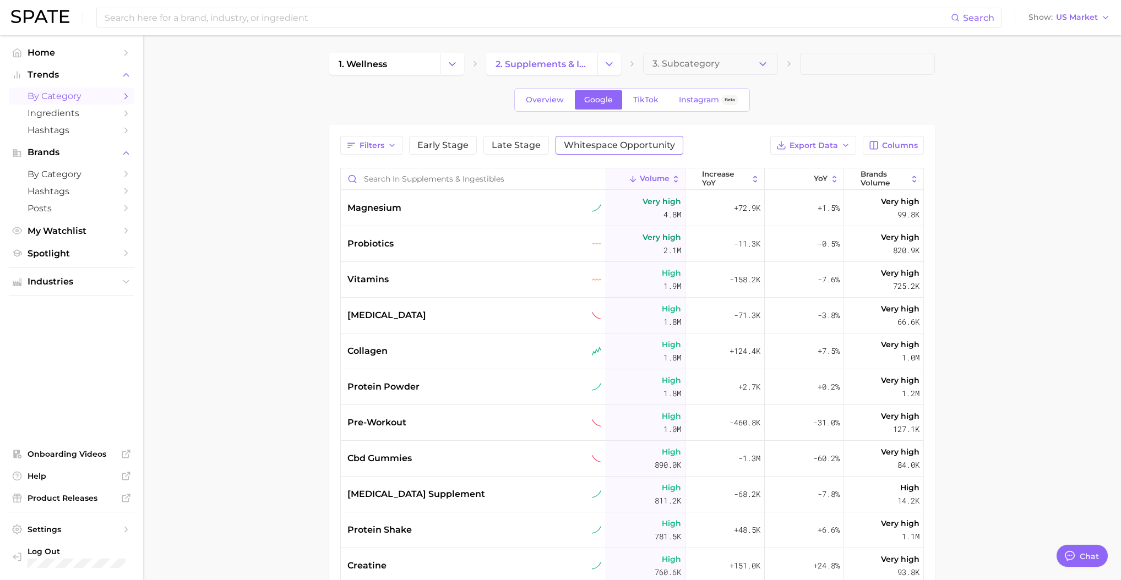
click at [639, 138] on button "Whitespace Opportunity" at bounding box center [620, 145] width 128 height 19
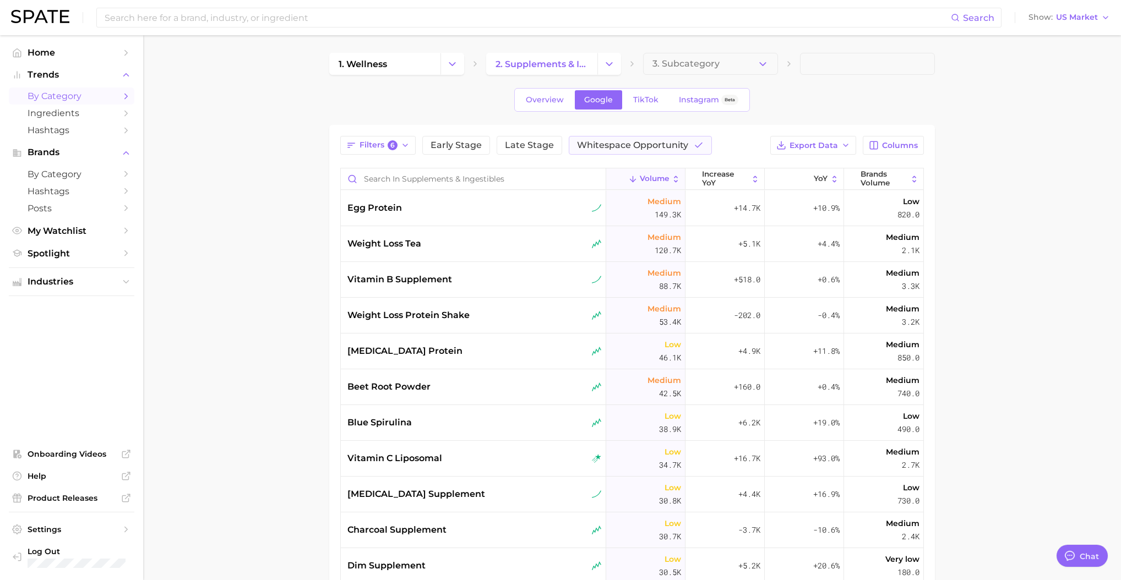
type textarea "x"
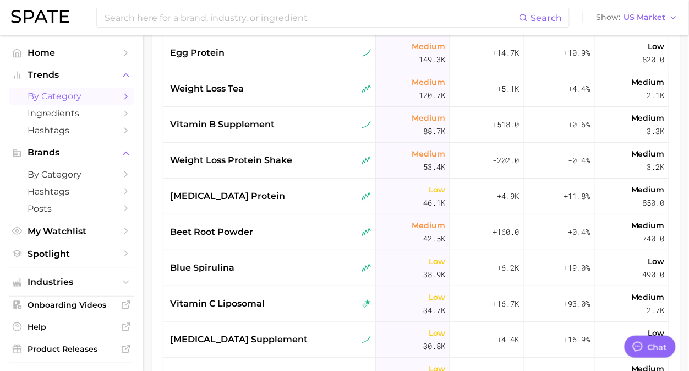
scroll to position [90, 0]
type textarea "x"
